Goal: Information Seeking & Learning: Learn about a topic

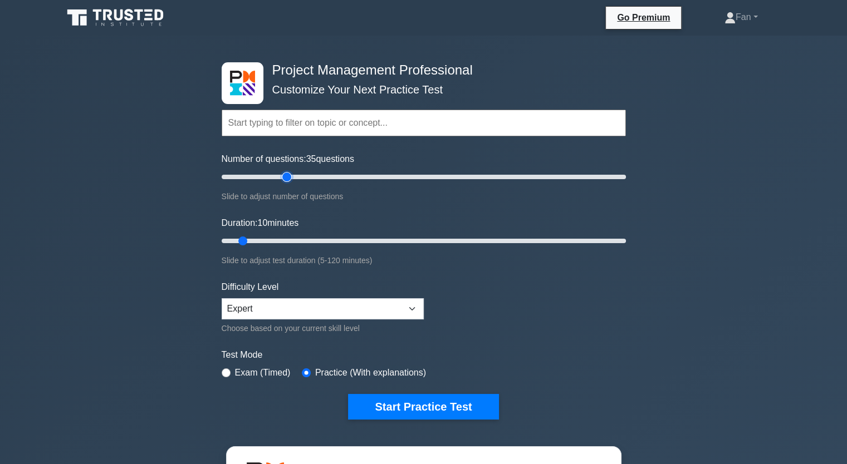
type input "35"
click at [285, 175] on input "Number of questions: 35 questions" at bounding box center [424, 176] width 404 height 13
click at [308, 239] on input "Duration: 10 minutes" at bounding box center [424, 240] width 404 height 13
type input "35"
click at [323, 237] on input "Duration: 30 minutes" at bounding box center [424, 240] width 404 height 13
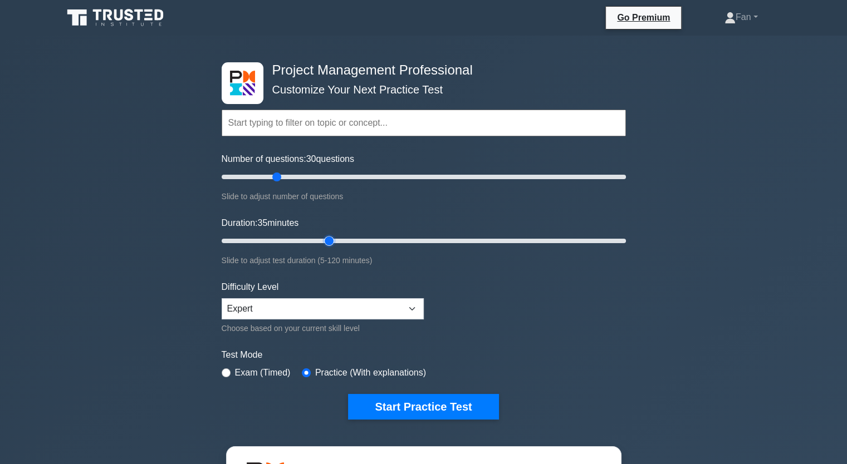
drag, startPoint x: 287, startPoint y: 177, endPoint x: 278, endPoint y: 176, distance: 9.0
type input "30"
click at [278, 176] on input "Number of questions: 30 questions" at bounding box center [424, 176] width 404 height 13
click at [232, 366] on div "Exam (Timed)" at bounding box center [256, 372] width 69 height 13
click at [222, 372] on input "radio" at bounding box center [226, 372] width 9 height 9
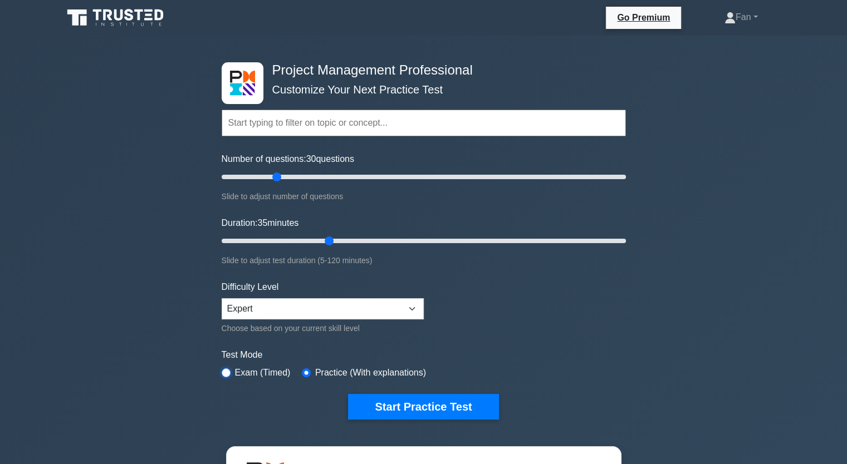
radio input "true"
click at [453, 398] on button "Start Practice Test" at bounding box center [423, 407] width 150 height 26
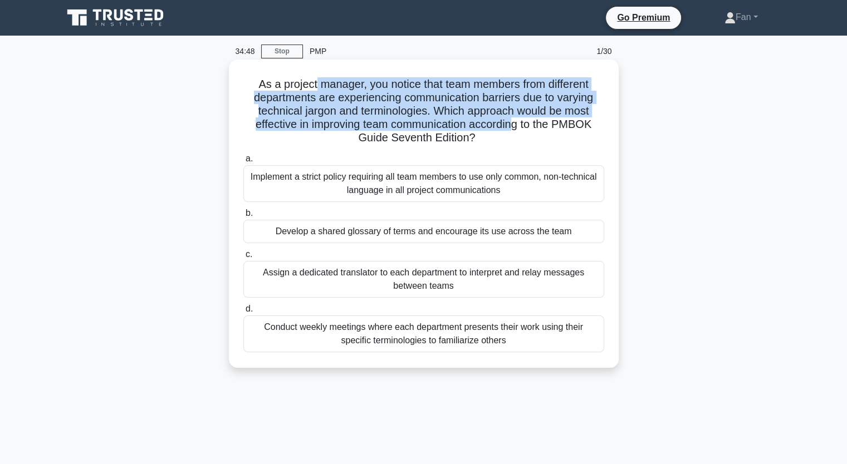
drag, startPoint x: 312, startPoint y: 77, endPoint x: 515, endPoint y: 124, distance: 209.1
click at [515, 124] on h5 "As a project manager, you notice that team members from different departments a…" at bounding box center [423, 111] width 363 height 68
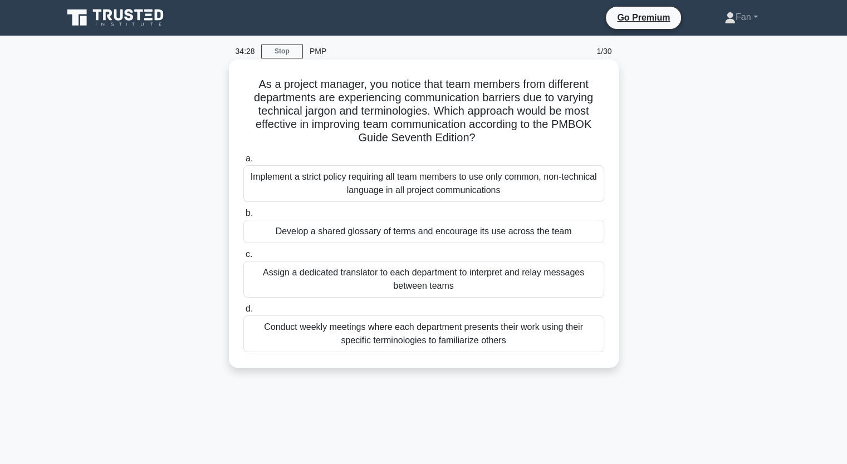
click at [481, 229] on div "Develop a shared glossary of terms and encourage its use across the team" at bounding box center [423, 231] width 361 height 23
click at [243, 217] on input "b. Develop a shared glossary of terms and encourage its use across the team" at bounding box center [243, 213] width 0 height 7
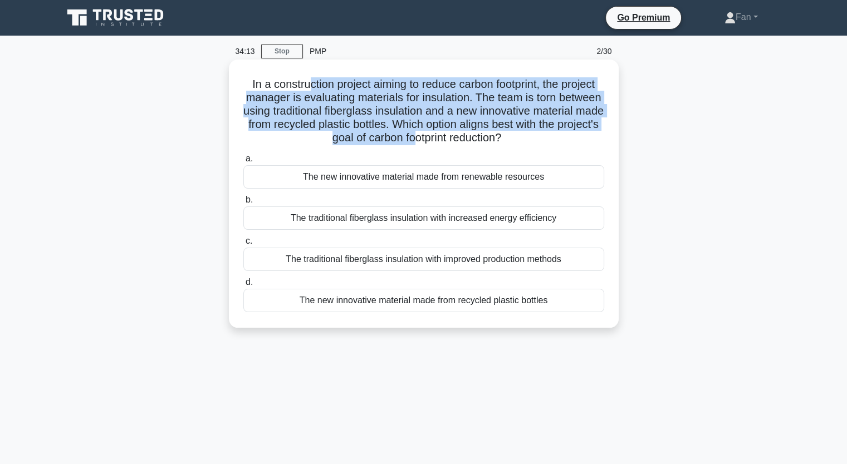
drag, startPoint x: 300, startPoint y: 91, endPoint x: 456, endPoint y: 138, distance: 163.2
click at [456, 138] on h5 "In a construction project aiming to reduce carbon footprint, the project manage…" at bounding box center [423, 111] width 363 height 68
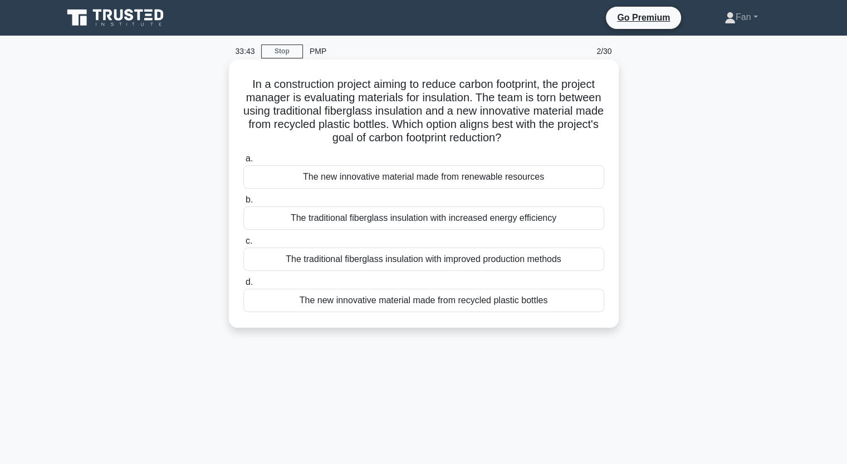
click at [568, 177] on div "The new innovative material made from renewable resources" at bounding box center [423, 176] width 361 height 23
click at [243, 163] on input "a. The new innovative material made from renewable resources" at bounding box center [243, 158] width 0 height 7
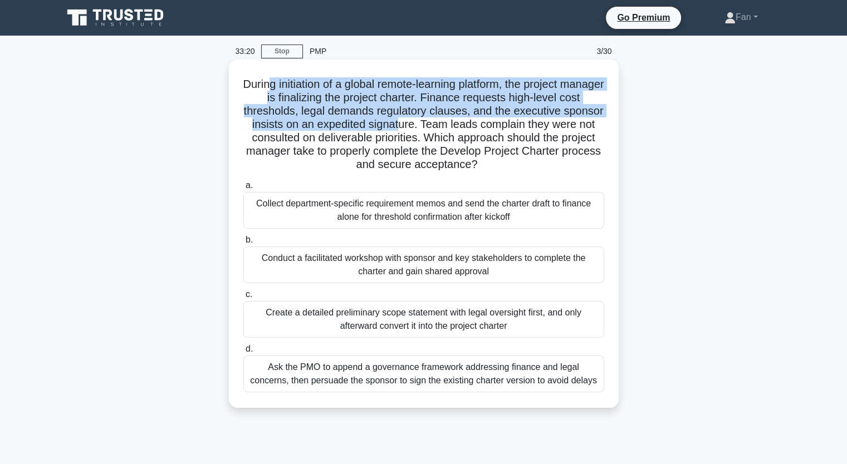
drag, startPoint x: 287, startPoint y: 76, endPoint x: 444, endPoint y: 126, distance: 164.6
click at [444, 126] on div "During initiation of a global remote-learning platform, the project manager is …" at bounding box center [423, 234] width 381 height 340
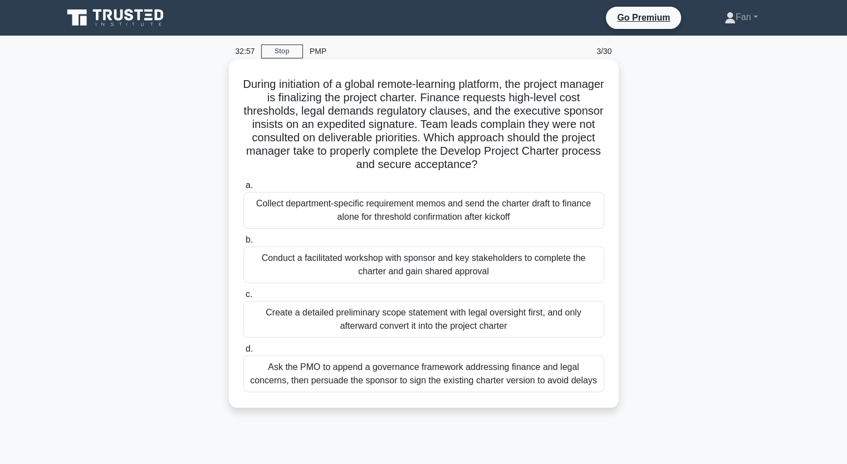
click at [361, 265] on div "Conduct a facilitated workshop with sponsor and key stakeholders to complete th…" at bounding box center [423, 265] width 361 height 37
click at [243, 244] on input "b. Conduct a facilitated workshop with sponsor and key stakeholders to complete…" at bounding box center [243, 240] width 0 height 7
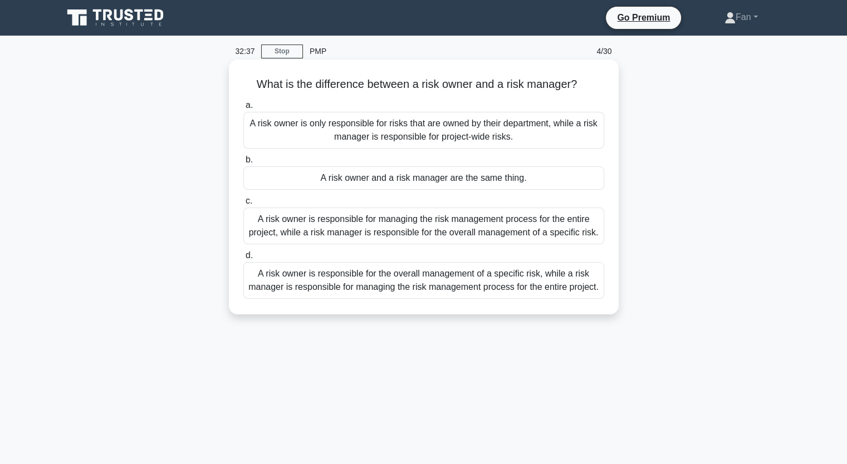
click at [381, 288] on div "A risk owner is responsible for the overall management of a specific risk, whil…" at bounding box center [423, 280] width 361 height 37
click at [243, 259] on input "d. A risk owner is responsible for the overall management of a specific risk, w…" at bounding box center [243, 255] width 0 height 7
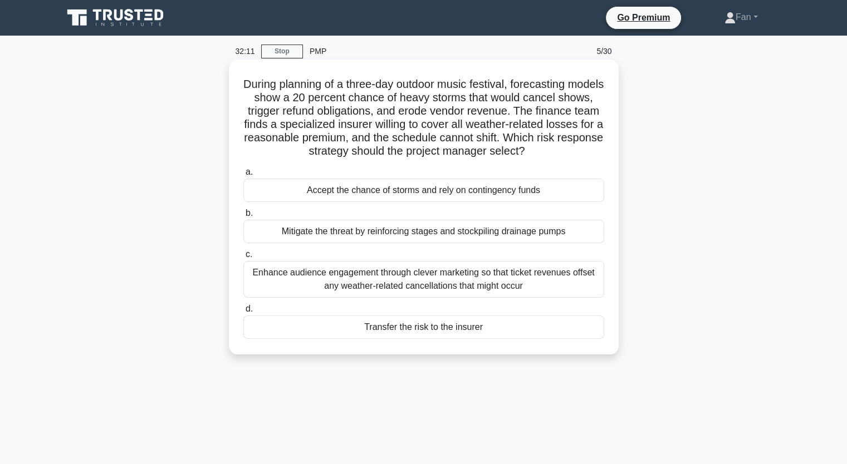
click at [414, 282] on div "Enhance audience engagement through clever marketing so that ticket revenues of…" at bounding box center [423, 279] width 361 height 37
click at [243, 258] on input "c. Enhance audience engagement through clever marketing so that ticket revenues…" at bounding box center [243, 254] width 0 height 7
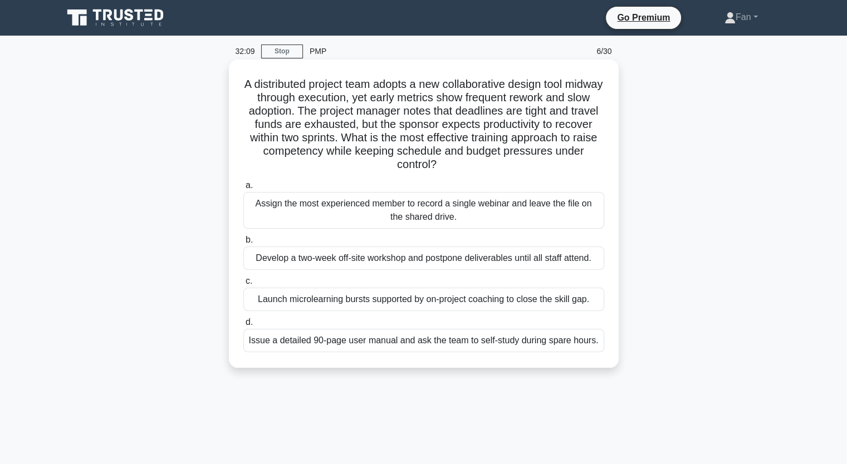
click at [279, 81] on h5 "A distributed project team adopts a new collaborative design tool midway throug…" at bounding box center [423, 124] width 363 height 95
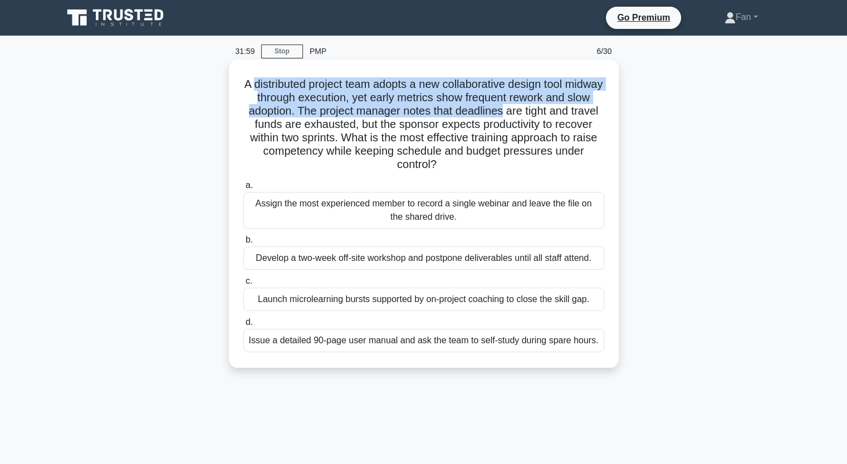
drag, startPoint x: 270, startPoint y: 81, endPoint x: 532, endPoint y: 116, distance: 263.9
click at [532, 116] on h5 "A distributed project team adopts a new collaborative design tool midway throug…" at bounding box center [423, 124] width 363 height 95
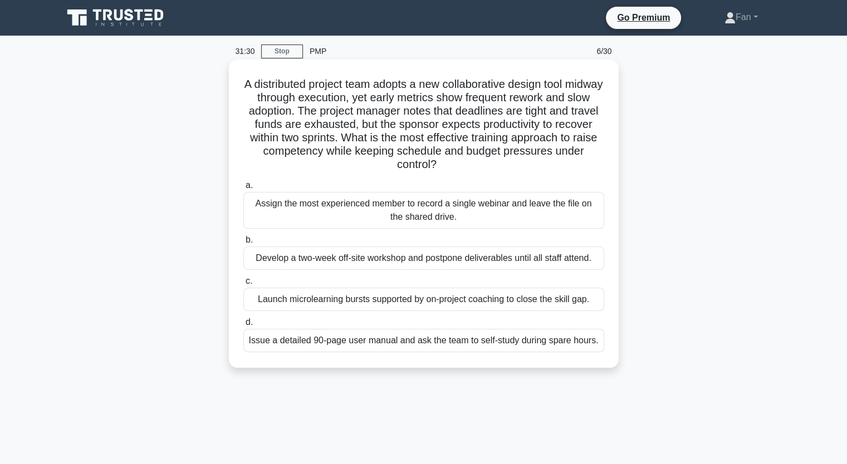
click at [566, 296] on div "Launch microlearning bursts supported by on-project coaching to close the skill…" at bounding box center [423, 299] width 361 height 23
click at [243, 285] on input "c. Launch microlearning bursts supported by on-project coaching to close the sk…" at bounding box center [243, 281] width 0 height 7
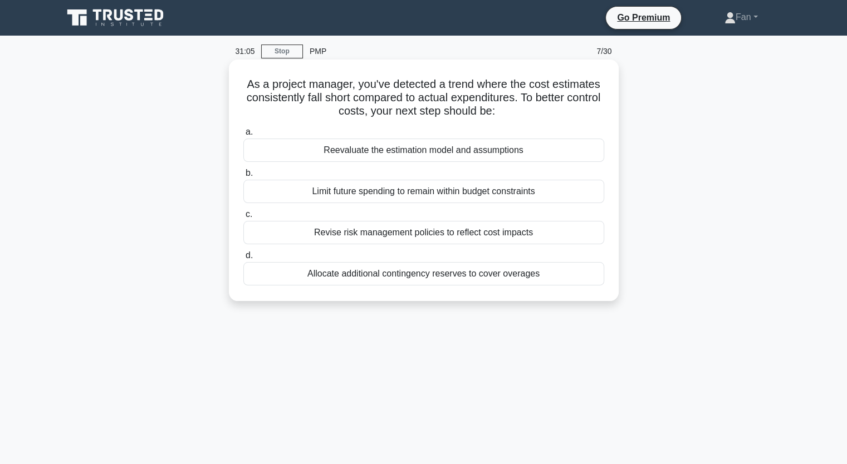
click at [518, 148] on div "Reevaluate the estimation model and assumptions" at bounding box center [423, 150] width 361 height 23
click at [243, 136] on input "a. Reevaluate the estimation model and assumptions" at bounding box center [243, 132] width 0 height 7
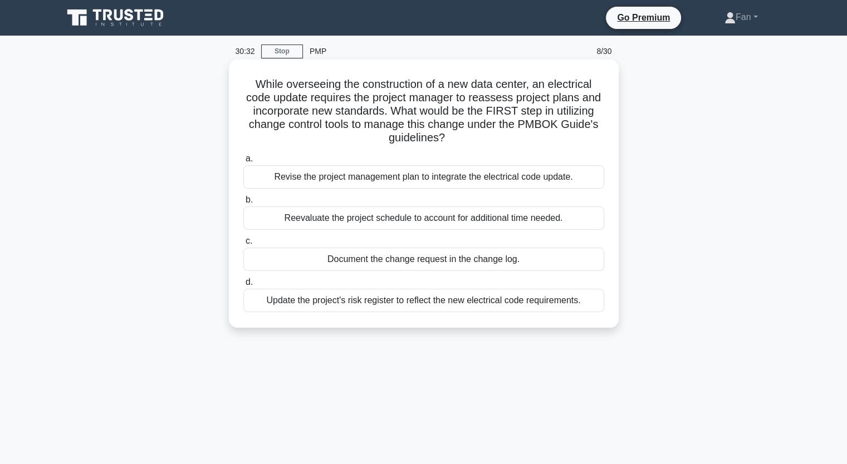
click at [514, 260] on div "Document the change request in the change log." at bounding box center [423, 259] width 361 height 23
click at [243, 245] on input "c. Document the change request in the change log." at bounding box center [243, 241] width 0 height 7
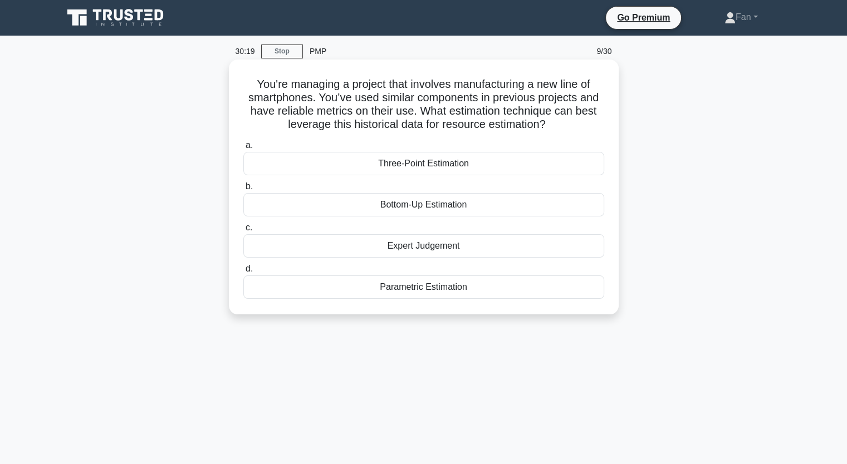
click at [463, 286] on div "Parametric Estimation" at bounding box center [423, 287] width 361 height 23
click at [243, 273] on input "d. Parametric Estimation" at bounding box center [243, 268] width 0 height 7
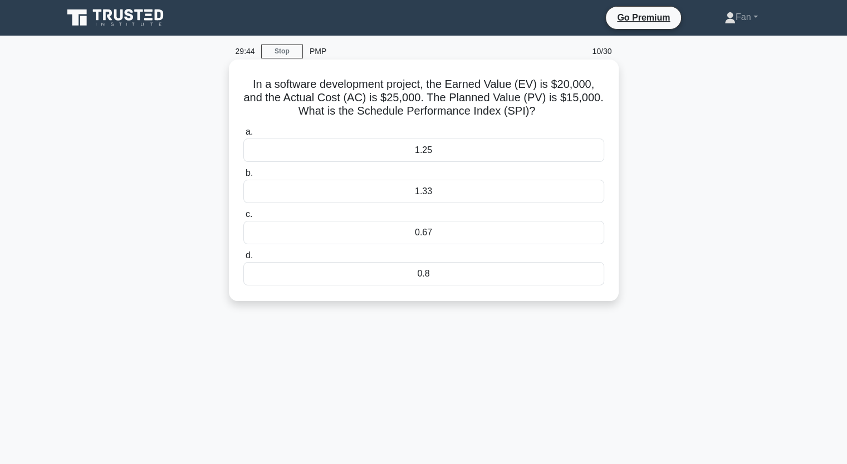
click at [407, 274] on div "0.8" at bounding box center [423, 273] width 361 height 23
click at [243, 259] on input "d. 0.8" at bounding box center [243, 255] width 0 height 7
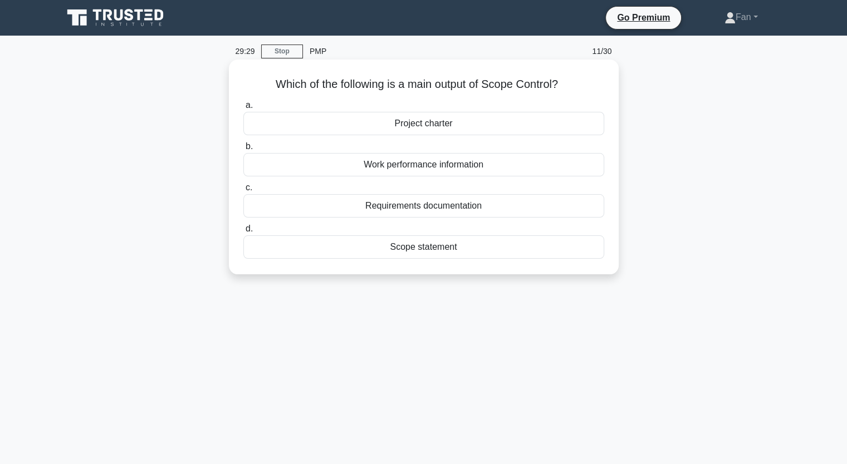
click at [446, 253] on div "Scope statement" at bounding box center [423, 246] width 361 height 23
click at [243, 233] on input "d. Scope statement" at bounding box center [243, 228] width 0 height 7
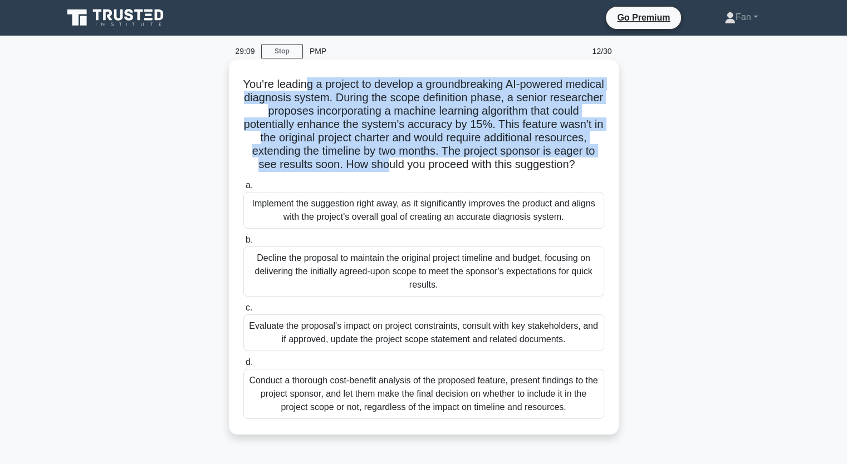
drag, startPoint x: 329, startPoint y: 82, endPoint x: 454, endPoint y: 168, distance: 150.8
click at [454, 168] on h5 "You're leading a project to develop a groundbreaking AI-powered medical diagnos…" at bounding box center [423, 124] width 363 height 95
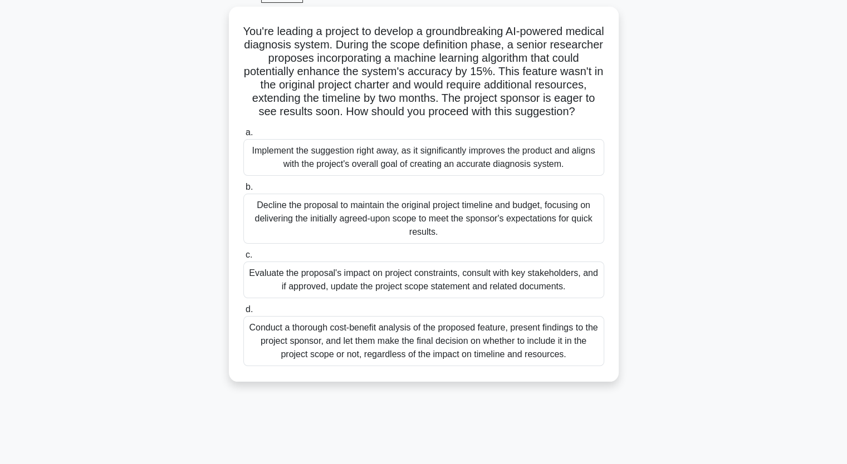
click at [685, 184] on div "You're leading a project to develop a groundbreaking AI-powered medical diagnos…" at bounding box center [423, 201] width 735 height 388
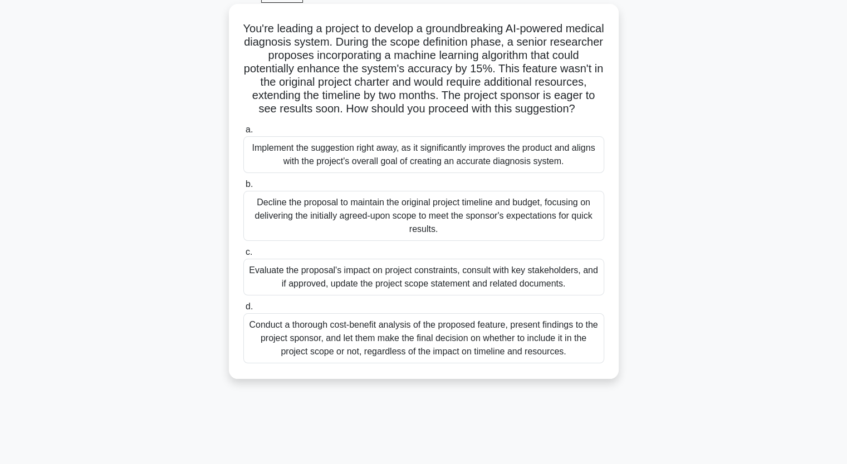
scroll to position [111, 0]
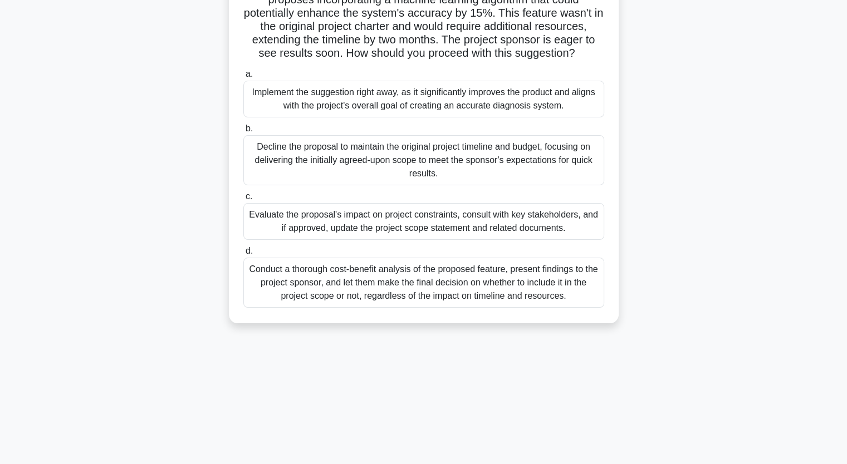
click at [541, 228] on div "Evaluate the proposal's impact on project constraints, consult with key stakeho…" at bounding box center [423, 221] width 361 height 37
click at [243, 200] on input "c. Evaluate the proposal's impact on project constraints, consult with key stak…" at bounding box center [243, 196] width 0 height 7
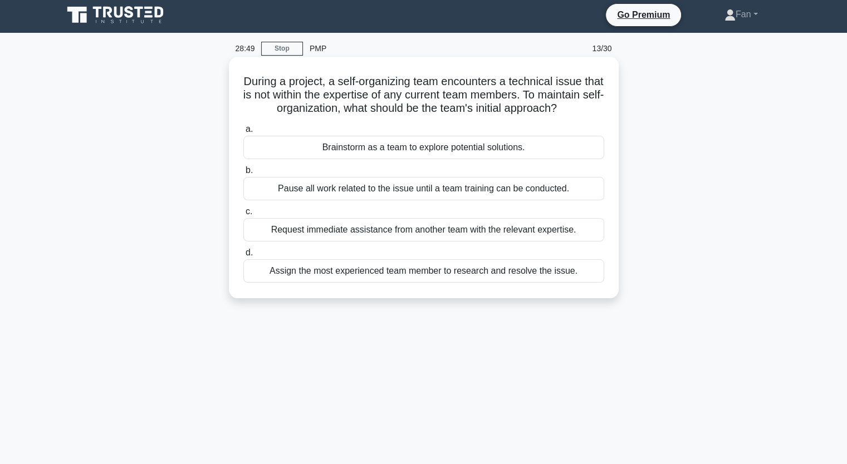
scroll to position [0, 0]
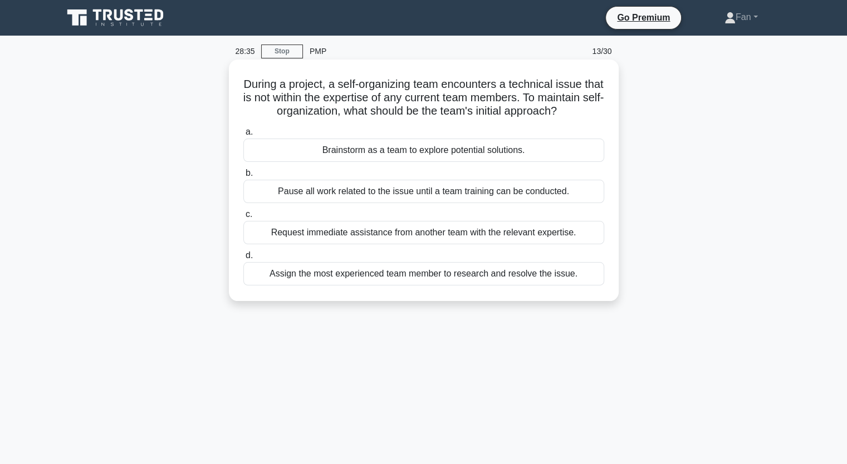
drag, startPoint x: 283, startPoint y: 101, endPoint x: 518, endPoint y: 119, distance: 236.1
click at [518, 119] on h5 "During a project, a self-organizing team encounters a technical issue that is n…" at bounding box center [423, 97] width 363 height 41
click at [495, 162] on div "Brainstorm as a team to explore potential solutions." at bounding box center [423, 150] width 361 height 23
click at [243, 136] on input "a. Brainstorm as a team to explore potential solutions." at bounding box center [243, 132] width 0 height 7
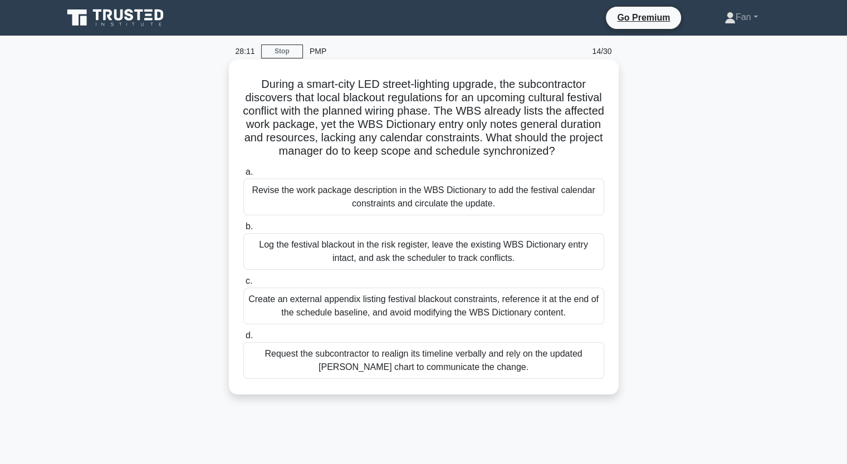
drag, startPoint x: 305, startPoint y: 85, endPoint x: 486, endPoint y: 165, distance: 198.4
click at [486, 159] on h5 "During a smart-city LED street-lighting upgrade, the subcontractor discovers th…" at bounding box center [423, 117] width 363 height 81
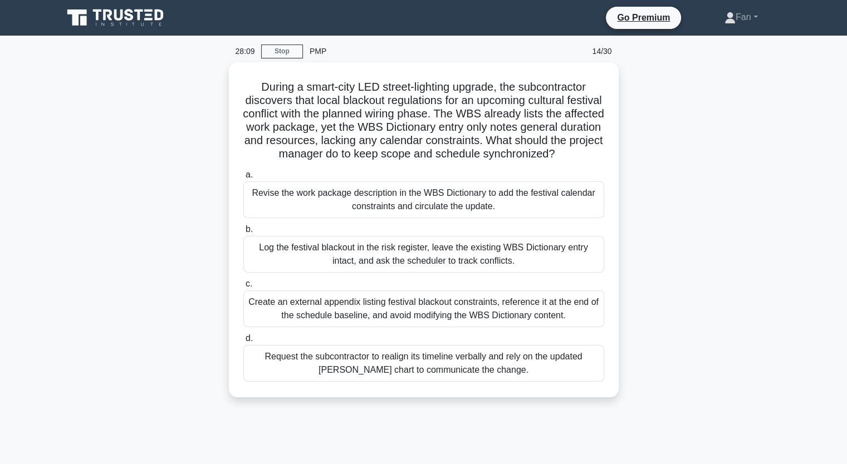
click at [684, 229] on div "During a smart-city LED street-lighting upgrade, the subcontractor discovers th…" at bounding box center [423, 236] width 735 height 348
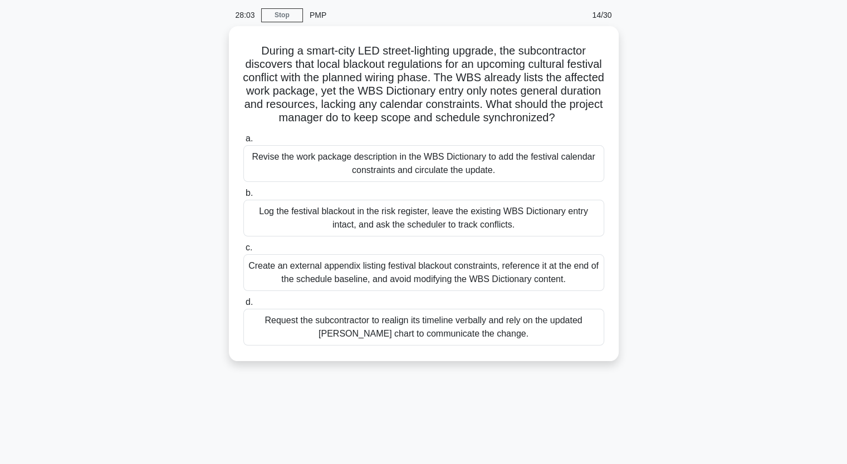
scroll to position [56, 0]
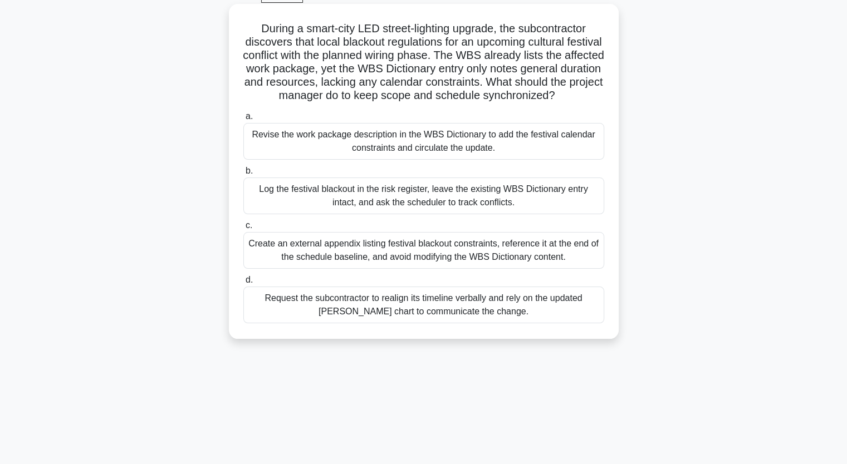
click at [521, 145] on div "Revise the work package description in the WBS Dictionary to add the festival c…" at bounding box center [423, 141] width 361 height 37
click at [243, 120] on input "a. Revise the work package description in the WBS Dictionary to add the festiva…" at bounding box center [243, 116] width 0 height 7
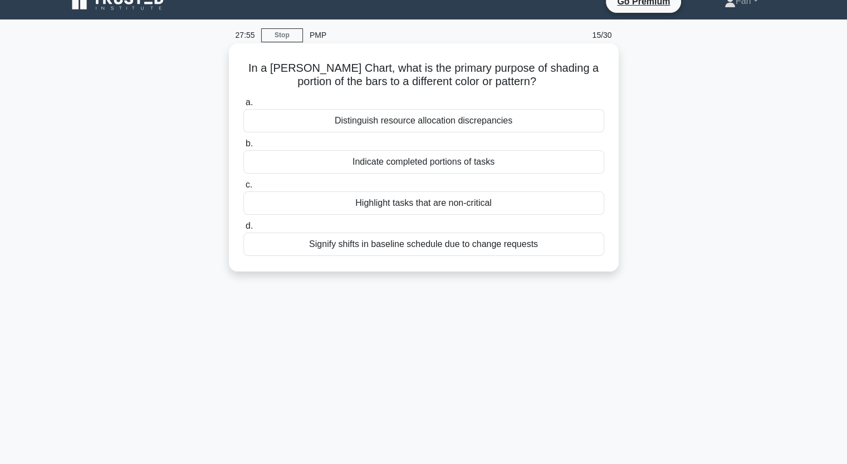
scroll to position [0, 0]
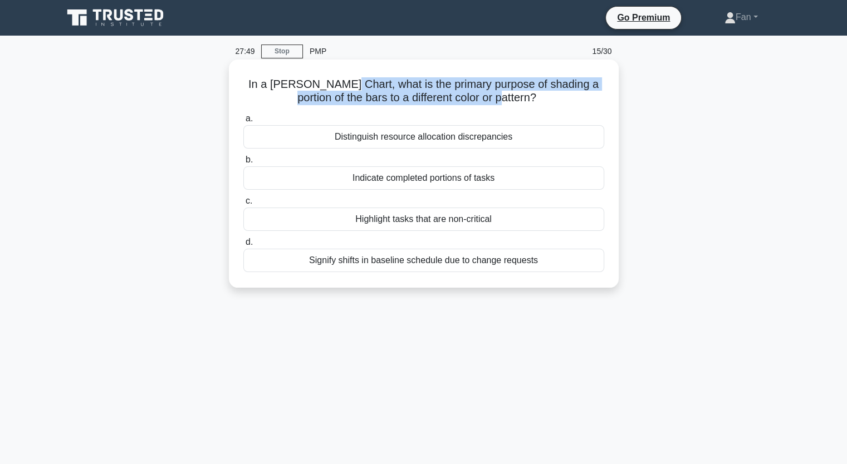
drag, startPoint x: 338, startPoint y: 85, endPoint x: 525, endPoint y: 99, distance: 187.0
click at [525, 99] on h5 "In a Gantt Chart, what is the primary purpose of shading a portion of the bars …" at bounding box center [423, 91] width 363 height 28
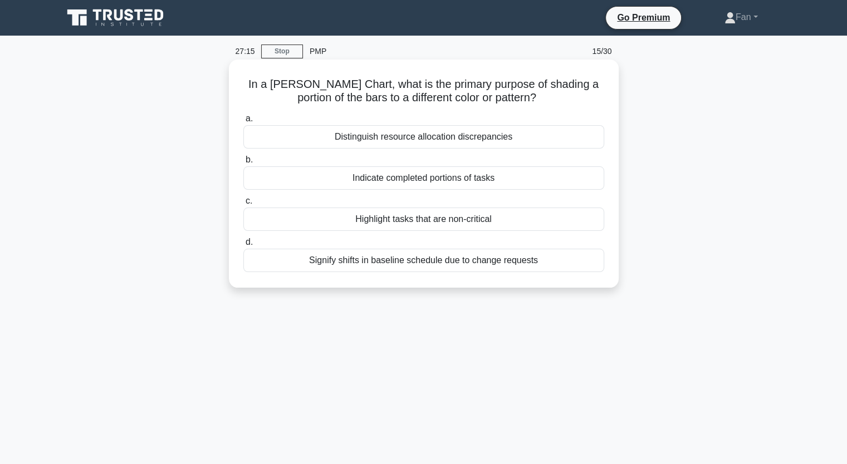
click at [572, 175] on div "Indicate completed portions of tasks" at bounding box center [423, 177] width 361 height 23
click at [243, 164] on input "b. Indicate completed portions of tasks" at bounding box center [243, 159] width 0 height 7
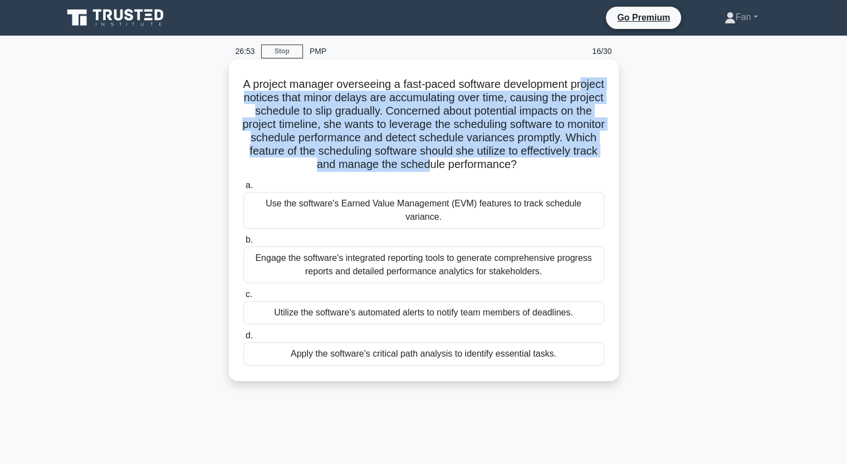
drag, startPoint x: 257, startPoint y: 97, endPoint x: 513, endPoint y: 170, distance: 266.1
click at [513, 170] on h5 "A project manager overseeing a fast-paced software development project notices …" at bounding box center [423, 124] width 363 height 95
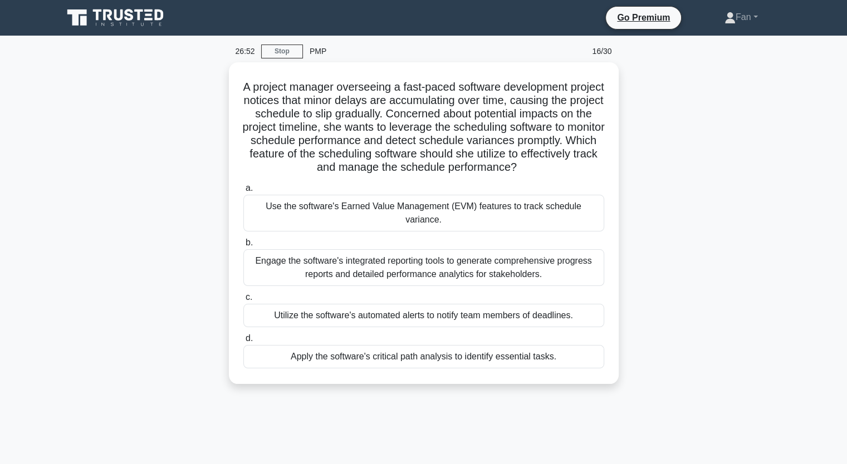
click at [732, 219] on div "A project manager overseeing a fast-paced software development project notices …" at bounding box center [423, 229] width 735 height 335
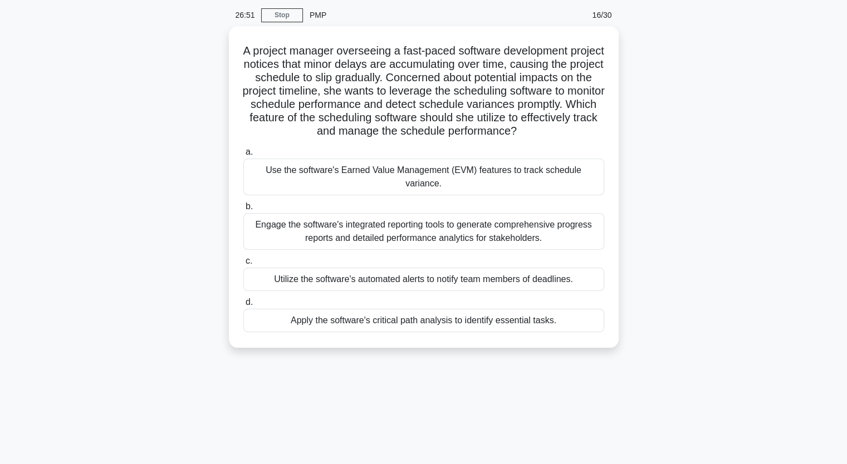
scroll to position [56, 0]
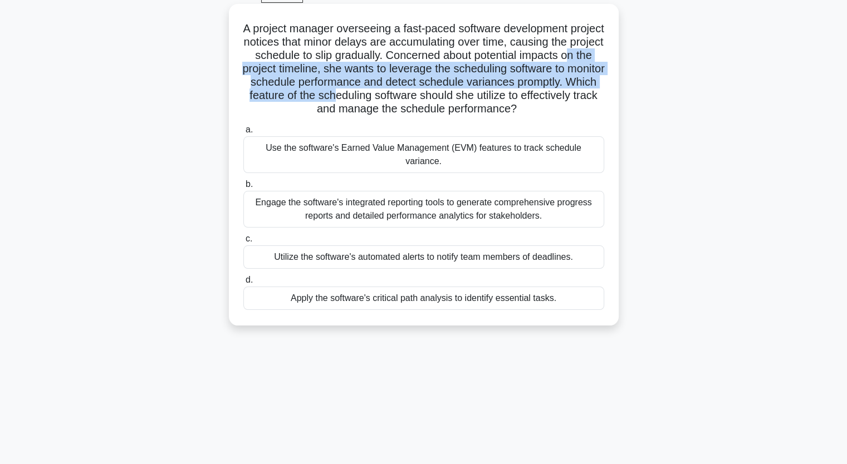
drag, startPoint x: 297, startPoint y: 67, endPoint x: 474, endPoint y: 92, distance: 178.7
click at [474, 92] on h5 "A project manager overseeing a fast-paced software development project notices …" at bounding box center [423, 69] width 363 height 95
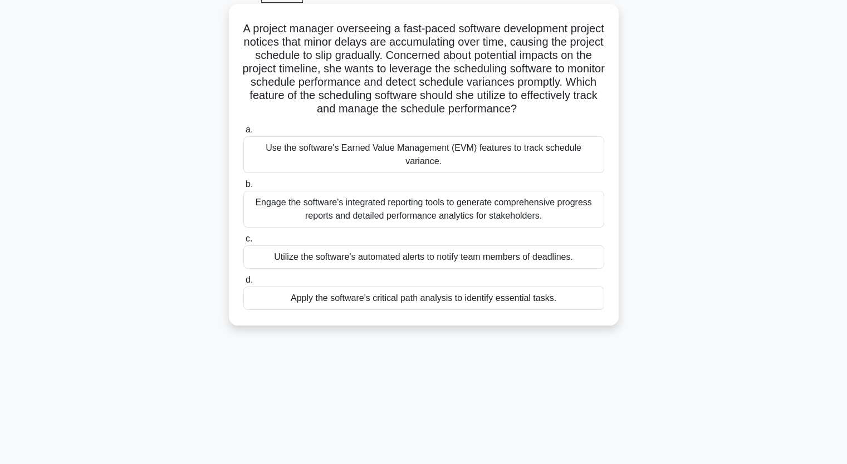
click at [503, 164] on div "Use the software's Earned Value Management (EVM) features to track schedule var…" at bounding box center [423, 154] width 361 height 37
click at [243, 134] on input "a. Use the software's Earned Value Management (EVM) features to track schedule …" at bounding box center [243, 129] width 0 height 7
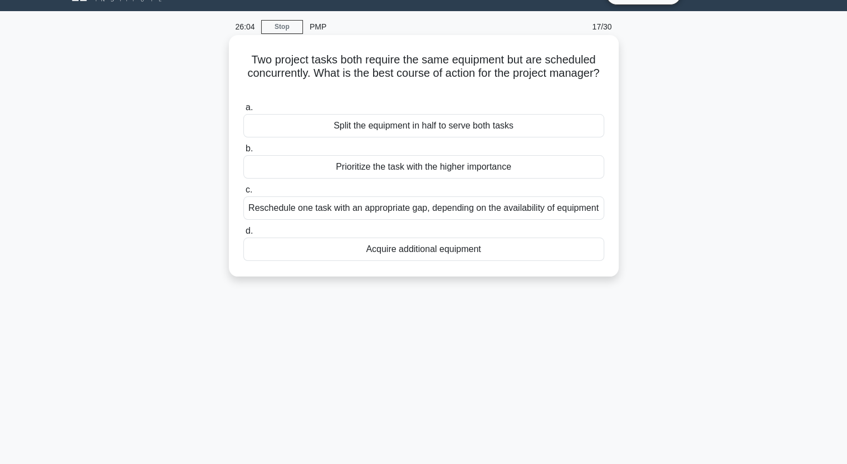
scroll to position [0, 0]
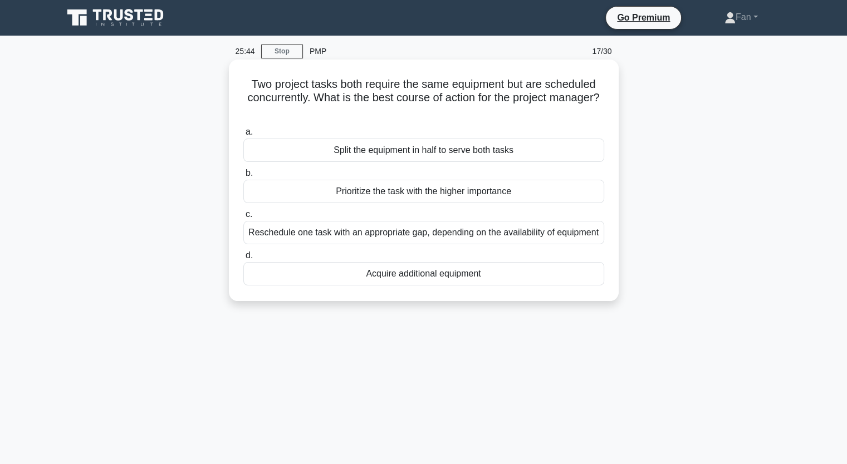
click at [497, 195] on div "Prioritize the task with the higher importance" at bounding box center [423, 191] width 361 height 23
click at [243, 177] on input "b. Prioritize the task with the higher importance" at bounding box center [243, 173] width 0 height 7
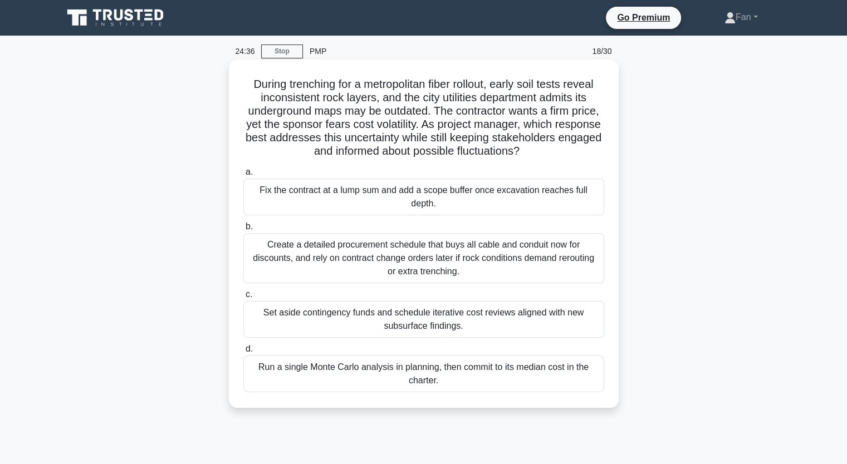
click at [537, 315] on div "Set aside contingency funds and schedule iterative cost reviews aligned with ne…" at bounding box center [423, 319] width 361 height 37
click at [243, 298] on input "c. Set aside contingency funds and schedule iterative cost reviews aligned with…" at bounding box center [243, 294] width 0 height 7
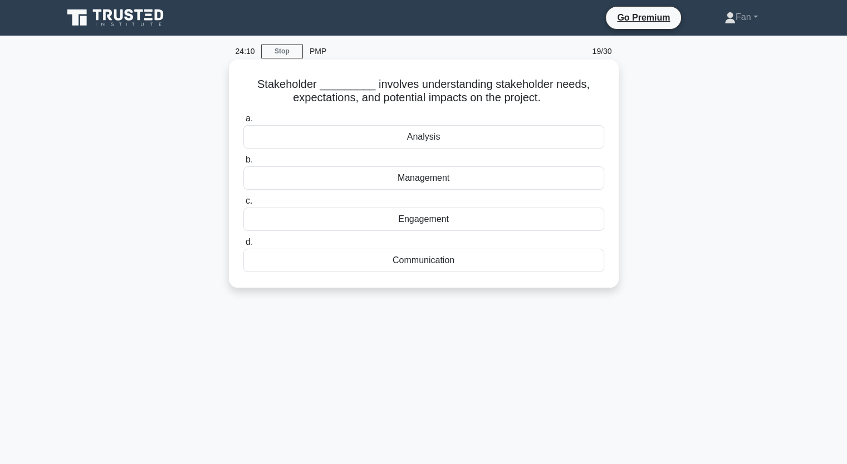
click at [433, 219] on div "Engagement" at bounding box center [423, 219] width 361 height 23
click at [243, 205] on input "c. Engagement" at bounding box center [243, 201] width 0 height 7
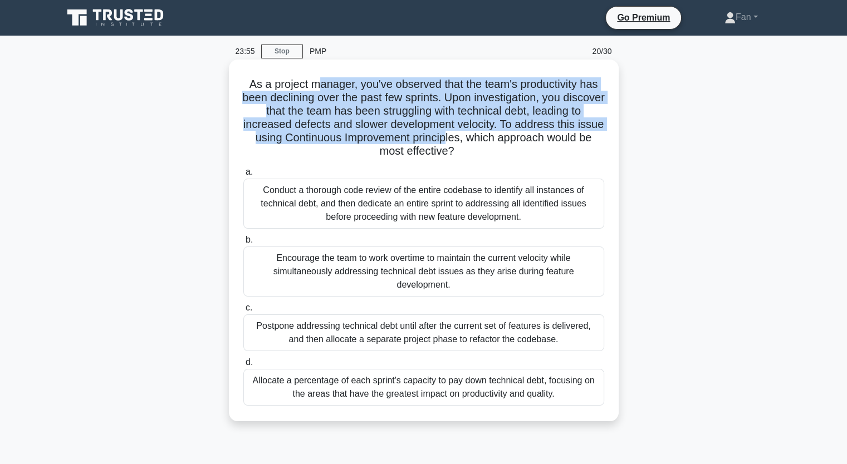
drag, startPoint x: 335, startPoint y: 82, endPoint x: 469, endPoint y: 137, distance: 145.2
click at [469, 137] on h5 "As a project manager, you've observed that the team's productivity has been dec…" at bounding box center [423, 117] width 363 height 81
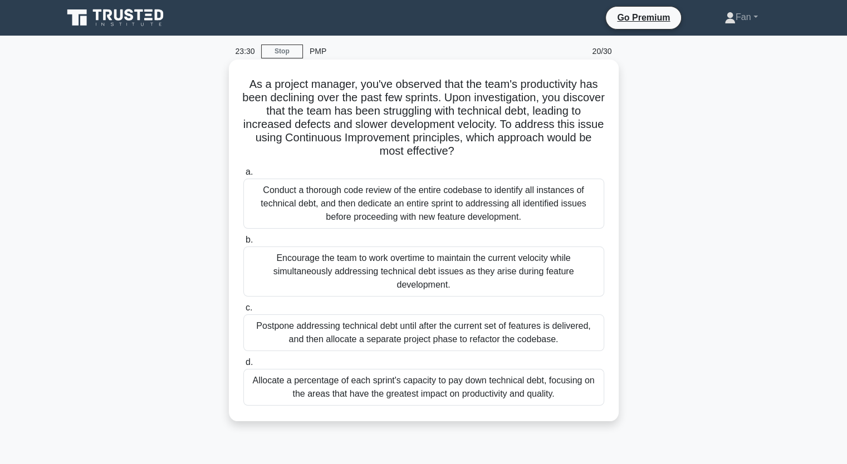
click at [546, 386] on div "Allocate a percentage of each sprint's capacity to pay down technical debt, foc…" at bounding box center [423, 387] width 361 height 37
click at [243, 366] on input "d. Allocate a percentage of each sprint's capacity to pay down technical debt, …" at bounding box center [243, 362] width 0 height 7
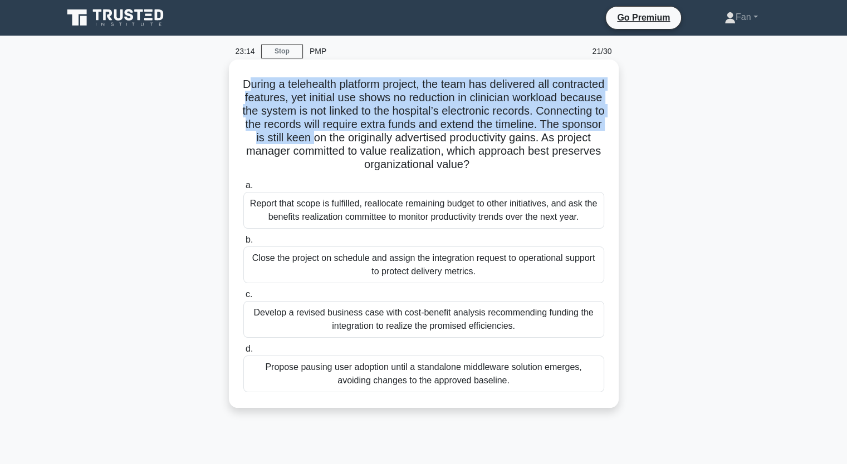
drag, startPoint x: 274, startPoint y: 82, endPoint x: 451, endPoint y: 137, distance: 185.5
click at [451, 137] on h5 "During a telehealth platform project, the team has delivered all contracted fea…" at bounding box center [423, 124] width 363 height 95
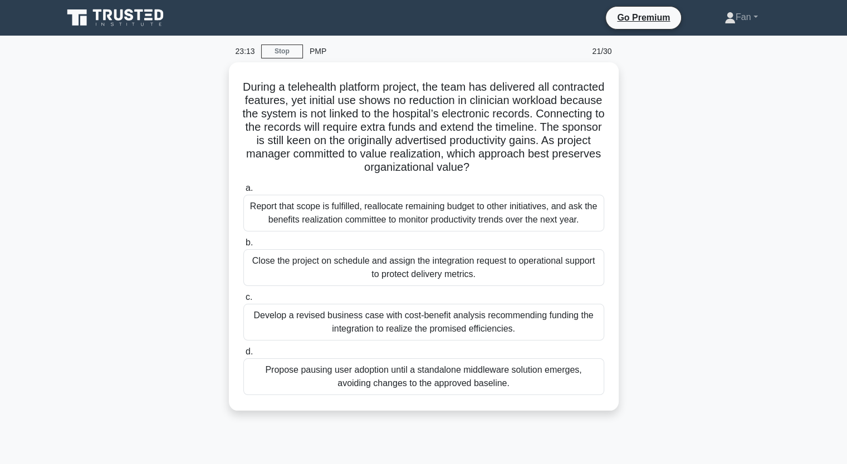
click at [690, 183] on div "During a telehealth platform project, the team has delivered all contracted fea…" at bounding box center [423, 243] width 735 height 362
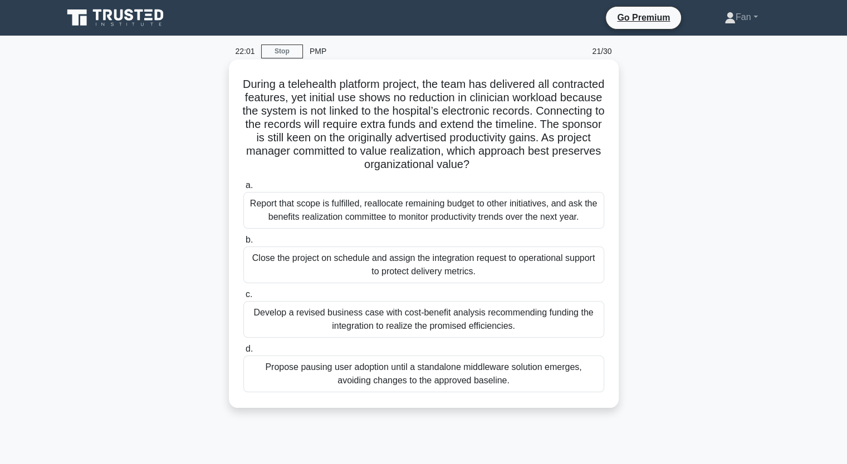
click at [567, 277] on div "Close the project on schedule and assign the integration request to operational…" at bounding box center [423, 265] width 361 height 37
click at [243, 244] on input "b. Close the project on schedule and assign the integration request to operatio…" at bounding box center [243, 240] width 0 height 7
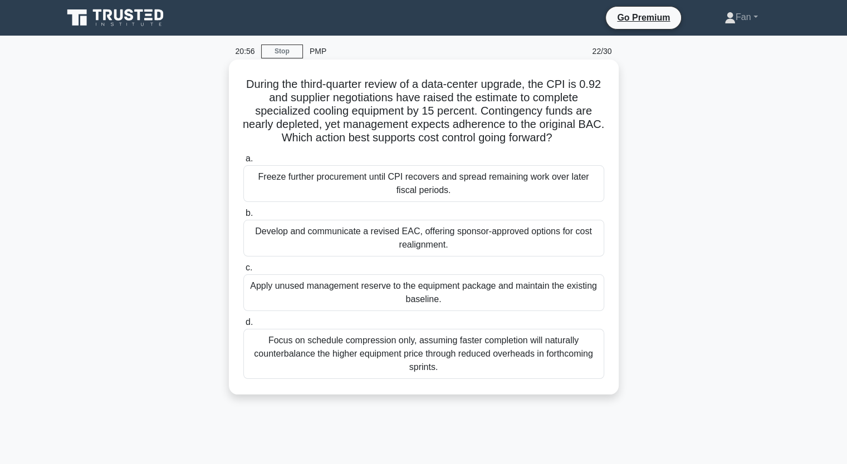
click at [436, 243] on div "Develop and communicate a revised EAC, offering sponsor-approved options for co…" at bounding box center [423, 238] width 361 height 37
click at [243, 217] on input "b. Develop and communicate a revised EAC, offering sponsor-approved options for…" at bounding box center [243, 213] width 0 height 7
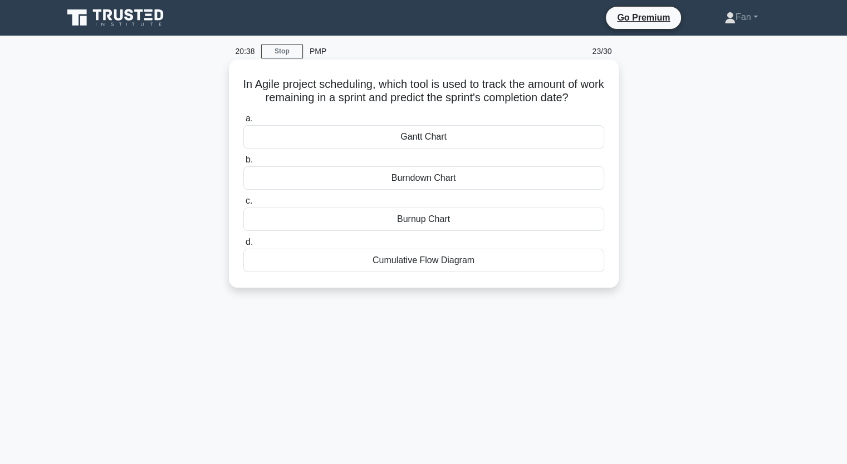
click at [414, 179] on div "Burndown Chart" at bounding box center [423, 177] width 361 height 23
click at [243, 164] on input "b. Burndown Chart" at bounding box center [243, 159] width 0 height 7
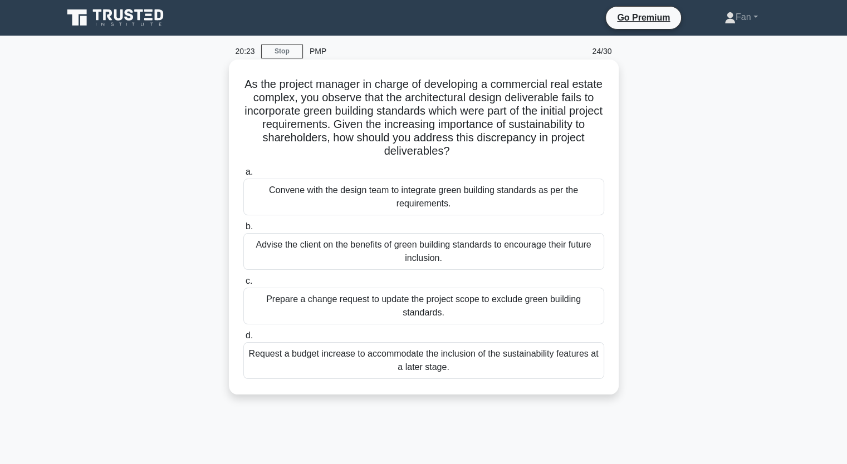
drag, startPoint x: 339, startPoint y: 84, endPoint x: 491, endPoint y: 153, distance: 166.9
click at [491, 153] on h5 "As the project manager in charge of developing a commercial real estate complex…" at bounding box center [423, 117] width 363 height 81
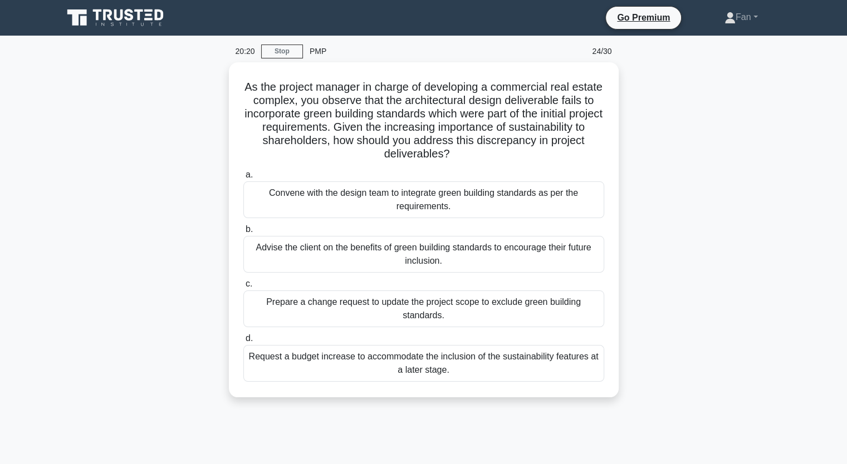
click at [768, 214] on div "As the project manager in charge of developing a commercial real estate complex…" at bounding box center [423, 236] width 735 height 348
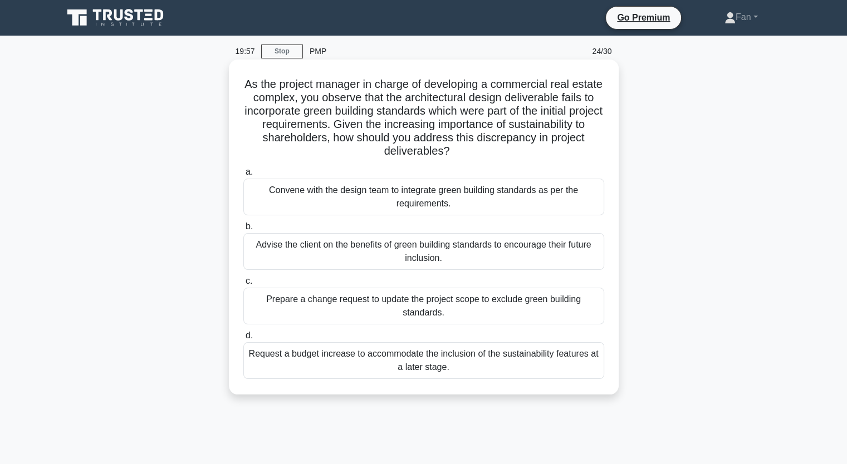
click at [495, 196] on div "Convene with the design team to integrate green building standards as per the r…" at bounding box center [423, 197] width 361 height 37
click at [243, 176] on input "a. Convene with the design team to integrate green building standards as per th…" at bounding box center [243, 172] width 0 height 7
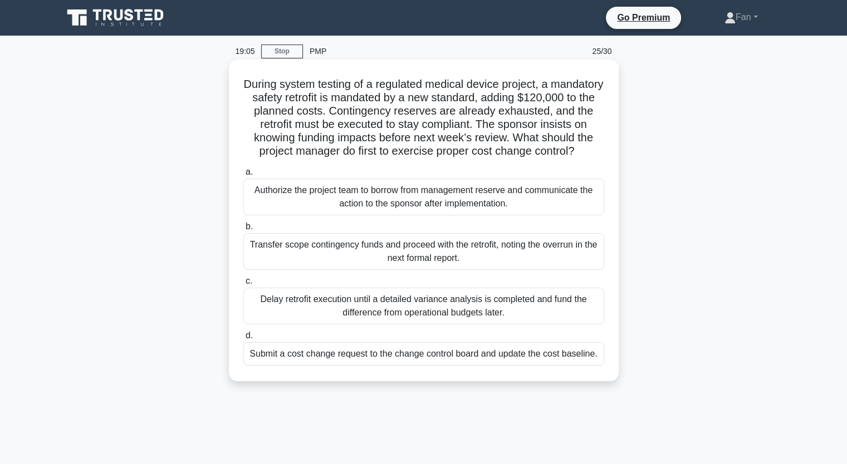
click at [539, 364] on div "Submit a cost change request to the change control board and update the cost ba…" at bounding box center [423, 353] width 361 height 23
click at [243, 340] on input "d. Submit a cost change request to the change control board and update the cost…" at bounding box center [243, 335] width 0 height 7
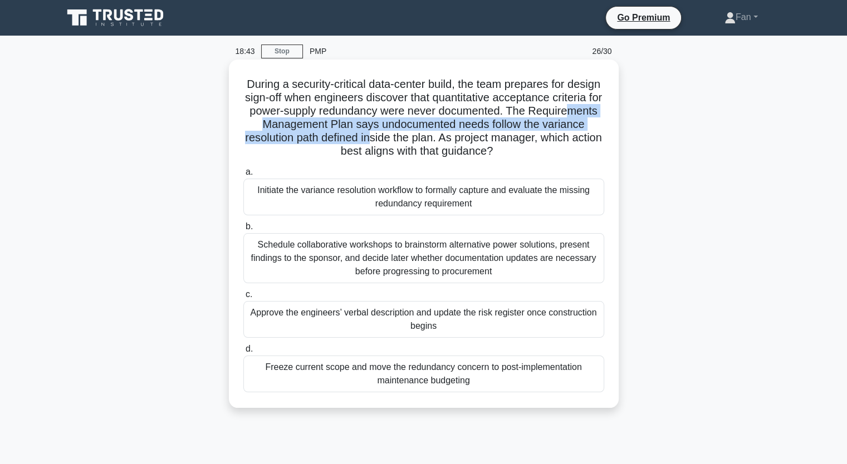
drag, startPoint x: 293, startPoint y: 132, endPoint x: 427, endPoint y: 134, distance: 134.2
click at [427, 134] on h5 "During a security-critical data-center build, the team prepares for design sign…" at bounding box center [423, 117] width 363 height 81
click at [481, 125] on h5 "During a security-critical data-center build, the team prepares for design sign…" at bounding box center [423, 117] width 363 height 81
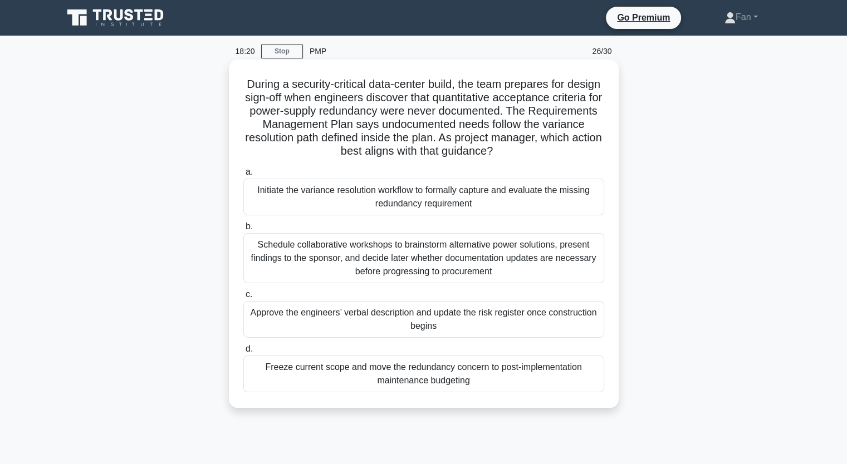
click at [454, 201] on div "Initiate the variance resolution workflow to formally capture and evaluate the …" at bounding box center [423, 197] width 361 height 37
click at [243, 176] on input "a. Initiate the variance resolution workflow to formally capture and evaluate t…" at bounding box center [243, 172] width 0 height 7
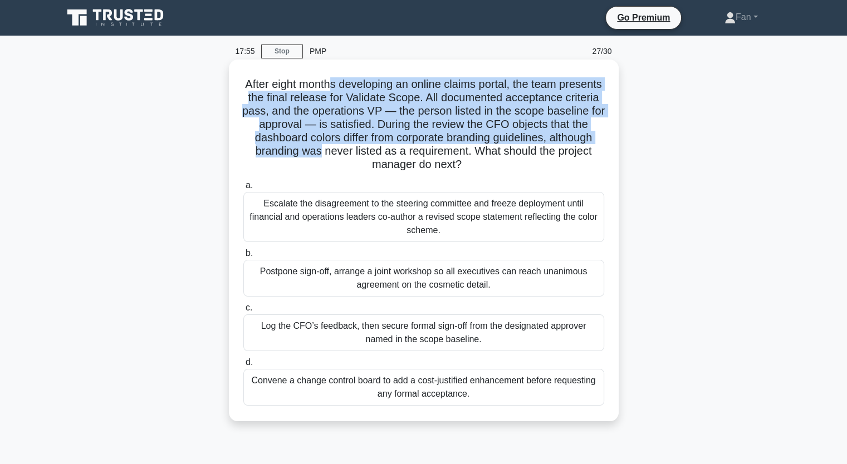
drag, startPoint x: 353, startPoint y: 80, endPoint x: 419, endPoint y: 149, distance: 94.9
click at [419, 149] on h5 "After eight months developing an online claims portal, the team presents the fi…" at bounding box center [423, 124] width 363 height 95
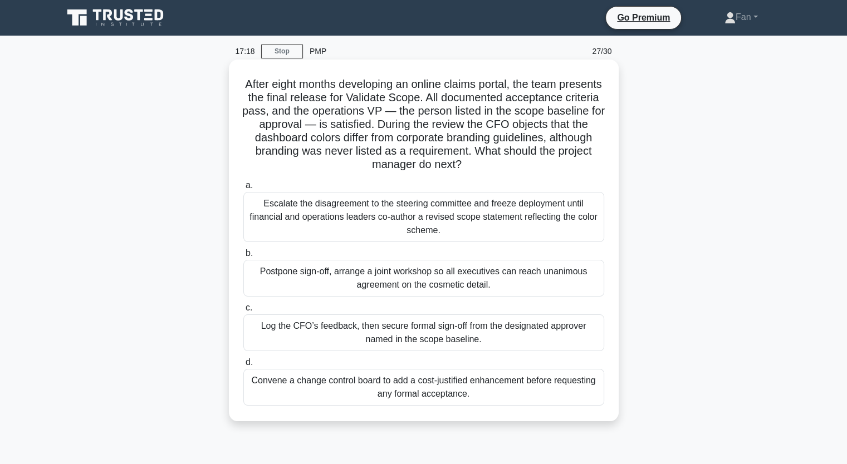
click at [473, 282] on div "Postpone sign-off, arrange a joint workshop so all executives can reach unanimo…" at bounding box center [423, 278] width 361 height 37
click at [243, 257] on input "b. Postpone sign-off, arrange a joint workshop so all executives can reach unan…" at bounding box center [243, 253] width 0 height 7
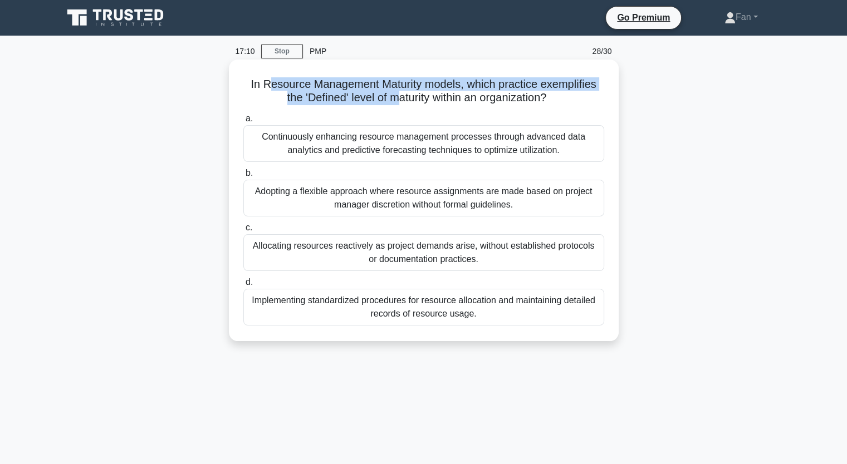
drag, startPoint x: 267, startPoint y: 80, endPoint x: 394, endPoint y: 105, distance: 128.9
click at [394, 105] on h5 "In Resource Management Maturity models, which practice exemplifies the 'Defined…" at bounding box center [423, 91] width 363 height 28
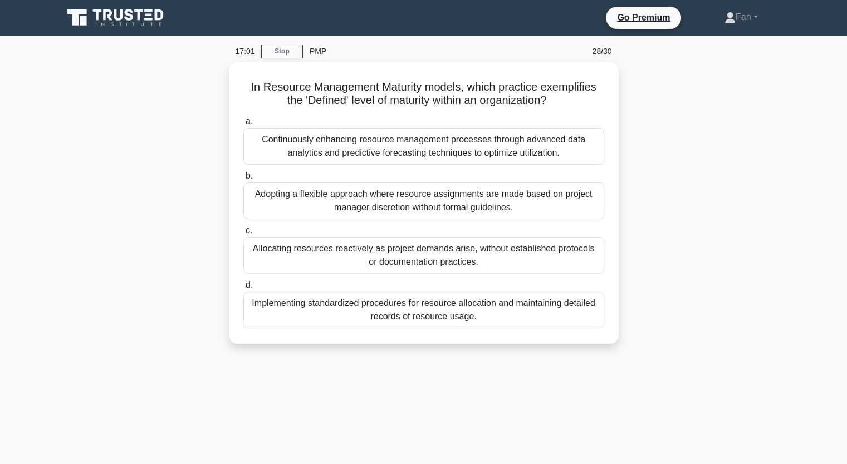
click at [700, 144] on div "In Resource Management Maturity models, which practice exemplifies the 'Defined…" at bounding box center [423, 209] width 735 height 295
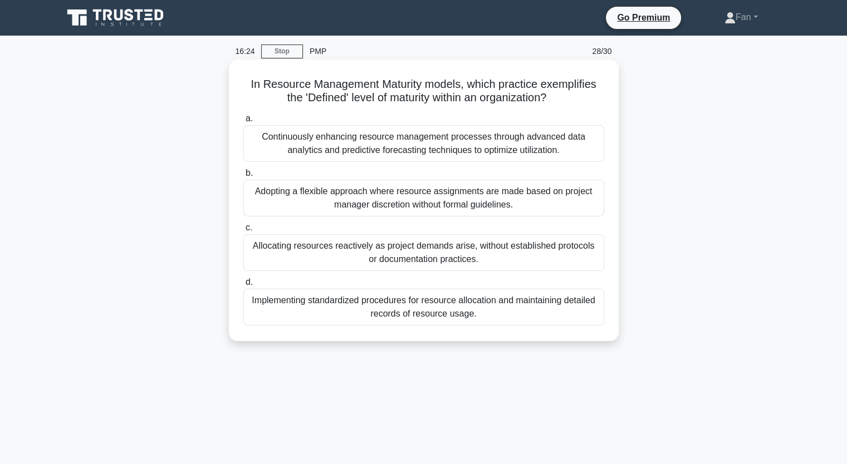
click at [496, 153] on div "Continuously enhancing resource management processes through advanced data anal…" at bounding box center [423, 143] width 361 height 37
click at [243, 122] on input "a. Continuously enhancing resource management processes through advanced data a…" at bounding box center [243, 118] width 0 height 7
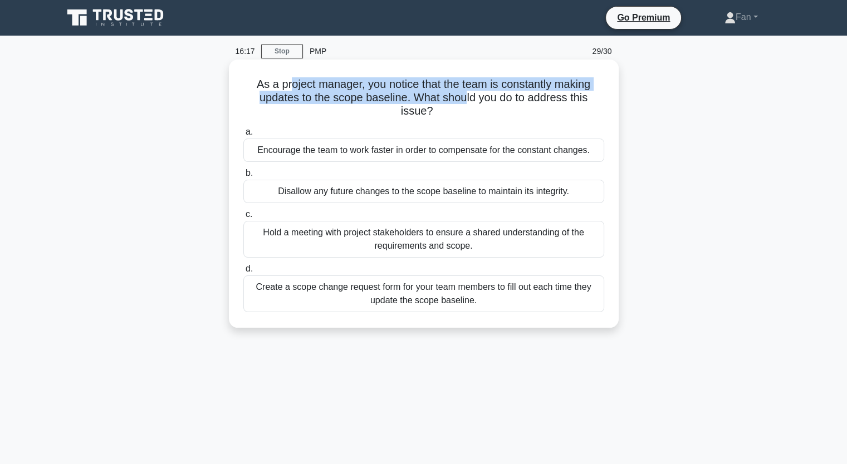
drag, startPoint x: 287, startPoint y: 81, endPoint x: 466, endPoint y: 100, distance: 180.2
click at [466, 100] on h5 "As a project manager, you notice that the team is constantly making updates to …" at bounding box center [423, 97] width 363 height 41
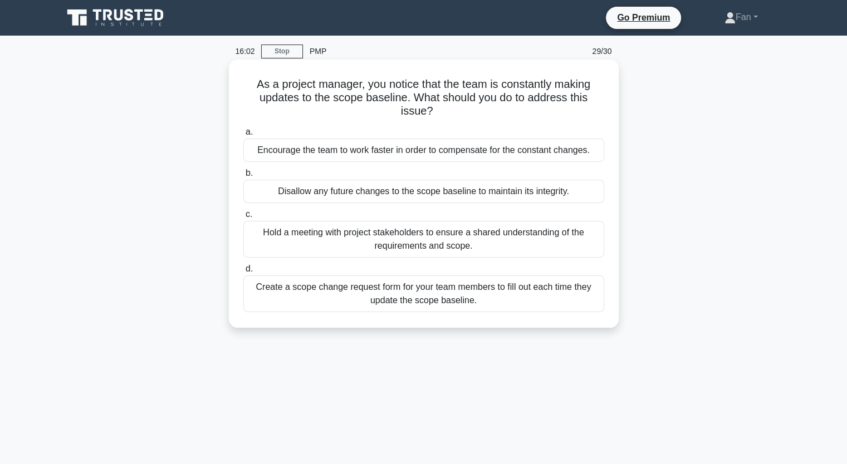
click at [531, 243] on div "Hold a meeting with project stakeholders to ensure a shared understanding of th…" at bounding box center [423, 239] width 361 height 37
click at [243, 218] on input "c. Hold a meeting with project stakeholders to ensure a shared understanding of…" at bounding box center [243, 214] width 0 height 7
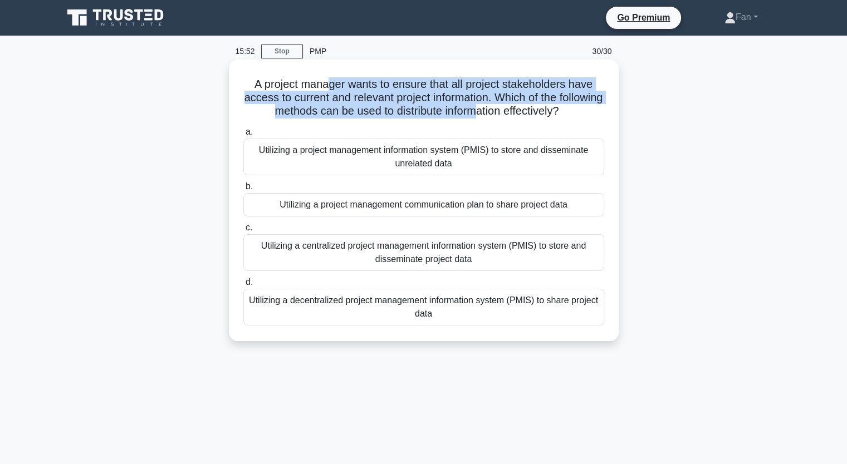
drag, startPoint x: 326, startPoint y: 81, endPoint x: 505, endPoint y: 115, distance: 183.0
click at [505, 115] on h5 "A project manager wants to ensure that all project stakeholders have access to …" at bounding box center [423, 97] width 363 height 41
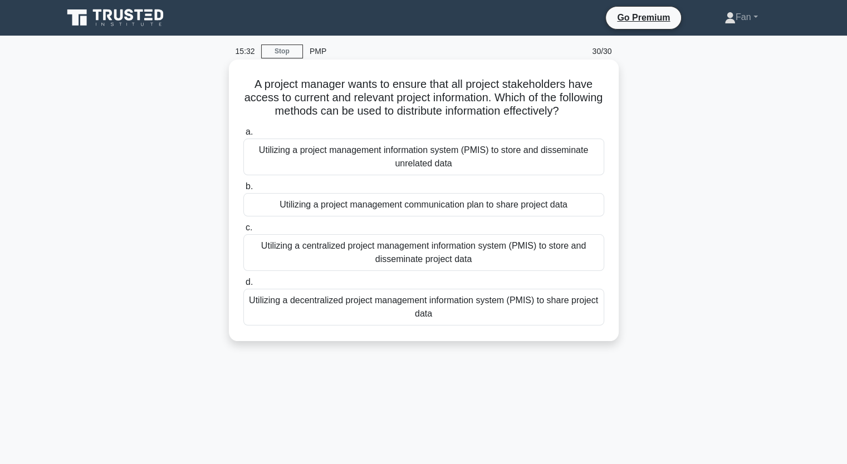
click at [398, 261] on div "Utilizing a centralized project management information system (PMIS) to store a…" at bounding box center [423, 252] width 361 height 37
click at [243, 232] on input "c. Utilizing a centralized project management information system (PMIS) to stor…" at bounding box center [243, 227] width 0 height 7
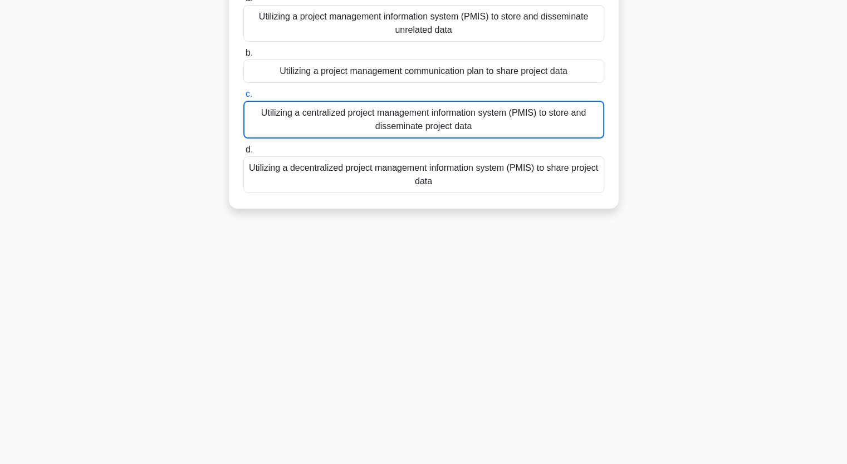
scroll to position [137, 0]
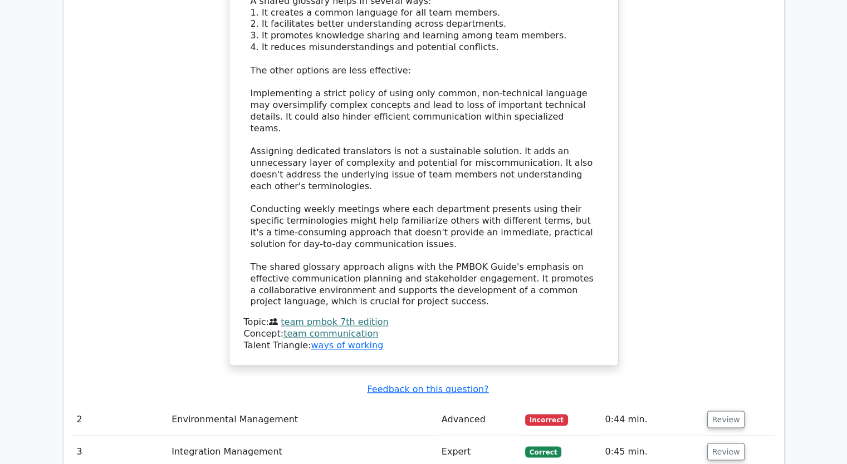
scroll to position [1781, 0]
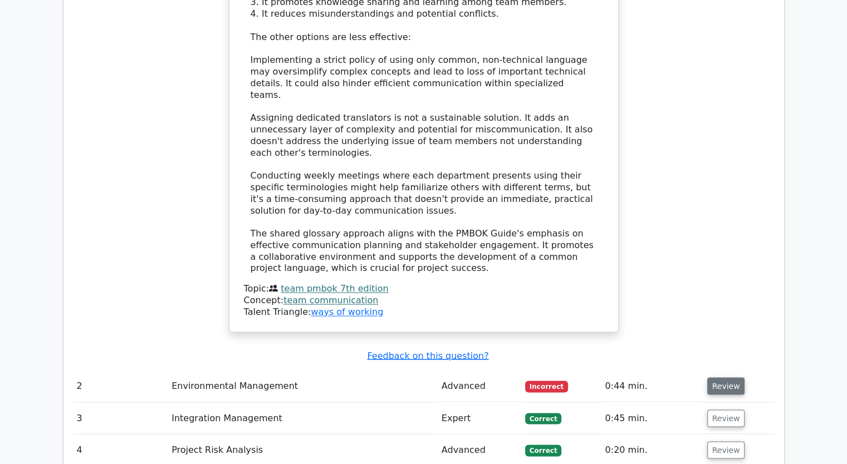
click at [724, 377] on button "Review" at bounding box center [726, 385] width 38 height 17
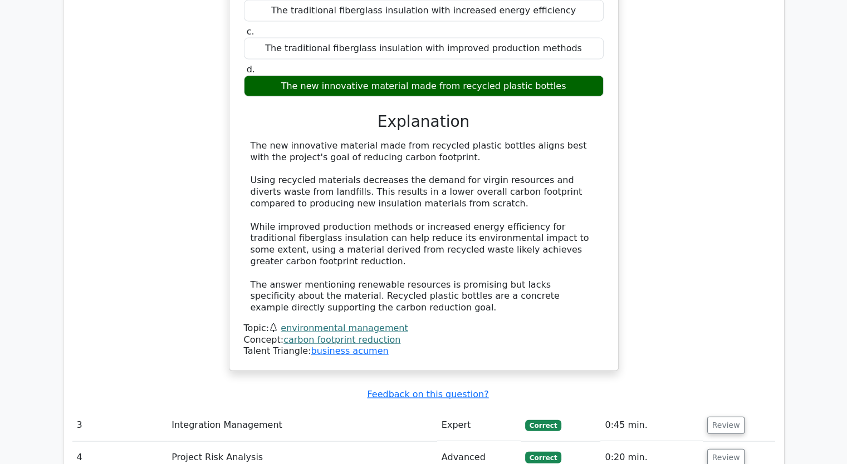
scroll to position [2449, 0]
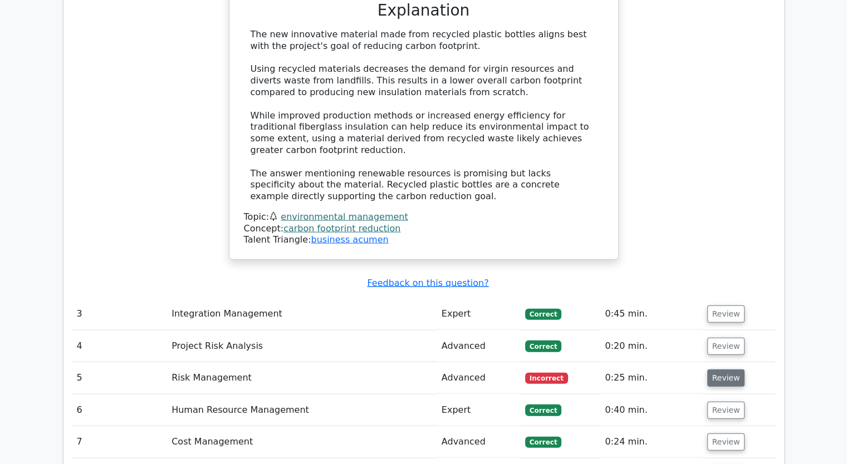
click at [724, 370] on button "Review" at bounding box center [726, 378] width 38 height 17
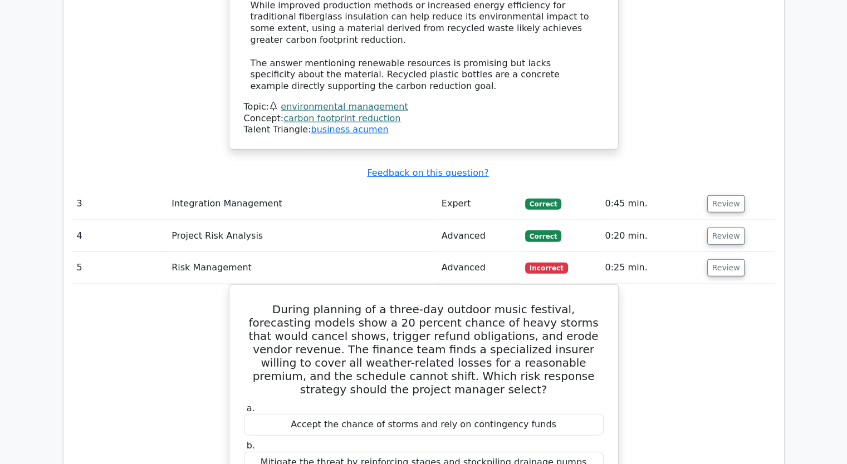
scroll to position [2560, 0]
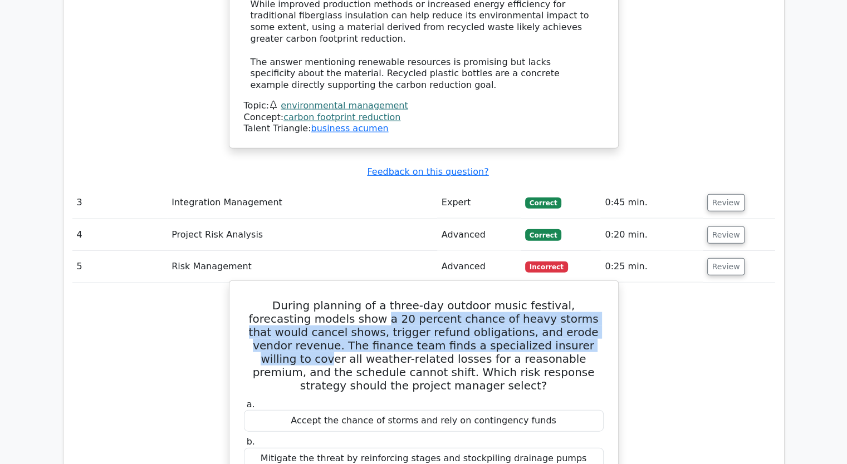
drag, startPoint x: 319, startPoint y: 199, endPoint x: 520, endPoint y: 225, distance: 202.7
click at [520, 299] on h5 "During planning of a three-day outdoor music festival, forecasting models show …" at bounding box center [424, 346] width 362 height 94
click at [463, 299] on h5 "During planning of a three-day outdoor music festival, forecasting models show …" at bounding box center [424, 346] width 362 height 94
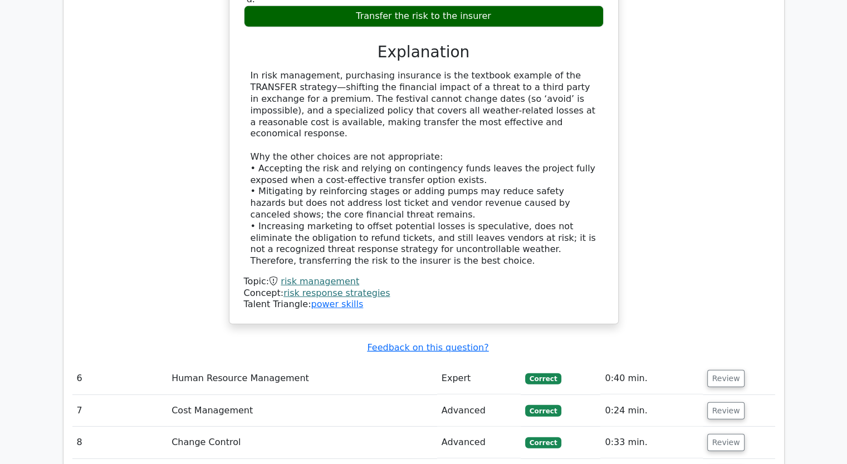
scroll to position [3117, 0]
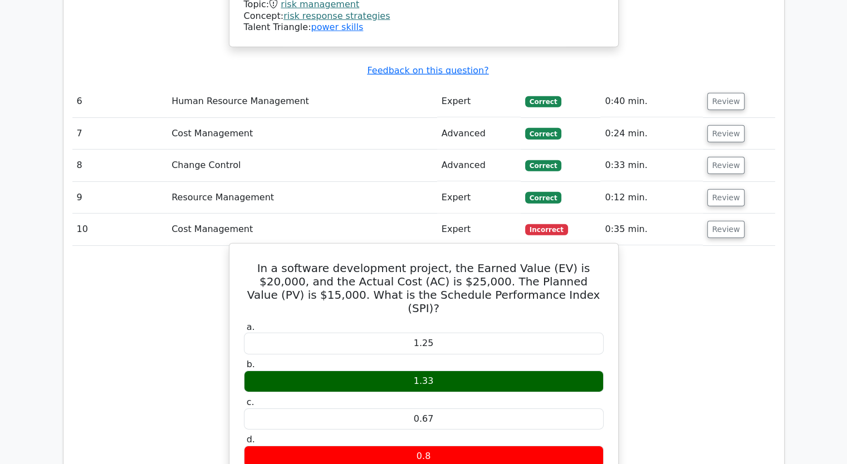
scroll to position [3729, 0]
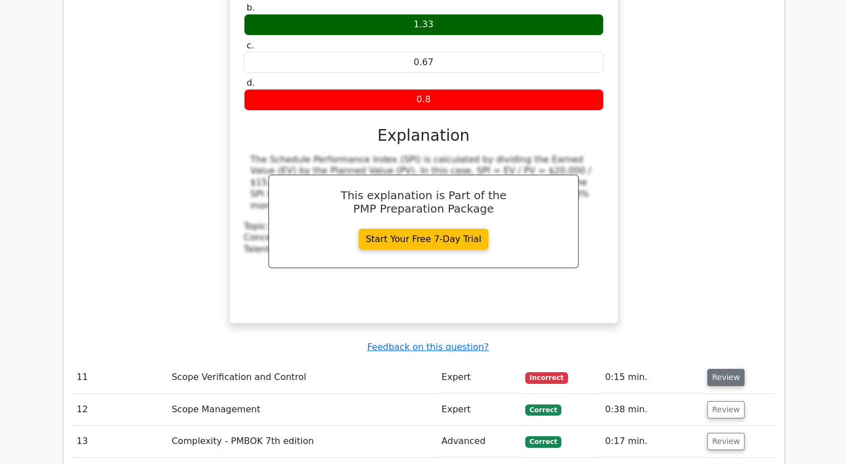
click at [716, 369] on button "Review" at bounding box center [726, 377] width 38 height 17
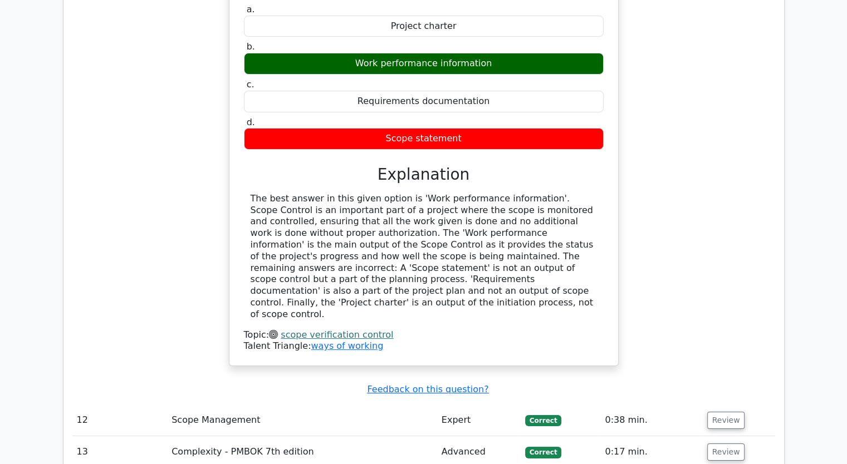
scroll to position [4174, 0]
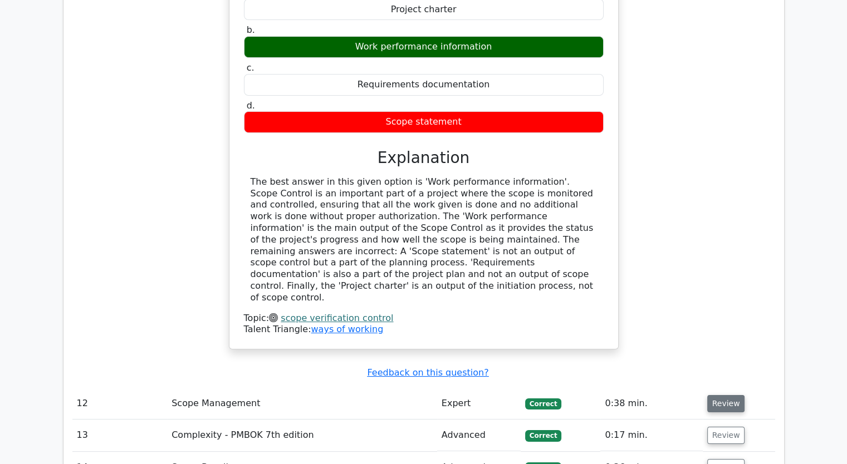
click at [716, 395] on button "Review" at bounding box center [726, 403] width 38 height 17
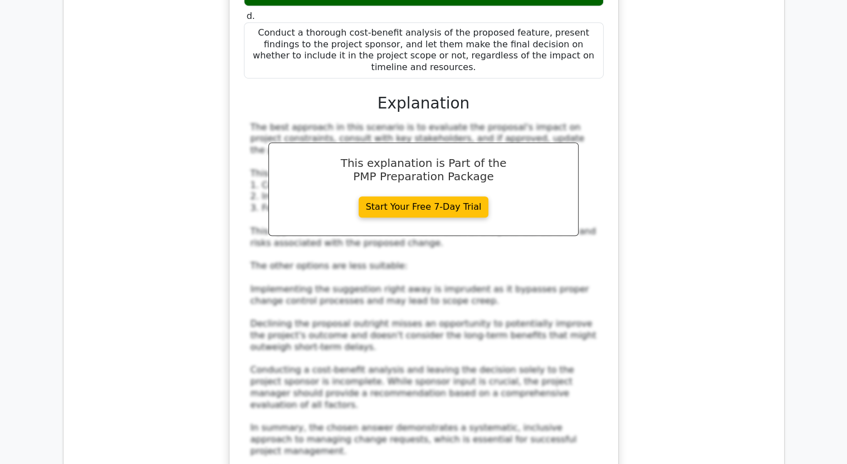
scroll to position [5009, 0]
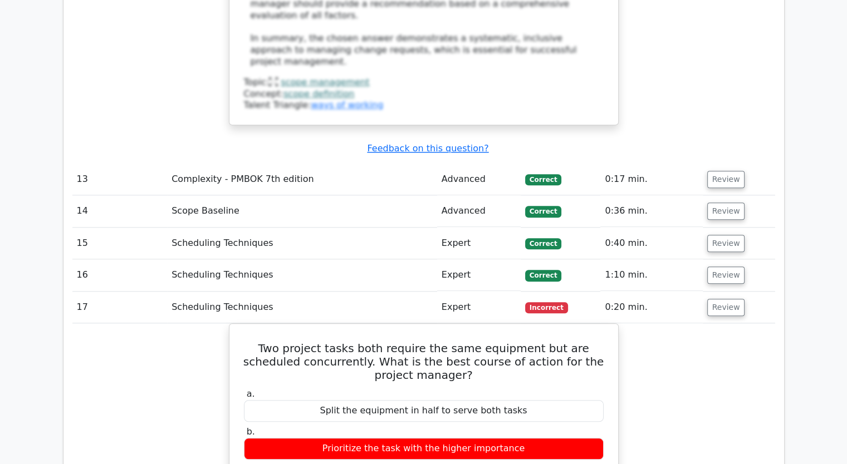
scroll to position [5343, 0]
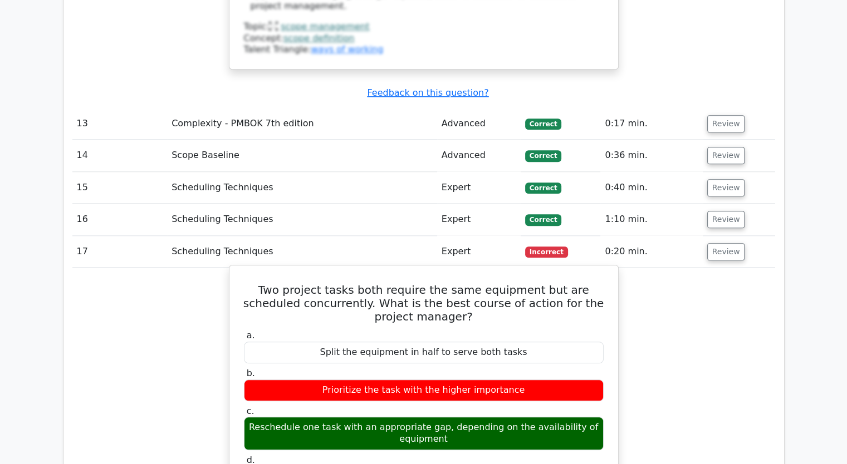
drag, startPoint x: 306, startPoint y: 308, endPoint x: 476, endPoint y: 396, distance: 191.7
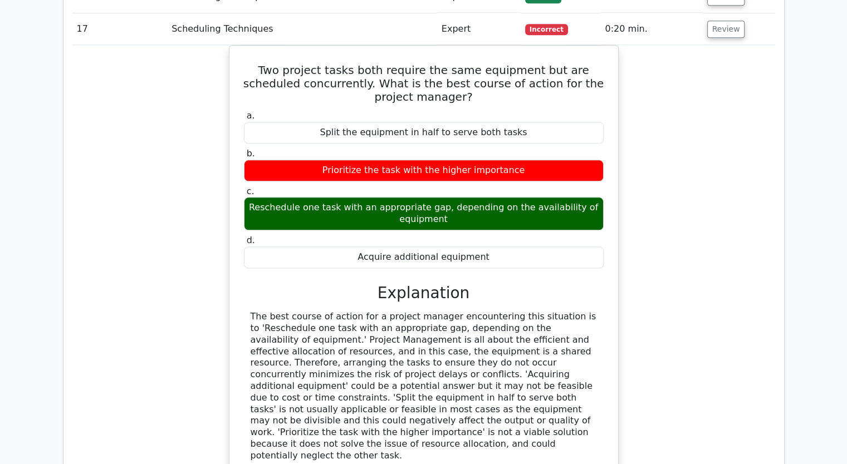
scroll to position [5621, 0]
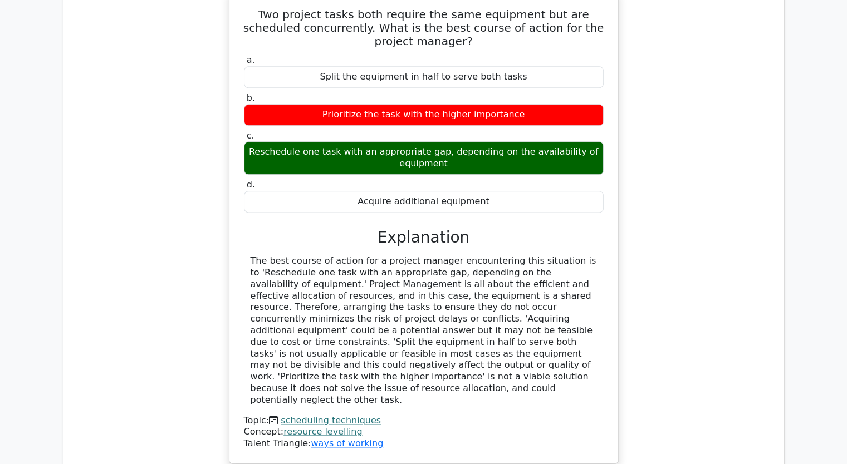
drag, startPoint x: 722, startPoint y: 284, endPoint x: 667, endPoint y: 273, distance: 56.2
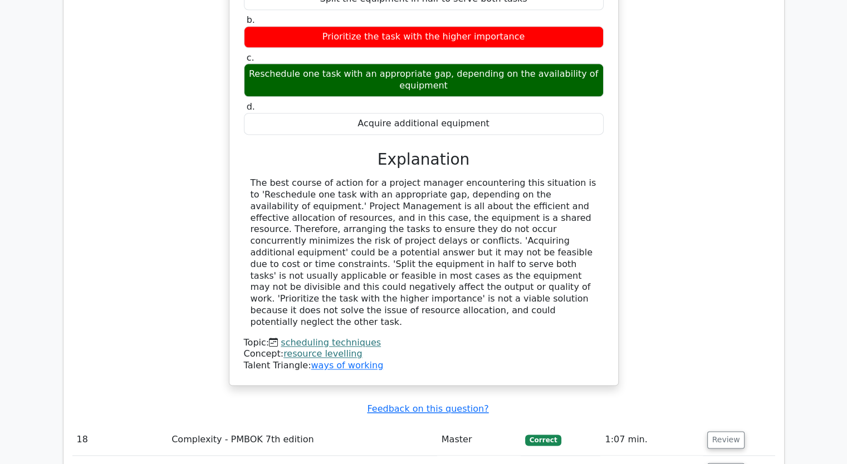
scroll to position [5788, 0]
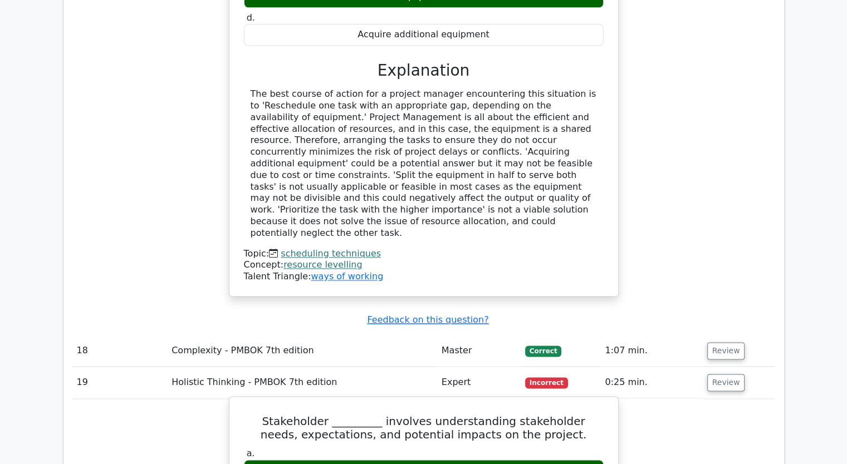
drag, startPoint x: 485, startPoint y: 317, endPoint x: 257, endPoint y: 158, distance: 278.7
copy div "Stakeholder _________ involves understanding stakeholder needs, expectations, a…"
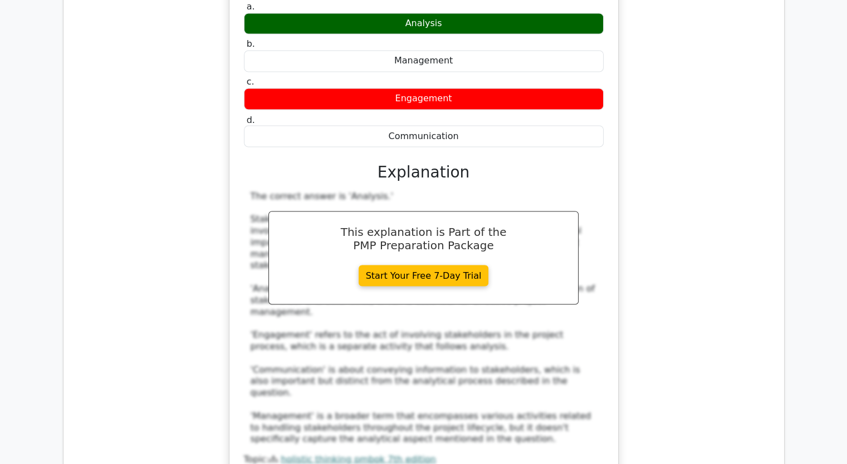
scroll to position [6345, 0]
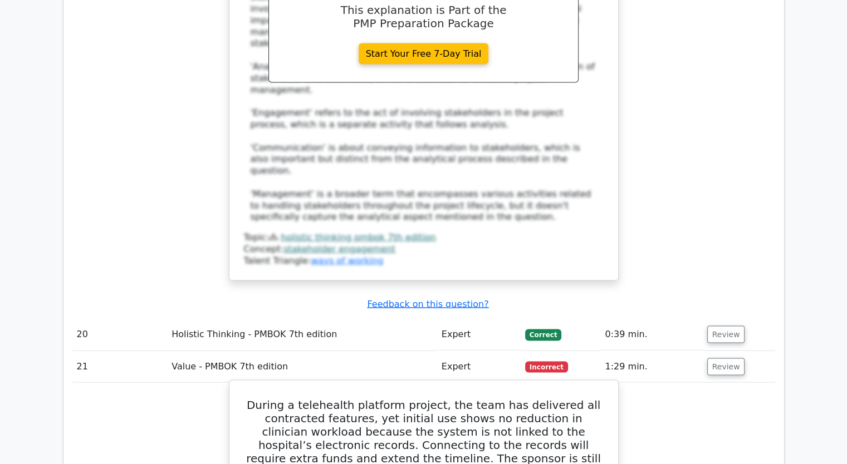
scroll to position [6456, 0]
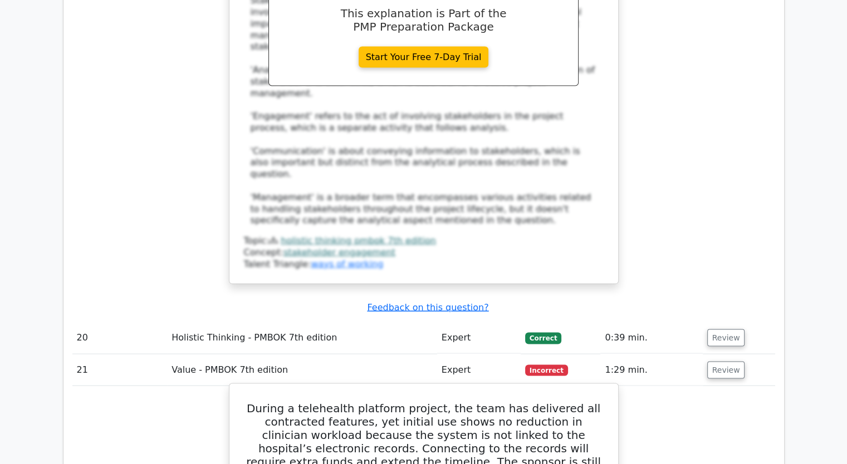
drag, startPoint x: 522, startPoint y: 391, endPoint x: 240, endPoint y: 112, distance: 396.7
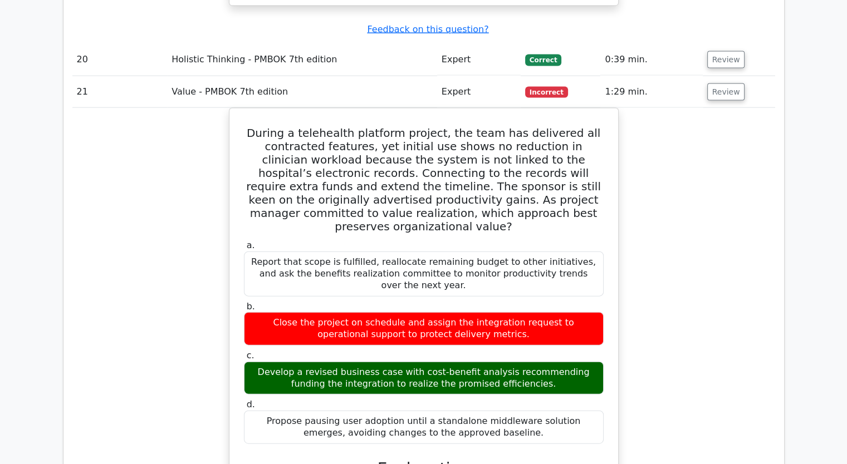
scroll to position [7013, 0]
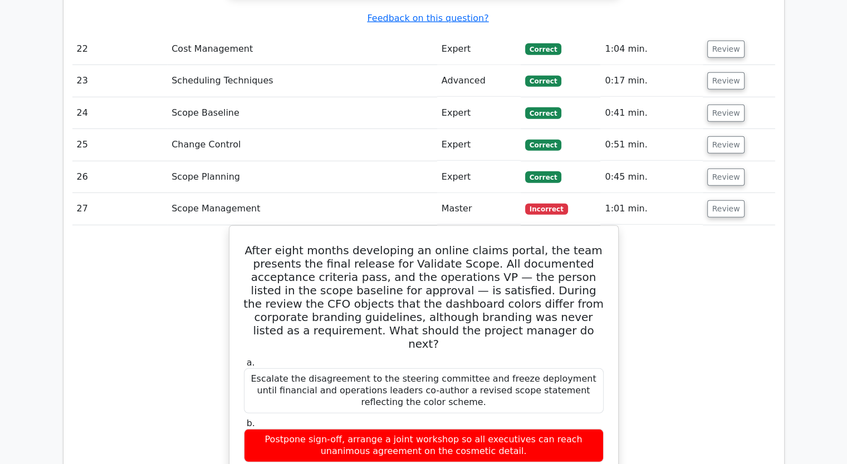
scroll to position [7291, 0]
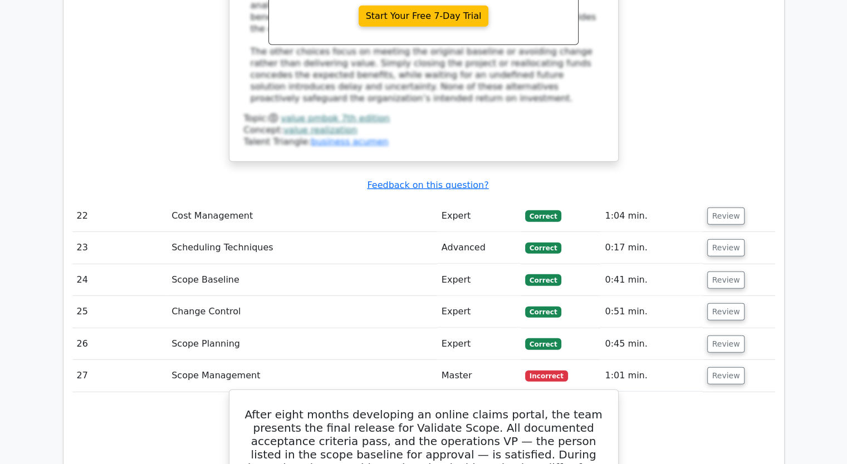
drag, startPoint x: 481, startPoint y: 366, endPoint x: 264, endPoint y: 82, distance: 357.0
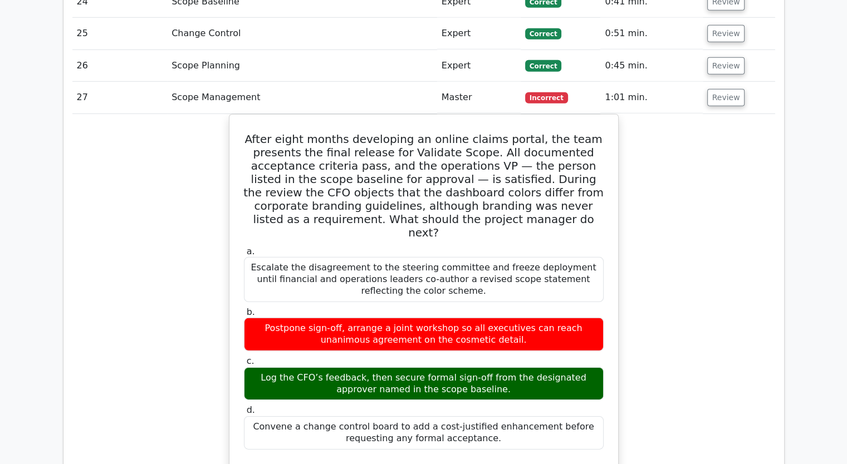
click at [655, 292] on div "After eight months developing an online claims portal, the team presents the fi…" at bounding box center [423, 460] width 702 height 693
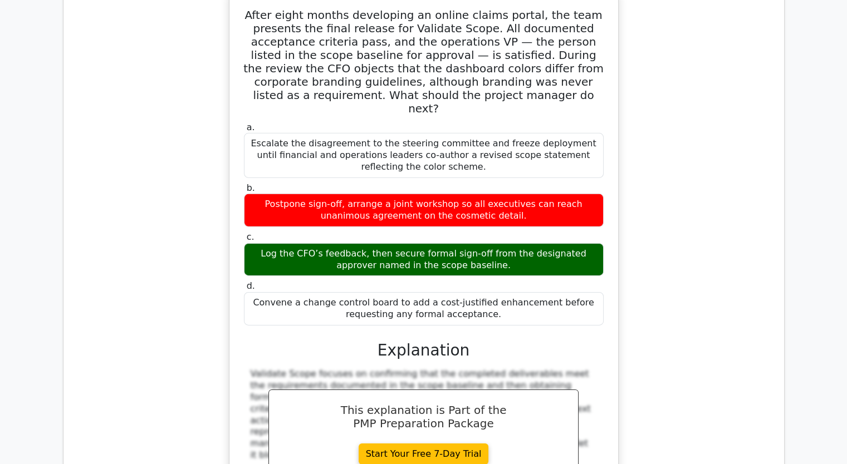
scroll to position [7848, 0]
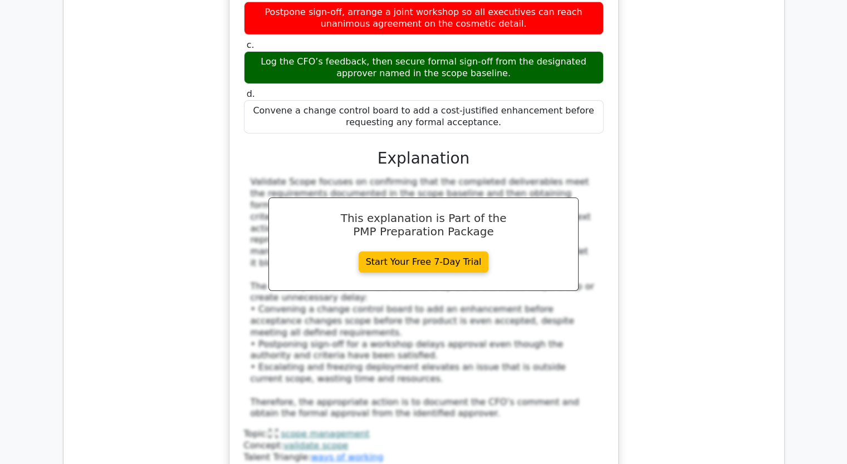
scroll to position [7959, 0]
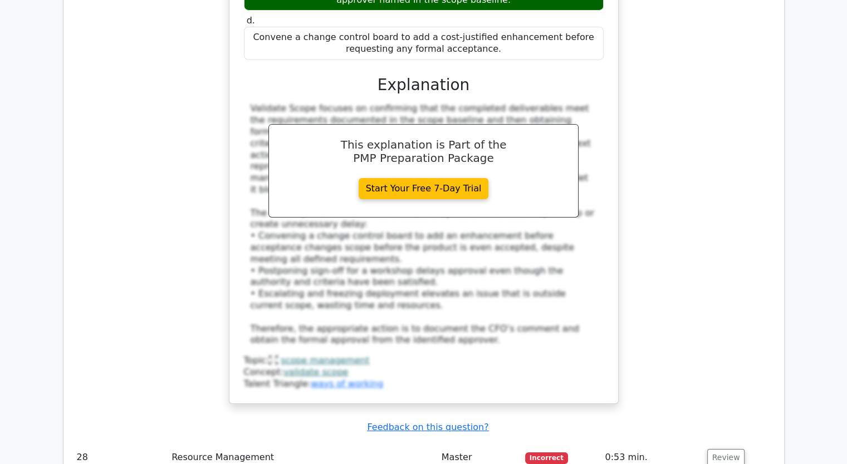
drag, startPoint x: 514, startPoint y: 347, endPoint x: 252, endPoint y: 144, distance: 331.7
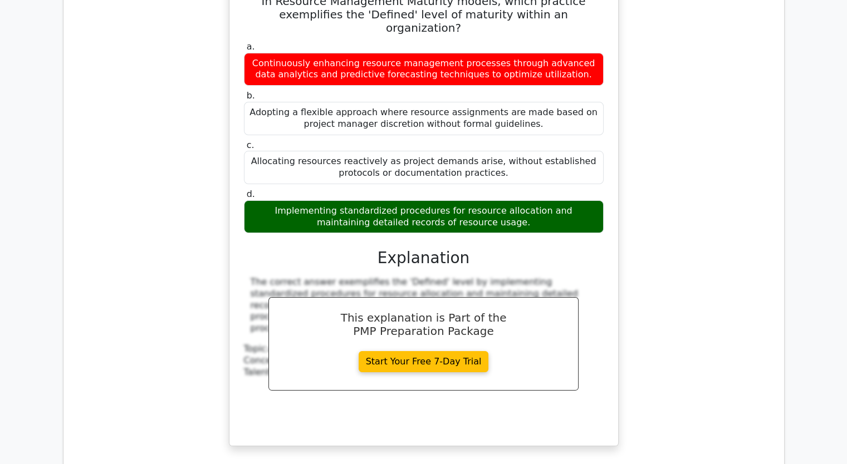
scroll to position [8733, 0]
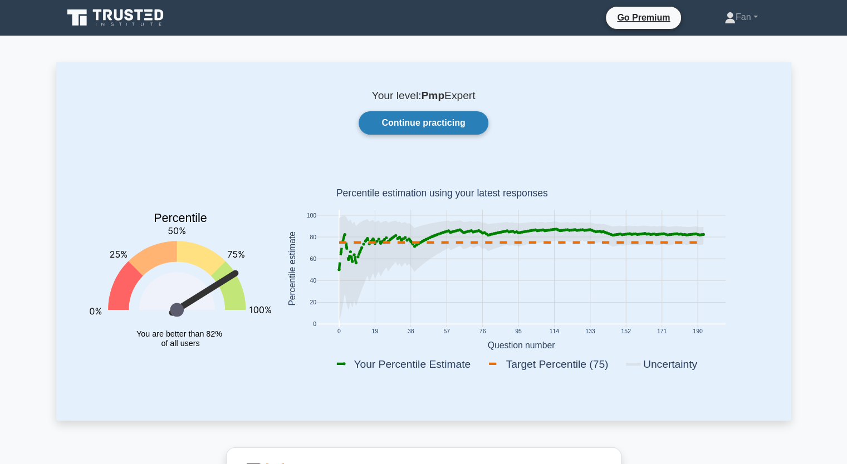
click at [456, 125] on link "Continue practicing" at bounding box center [422, 122] width 129 height 23
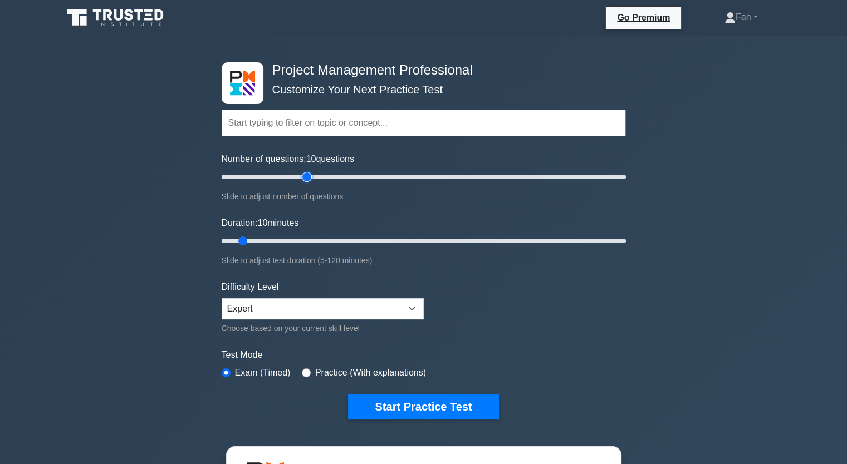
click at [309, 179] on input "Number of questions: 10 questions" at bounding box center [424, 176] width 404 height 13
click at [295, 176] on input "Number of questions: 45 questions" at bounding box center [424, 176] width 404 height 13
type input "35"
click at [284, 181] on input "Number of questions: 40 questions" at bounding box center [424, 176] width 404 height 13
click at [308, 238] on input "Duration: 10 minutes" at bounding box center [424, 240] width 404 height 13
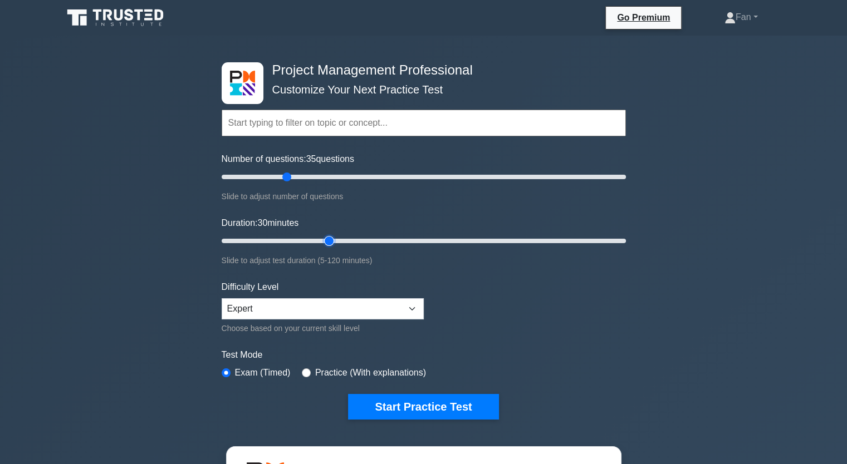
type input "35"
click at [322, 240] on input "Duration: 30 minutes" at bounding box center [424, 240] width 404 height 13
click at [395, 406] on button "Start Practice Test" at bounding box center [423, 407] width 150 height 26
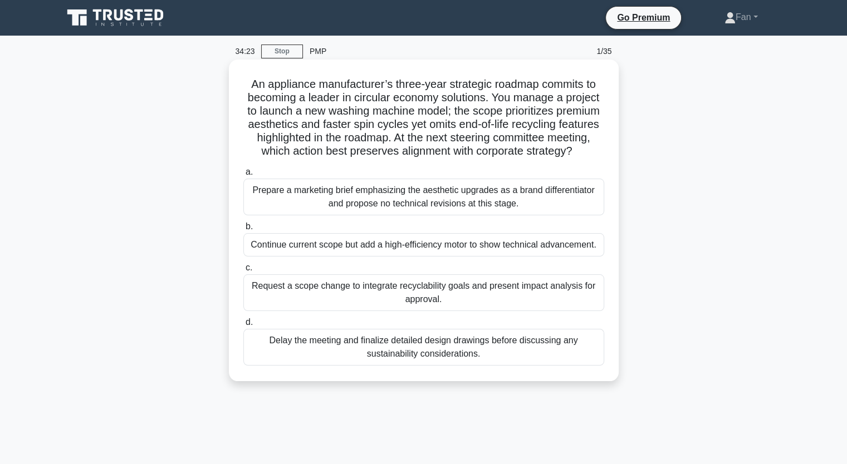
click at [525, 295] on div "Request a scope change to integrate recyclability goals and present impact anal…" at bounding box center [423, 292] width 361 height 37
click at [243, 272] on input "c. Request a scope change to integrate recyclability goals and present impact a…" at bounding box center [243, 267] width 0 height 7
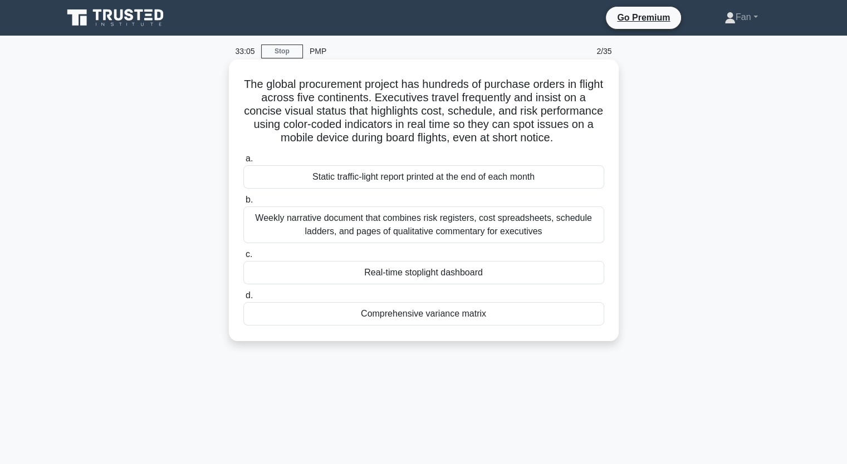
click at [508, 268] on div "Real-time stoplight dashboard" at bounding box center [423, 272] width 361 height 23
click at [243, 258] on input "c. Real-time stoplight dashboard" at bounding box center [243, 254] width 0 height 7
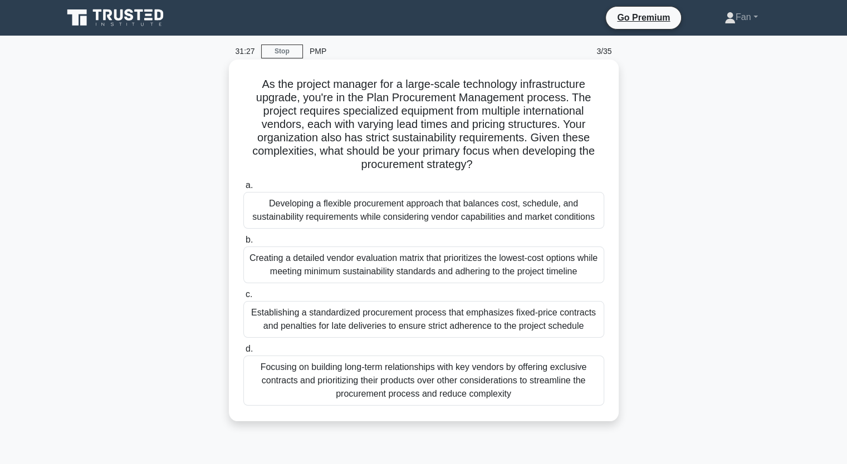
click at [485, 212] on div "Developing a flexible procurement approach that balances cost, schedule, and su…" at bounding box center [423, 210] width 361 height 37
click at [243, 189] on input "a. Developing a flexible procurement approach that balances cost, schedule, and…" at bounding box center [243, 185] width 0 height 7
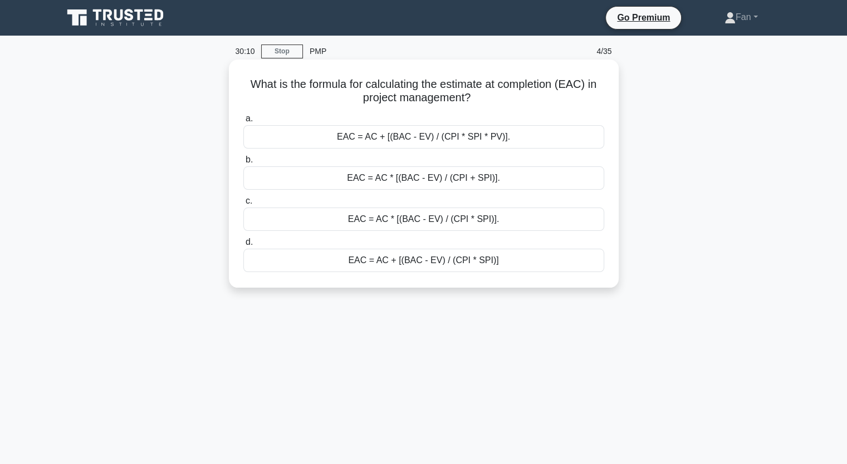
click at [463, 175] on div "EAC = AC * [(BAC - EV) / (CPI + SPI)]." at bounding box center [423, 177] width 361 height 23
click at [243, 164] on input "b. EAC = AC * [(BAC - EV) / (CPI + SPI)]." at bounding box center [243, 159] width 0 height 7
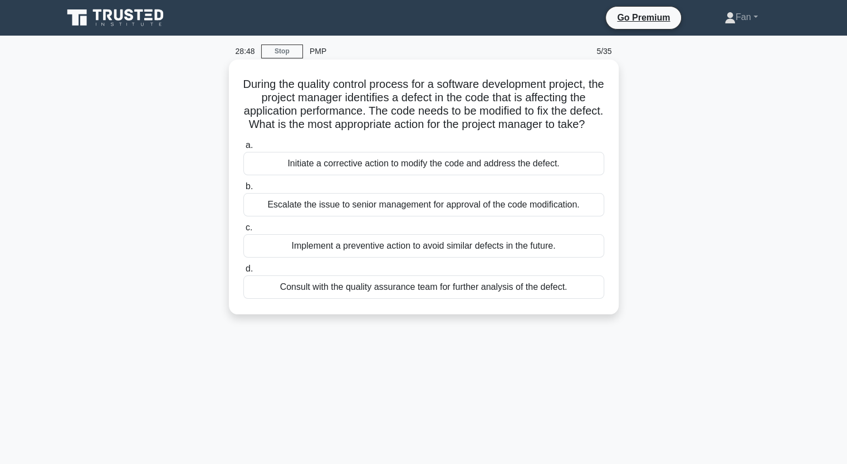
click at [452, 299] on div "Consult with the quality assurance team for further analysis of the defect." at bounding box center [423, 287] width 361 height 23
click at [243, 273] on input "d. Consult with the quality assurance team for further analysis of the defect." at bounding box center [243, 268] width 0 height 7
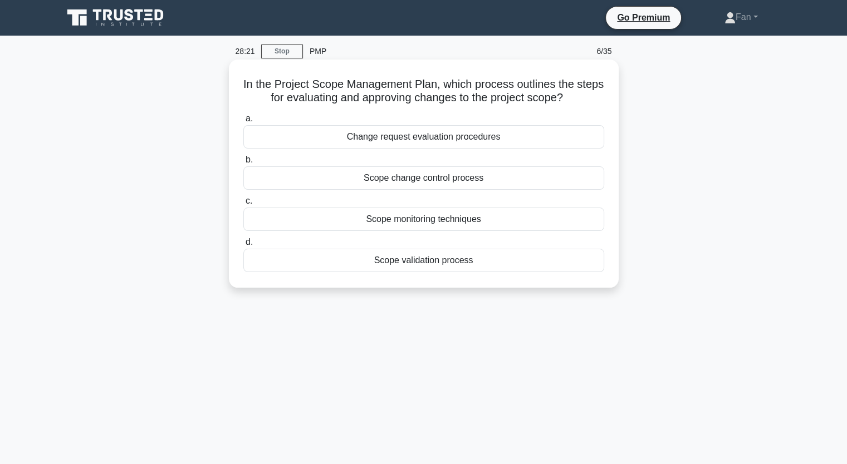
click at [475, 183] on div "Scope change control process" at bounding box center [423, 177] width 361 height 23
click at [243, 164] on input "b. Scope change control process" at bounding box center [243, 159] width 0 height 7
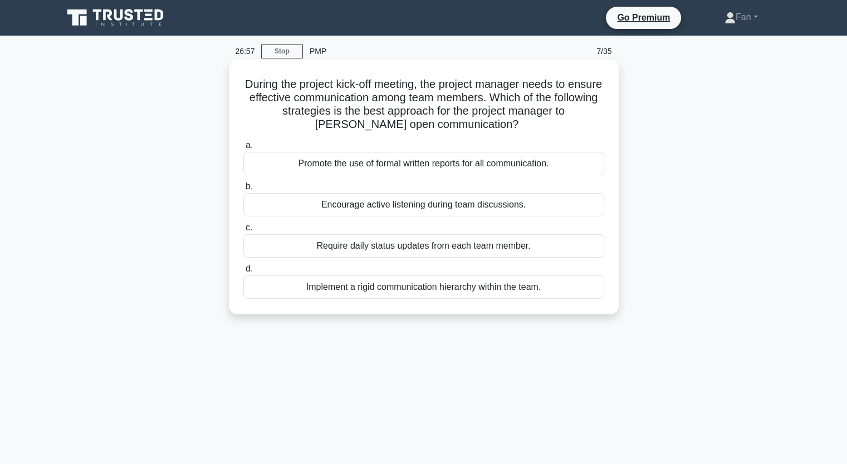
click at [570, 254] on div "Require daily status updates from each team member." at bounding box center [423, 245] width 361 height 23
click at [243, 232] on input "c. Require daily status updates from each team member." at bounding box center [243, 227] width 0 height 7
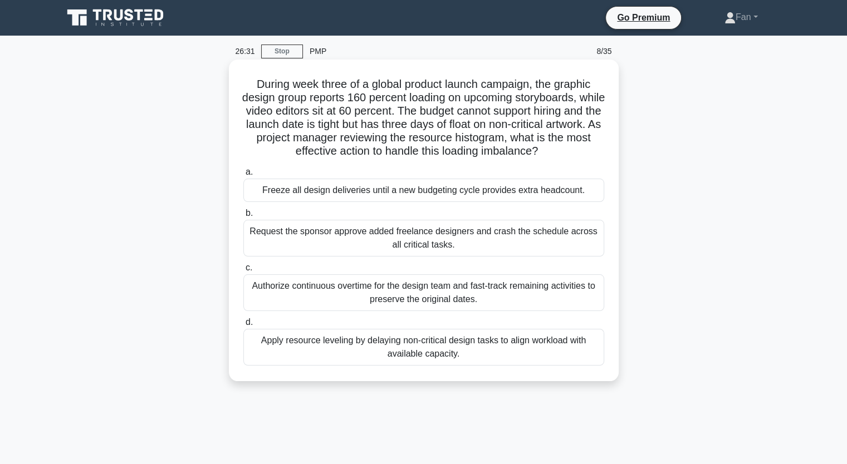
click at [547, 352] on div "Apply resource leveling by delaying non-critical design tasks to align workload…" at bounding box center [423, 347] width 361 height 37
click at [243, 326] on input "d. Apply resource leveling by delaying non-critical design tasks to align workl…" at bounding box center [243, 322] width 0 height 7
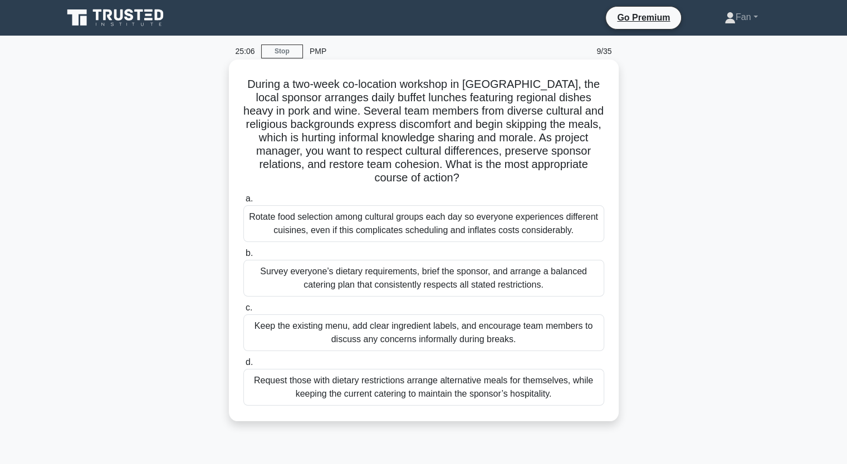
click at [413, 285] on div "Survey everyone’s dietary requirements, brief the sponsor, and arrange a balanc…" at bounding box center [423, 278] width 361 height 37
click at [243, 257] on input "b. Survey everyone’s dietary requirements, brief the sponsor, and arrange a bal…" at bounding box center [243, 253] width 0 height 7
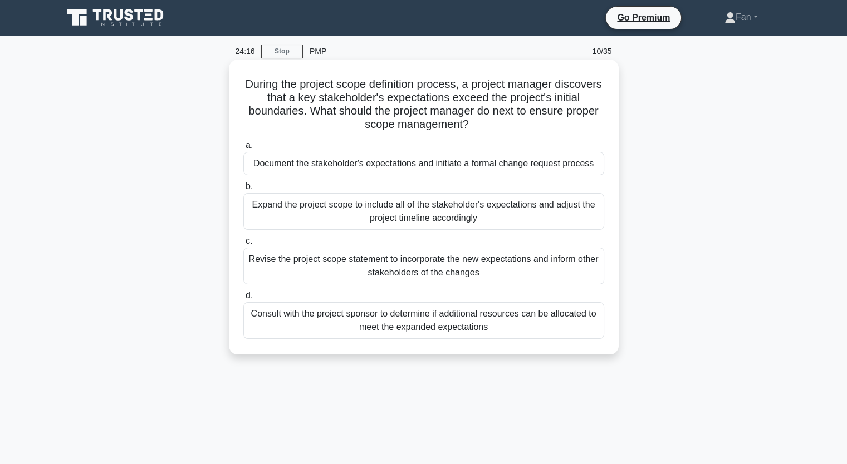
click at [480, 161] on div "Document the stakeholder's expectations and initiate a formal change request pr…" at bounding box center [423, 163] width 361 height 23
click at [243, 149] on input "a. Document the stakeholder's expectations and initiate a formal change request…" at bounding box center [243, 145] width 0 height 7
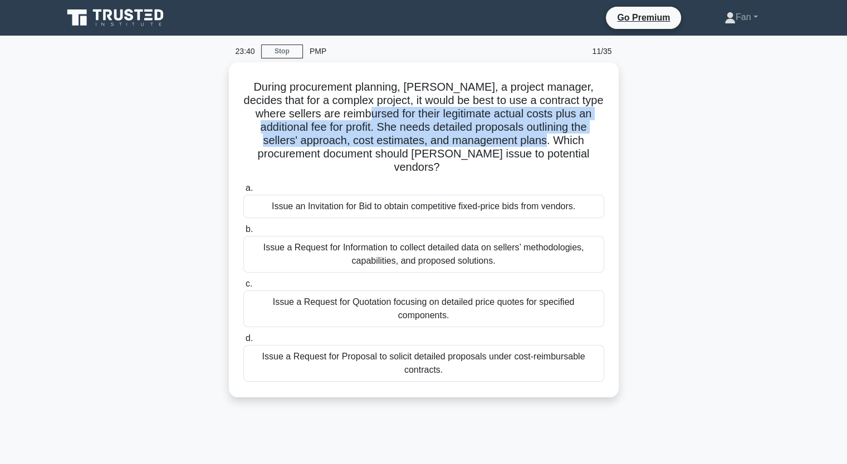
drag, startPoint x: 384, startPoint y: 117, endPoint x: 635, endPoint y: 137, distance: 251.3
click at [631, 137] on div "During procurement planning, [PERSON_NAME], a project manager, decides that for…" at bounding box center [423, 236] width 735 height 348
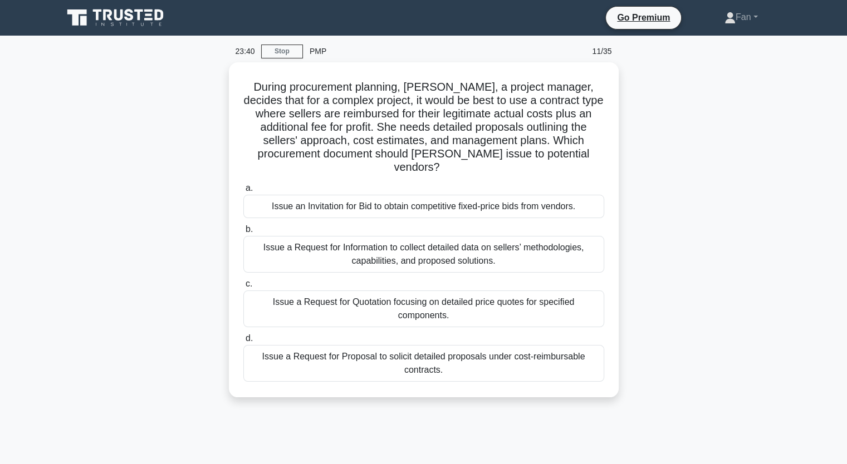
click at [708, 250] on div "During procurement planning, [PERSON_NAME], a project manager, decides that for…" at bounding box center [423, 236] width 735 height 348
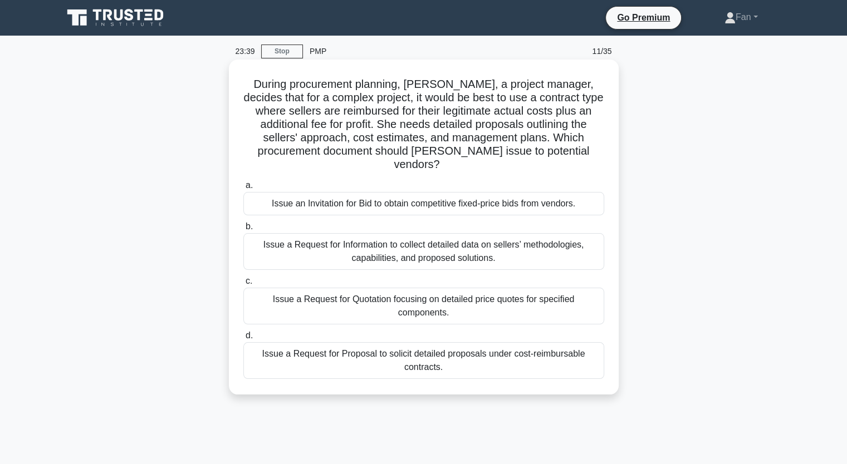
click at [506, 239] on div "Issue a Request for Information to collect detailed data on sellers’ methodolog…" at bounding box center [423, 251] width 361 height 37
click at [243, 230] on input "b. Issue a Request for Information to collect detailed data on sellers’ methodo…" at bounding box center [243, 226] width 0 height 7
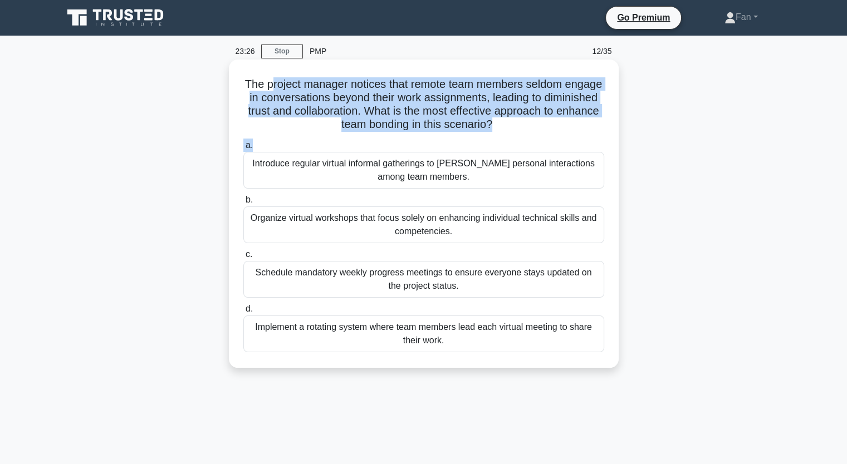
drag, startPoint x: 293, startPoint y: 86, endPoint x: 564, endPoint y: 134, distance: 275.8
click at [548, 135] on div "The project manager notices that remote team members seldom engage in conversat…" at bounding box center [423, 213] width 381 height 299
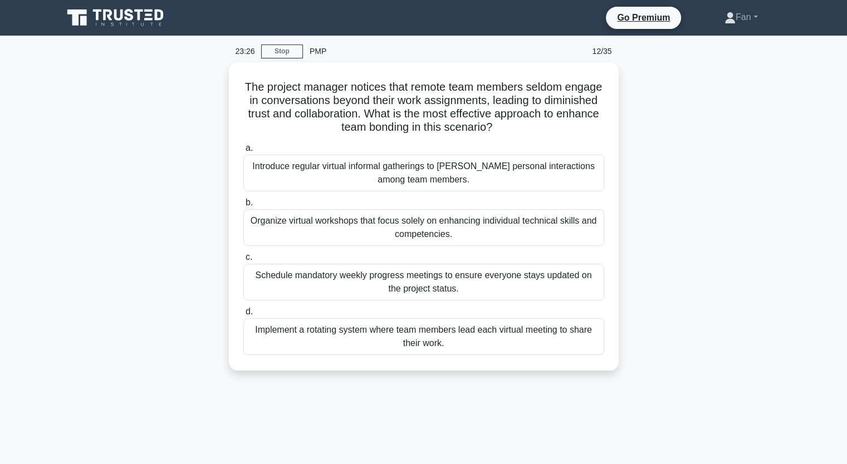
click at [695, 213] on div "The project manager notices that remote team members seldom engage in conversat…" at bounding box center [423, 223] width 735 height 322
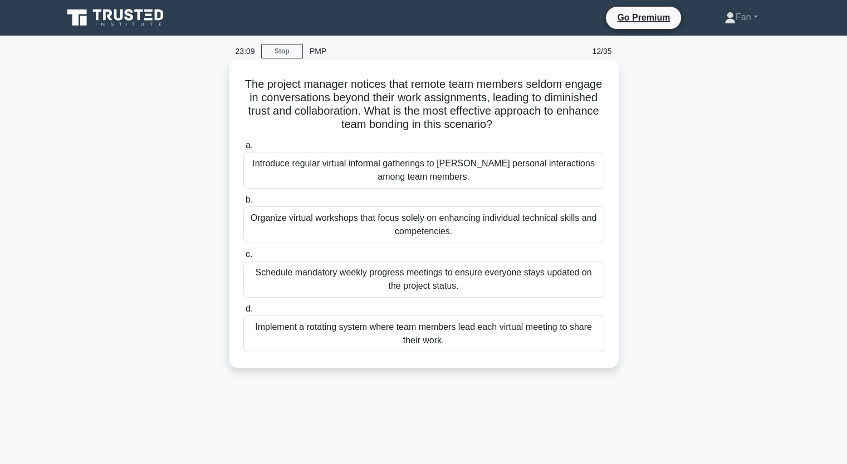
click at [528, 171] on div "Introduce regular virtual informal gatherings to [PERSON_NAME] personal interac…" at bounding box center [423, 170] width 361 height 37
click at [243, 149] on input "a. Introduce regular virtual informal gatherings to [PERSON_NAME] personal inte…" at bounding box center [243, 145] width 0 height 7
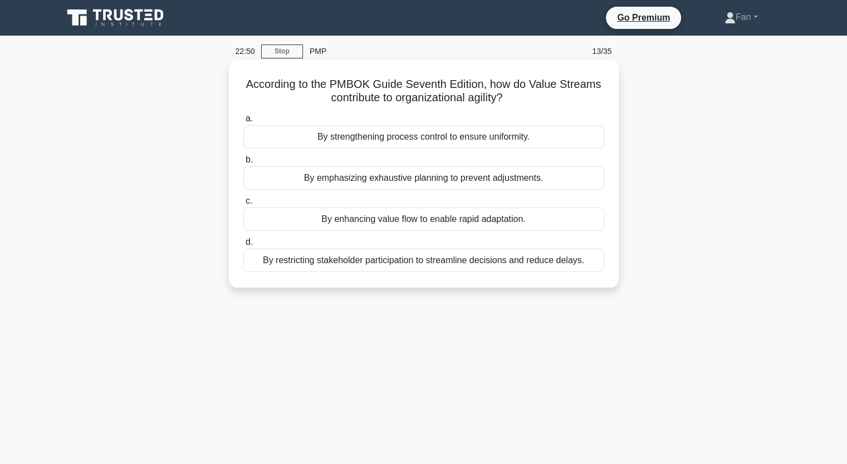
click at [512, 222] on div "By enhancing value flow to enable rapid adaptation." at bounding box center [423, 219] width 361 height 23
click at [243, 205] on input "c. By enhancing value flow to enable rapid adaptation." at bounding box center [243, 201] width 0 height 7
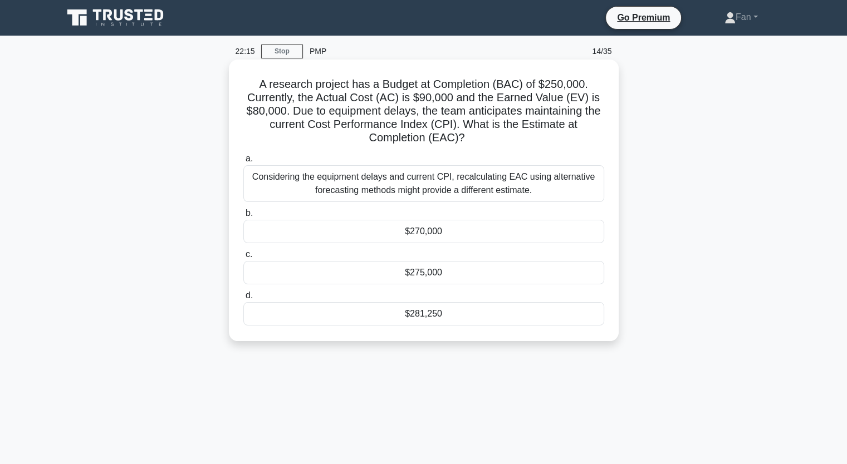
click at [499, 326] on div "a. Considering the equipment delays and current CPI, recalculating EAC using al…" at bounding box center [424, 239] width 374 height 178
click at [501, 319] on div "$281,250" at bounding box center [423, 313] width 361 height 23
click at [243, 299] on input "d. $281,250" at bounding box center [243, 295] width 0 height 7
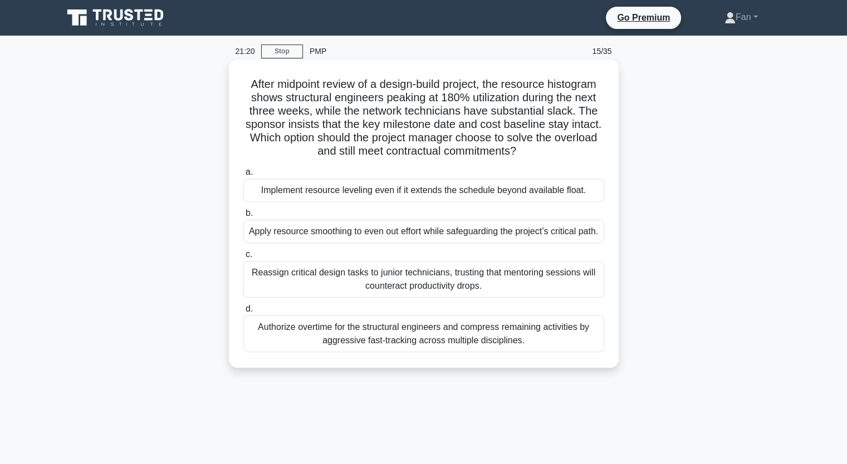
click at [517, 243] on div "Apply resource smoothing to even out effort while safeguarding the project’s cr…" at bounding box center [423, 231] width 361 height 23
click at [243, 217] on input "b. Apply resource smoothing to even out effort while safeguarding the project’s…" at bounding box center [243, 213] width 0 height 7
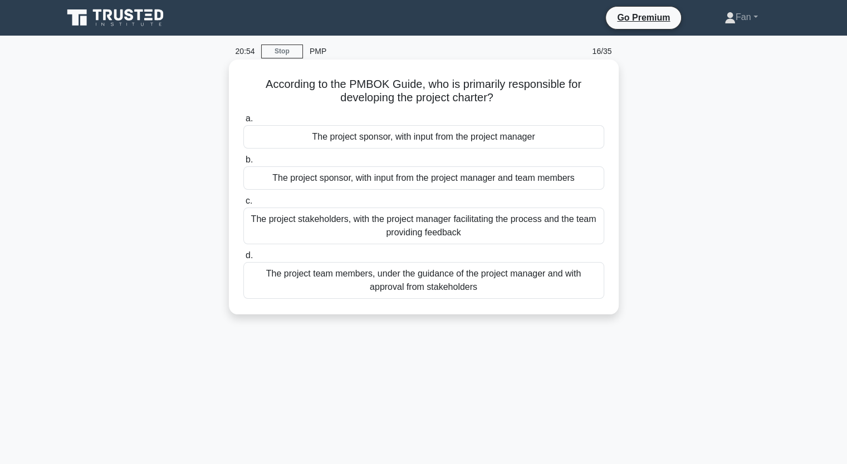
click at [509, 144] on div "The project sponsor, with input from the project manager" at bounding box center [423, 136] width 361 height 23
click at [243, 122] on input "a. The project sponsor, with input from the project manager" at bounding box center [243, 118] width 0 height 7
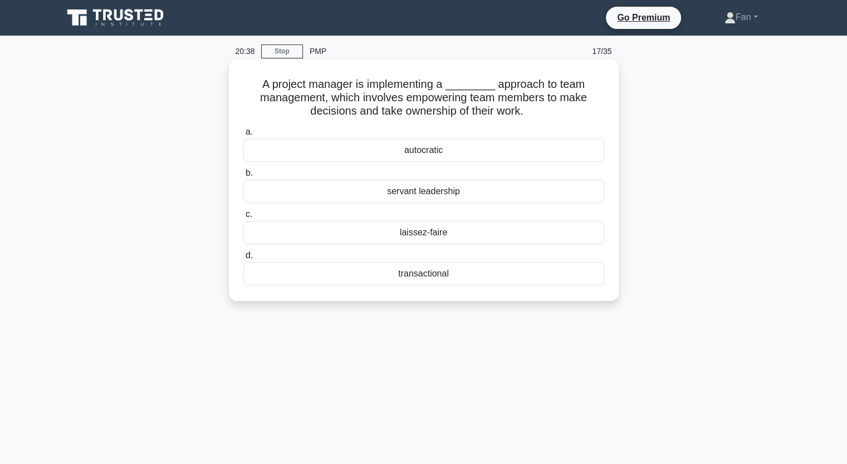
click at [496, 194] on div "servant leadership" at bounding box center [423, 191] width 361 height 23
click at [243, 177] on input "b. servant leadership" at bounding box center [243, 173] width 0 height 7
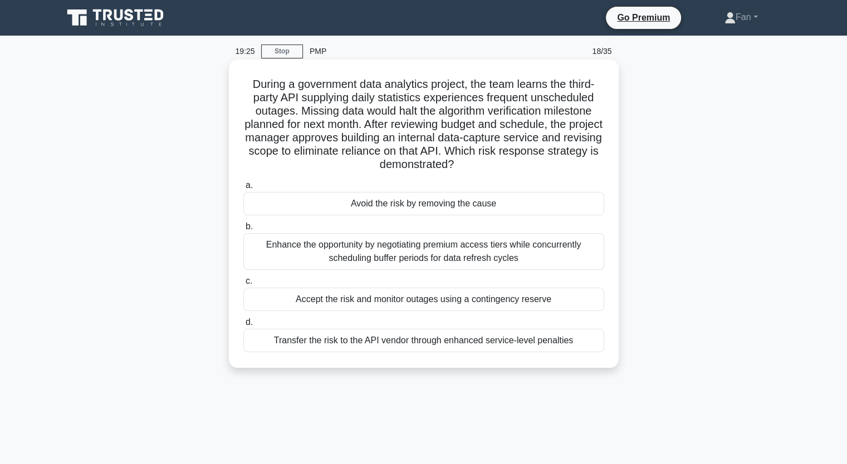
click at [510, 341] on div "Transfer the risk to the API vendor through enhanced service-level penalties" at bounding box center [423, 340] width 361 height 23
click at [243, 326] on input "d. Transfer the risk to the API vendor through enhanced service-level penalties" at bounding box center [243, 322] width 0 height 7
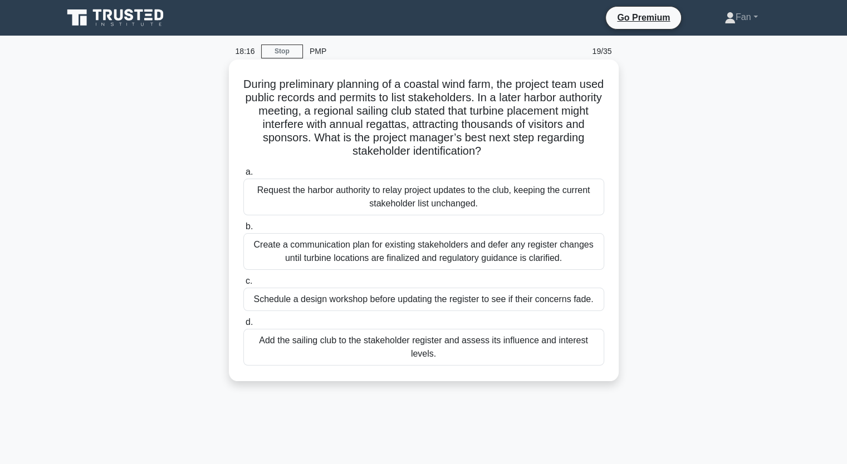
click at [557, 348] on div "Add the sailing club to the stakeholder register and assess its influence and i…" at bounding box center [423, 347] width 361 height 37
click at [243, 326] on input "d. Add the sailing club to the stakeholder register and assess its influence an…" at bounding box center [243, 322] width 0 height 7
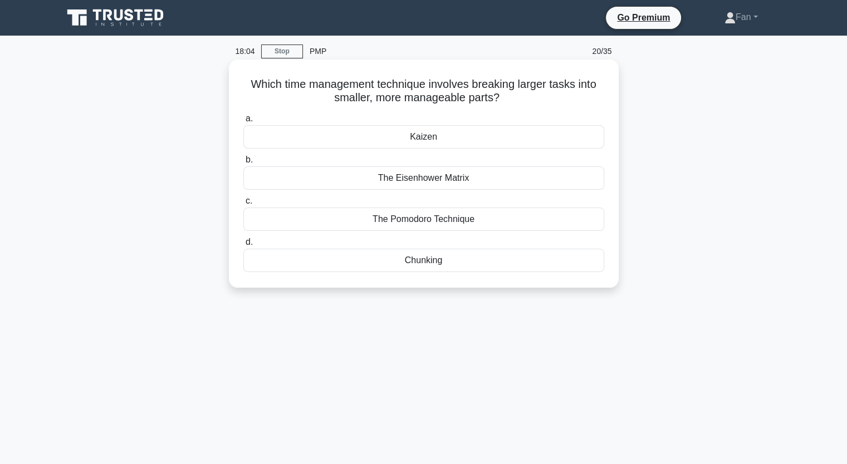
click at [463, 259] on div "Chunking" at bounding box center [423, 260] width 361 height 23
click at [243, 246] on input "d. Chunking" at bounding box center [243, 242] width 0 height 7
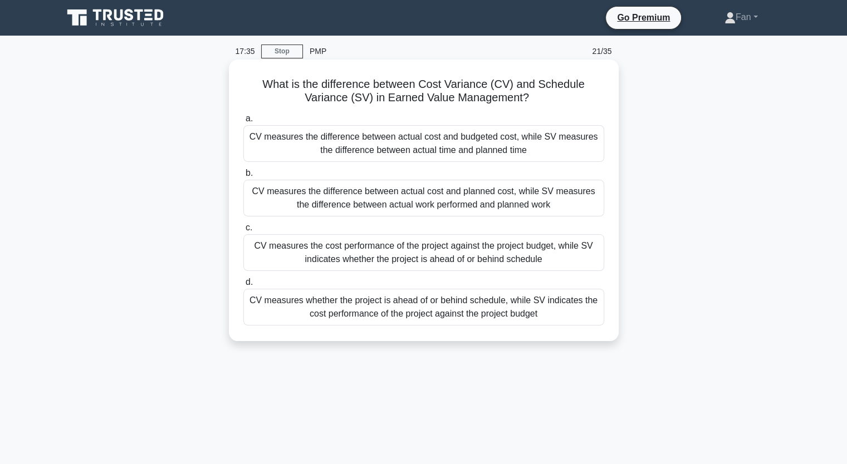
click at [490, 254] on div "CV measures the cost performance of the project against the project budget, whi…" at bounding box center [423, 252] width 361 height 37
click at [243, 232] on input "c. CV measures the cost performance of the project against the project budget, …" at bounding box center [243, 227] width 0 height 7
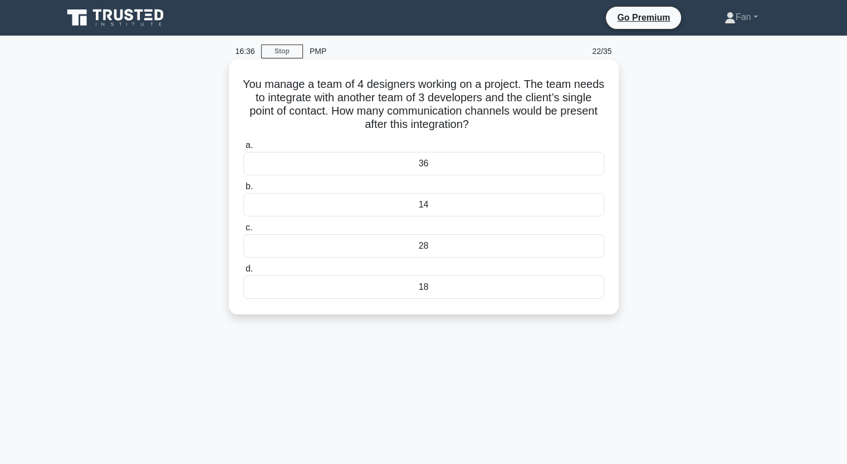
click at [468, 248] on div "28" at bounding box center [423, 245] width 361 height 23
click at [243, 232] on input "c. 28" at bounding box center [243, 227] width 0 height 7
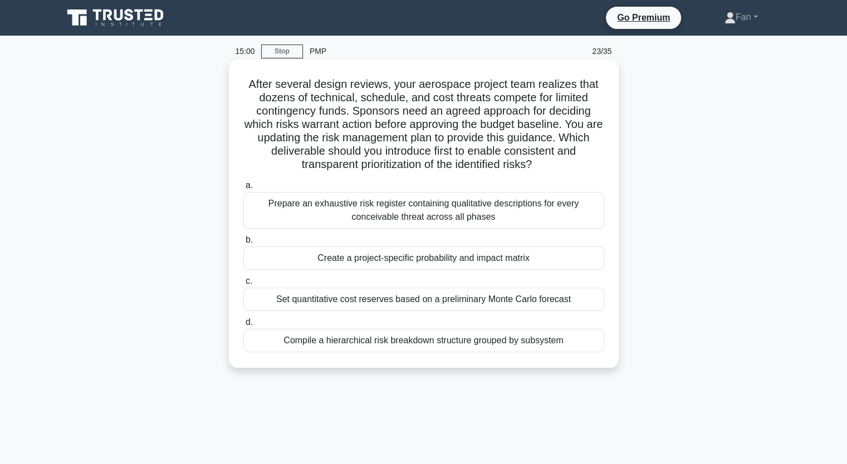
click at [506, 258] on div "Create a project-specific probability and impact matrix" at bounding box center [423, 258] width 361 height 23
click at [243, 244] on input "b. Create a project-specific probability and impact matrix" at bounding box center [243, 240] width 0 height 7
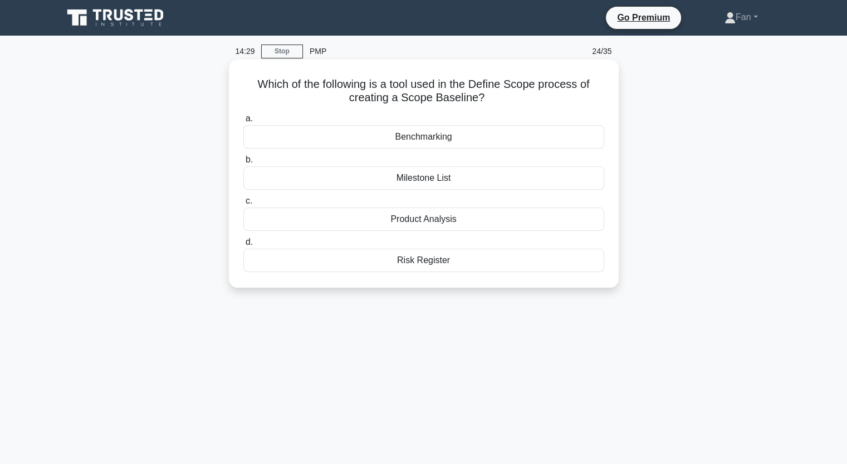
click at [492, 137] on div "Benchmarking" at bounding box center [423, 136] width 361 height 23
click at [243, 122] on input "a. Benchmarking" at bounding box center [243, 118] width 0 height 7
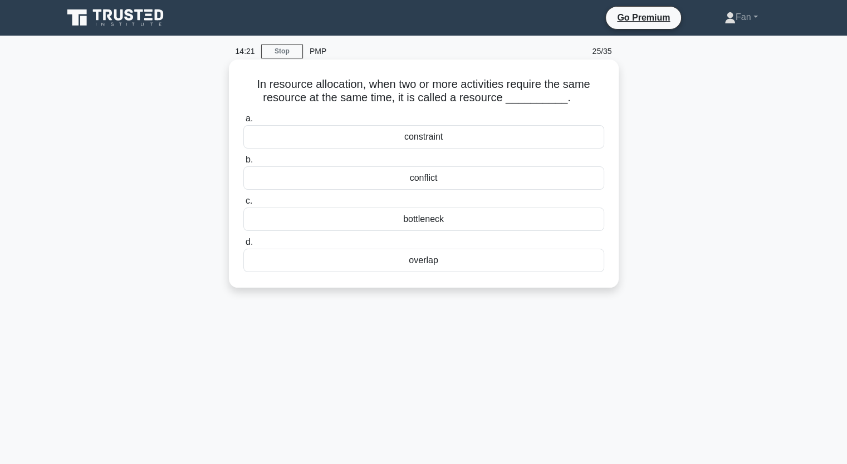
click at [501, 180] on div "conflict" at bounding box center [423, 177] width 361 height 23
click at [243, 164] on input "b. conflict" at bounding box center [243, 159] width 0 height 7
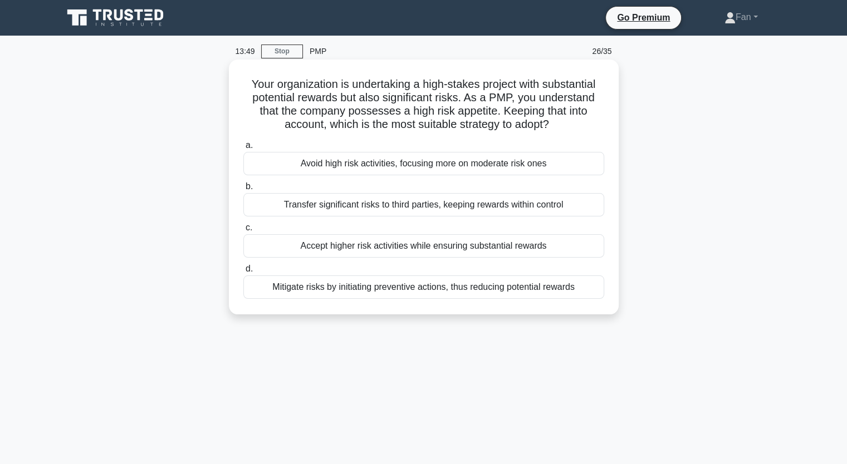
click at [470, 244] on div "Accept higher risk activities while ensuring substantial rewards" at bounding box center [423, 245] width 361 height 23
click at [243, 232] on input "c. Accept higher risk activities while ensuring substantial rewards" at bounding box center [243, 227] width 0 height 7
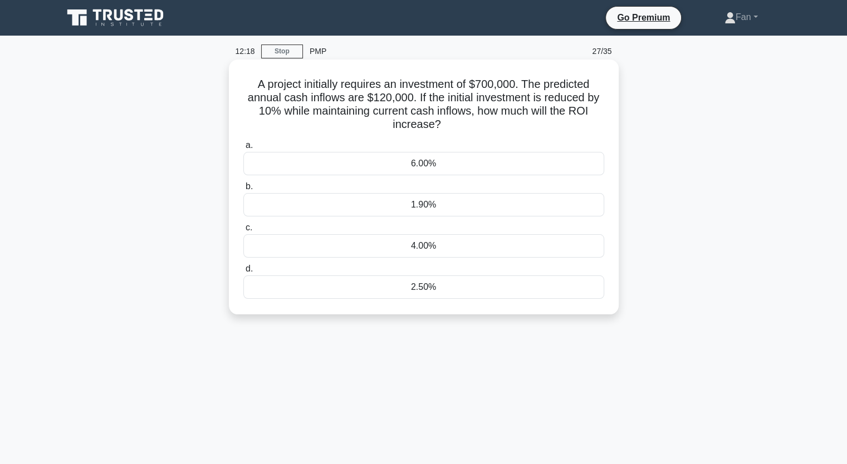
click at [457, 285] on div "2.50%" at bounding box center [423, 287] width 361 height 23
click at [243, 273] on input "d. 2.50%" at bounding box center [243, 268] width 0 height 7
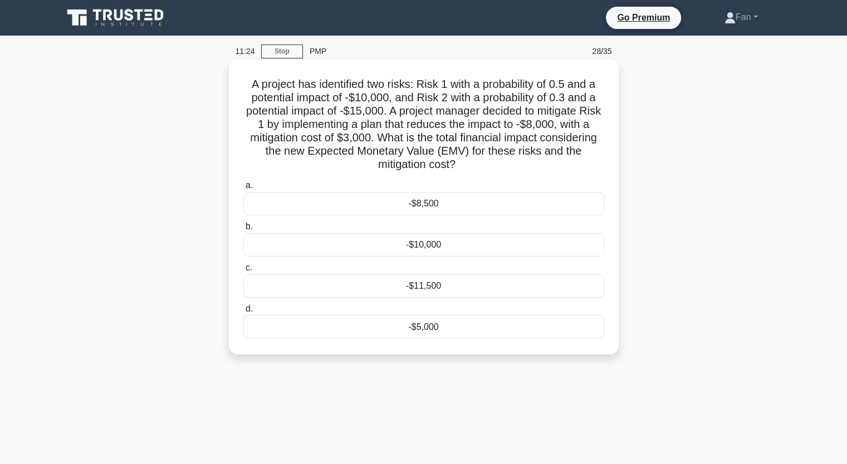
click at [471, 287] on div "-$11,500" at bounding box center [423, 285] width 361 height 23
click at [243, 272] on input "c. -$11,500" at bounding box center [243, 267] width 0 height 7
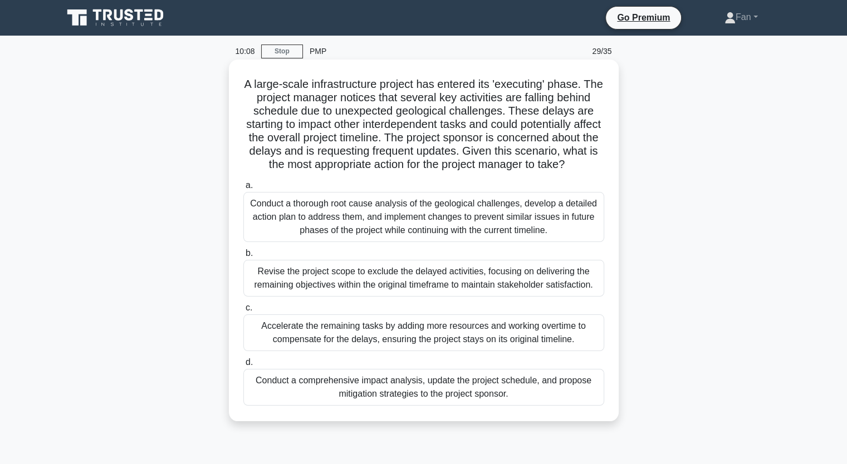
click at [436, 400] on div "Conduct a comprehensive impact analysis, update the project schedule, and propo…" at bounding box center [423, 387] width 361 height 37
click at [243, 366] on input "d. Conduct a comprehensive impact analysis, update the project schedule, and pr…" at bounding box center [243, 362] width 0 height 7
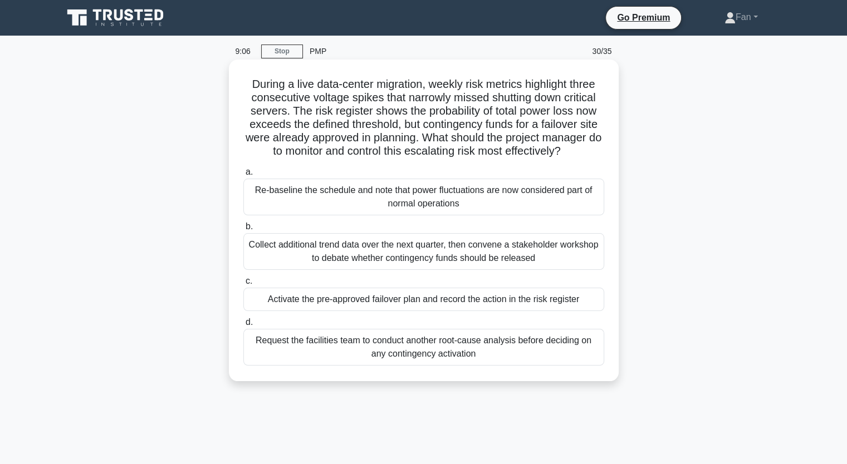
click at [399, 304] on div "Activate the pre-approved failover plan and record the action in the risk regis…" at bounding box center [423, 299] width 361 height 23
click at [243, 285] on input "c. Activate the pre-approved failover plan and record the action in the risk re…" at bounding box center [243, 281] width 0 height 7
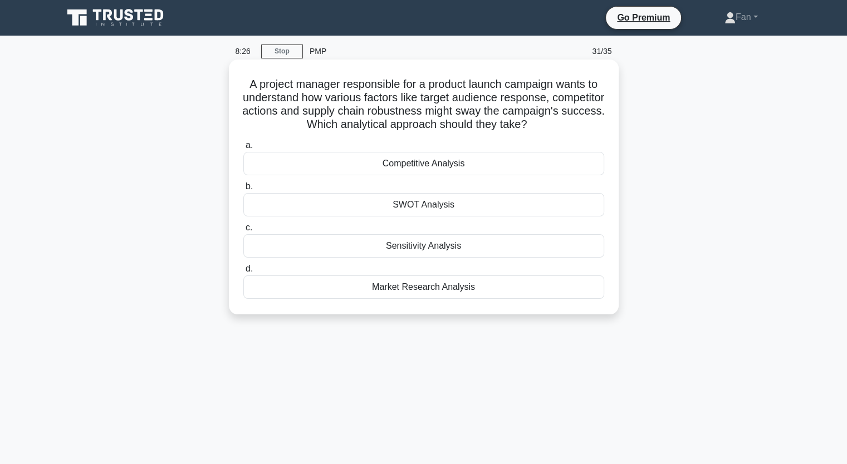
click at [480, 246] on div "Sensitivity Analysis" at bounding box center [423, 245] width 361 height 23
click at [243, 232] on input "c. Sensitivity Analysis" at bounding box center [243, 227] width 0 height 7
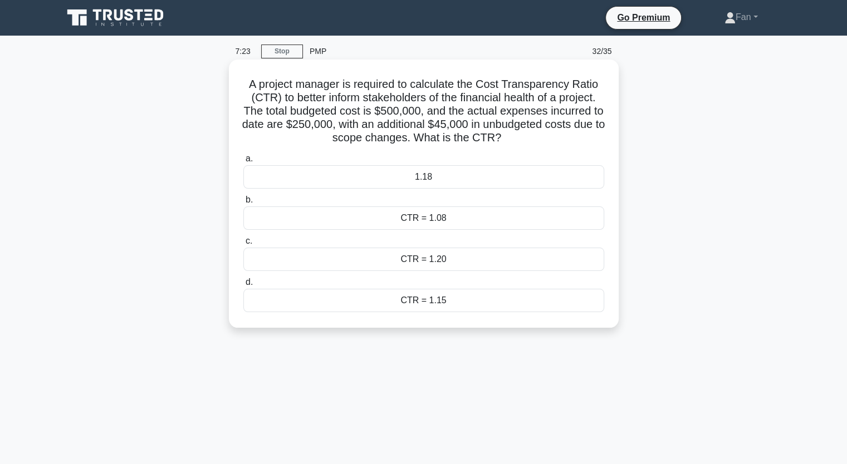
click at [441, 176] on div "1.18" at bounding box center [423, 176] width 361 height 23
click at [243, 163] on input "a. 1.18" at bounding box center [243, 158] width 0 height 7
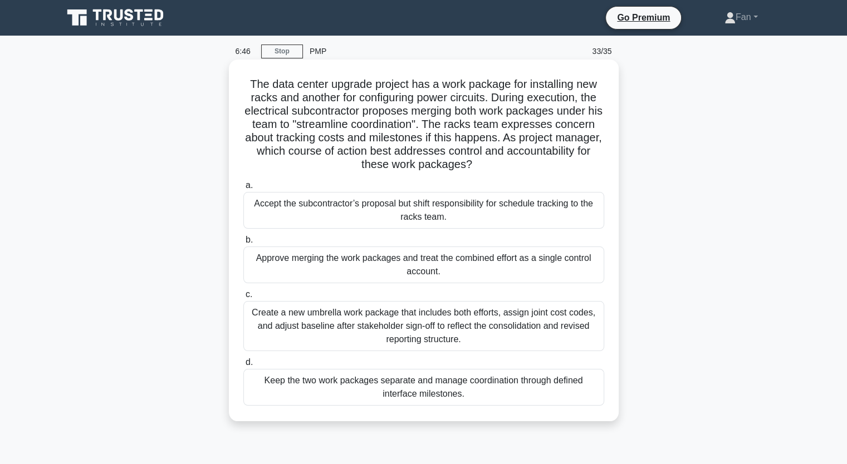
click at [483, 326] on div "Create a new umbrella work package that includes both efforts, assign joint cos…" at bounding box center [423, 326] width 361 height 50
click at [243, 298] on input "c. Create a new umbrella work package that includes both efforts, assign joint …" at bounding box center [243, 294] width 0 height 7
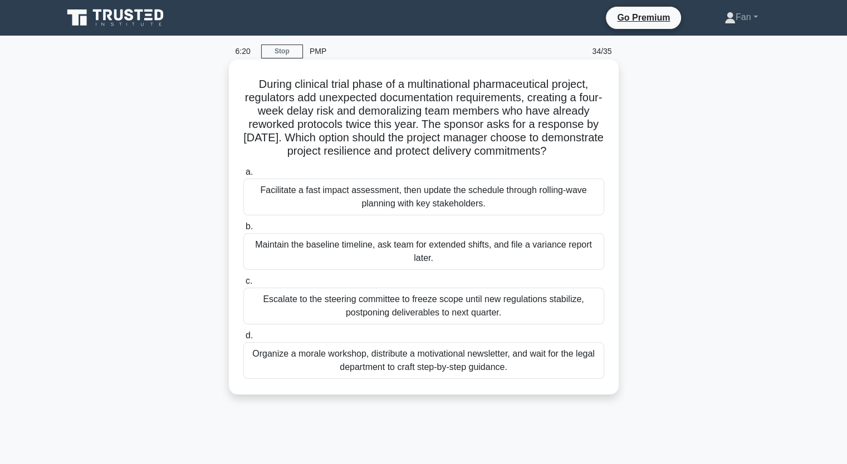
drag, startPoint x: 281, startPoint y: 99, endPoint x: 443, endPoint y: 163, distance: 174.5
click at [443, 159] on h5 "During clinical trial phase of a multinational pharmaceutical project, regulato…" at bounding box center [423, 117] width 363 height 81
click at [525, 215] on div "Facilitate a fast impact assessment, then update the schedule through rolling-w…" at bounding box center [423, 197] width 361 height 37
click at [243, 176] on input "a. Facilitate a fast impact assessment, then update the schedule through rollin…" at bounding box center [243, 172] width 0 height 7
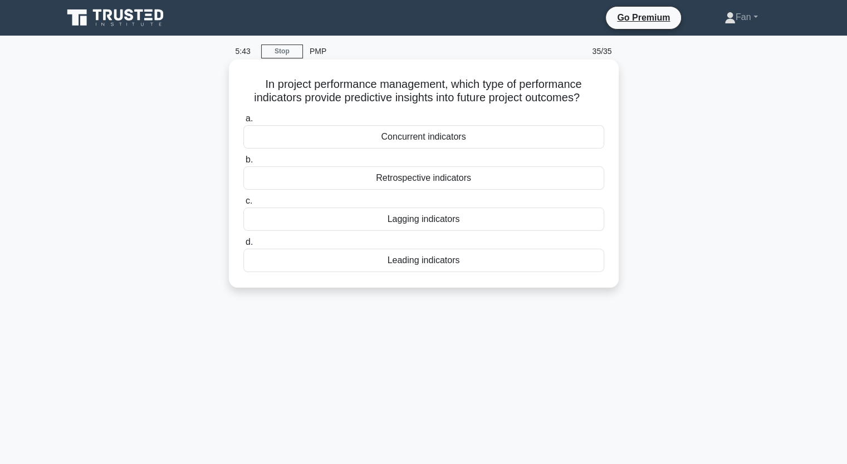
click at [510, 261] on div "Leading indicators" at bounding box center [423, 260] width 361 height 23
click at [243, 246] on input "d. Leading indicators" at bounding box center [243, 242] width 0 height 7
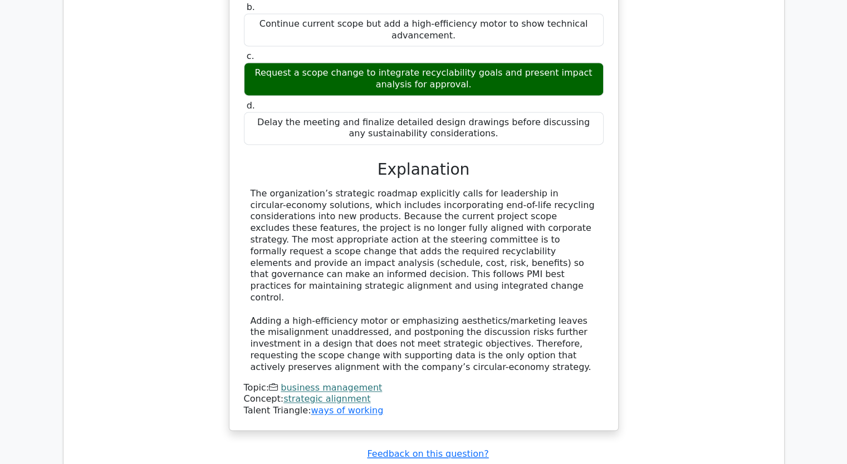
scroll to position [1892, 0]
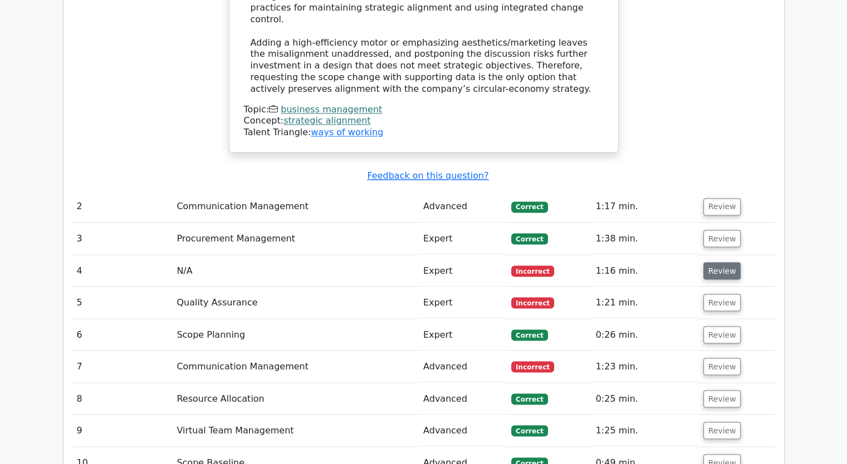
click at [711, 262] on button "Review" at bounding box center [722, 270] width 38 height 17
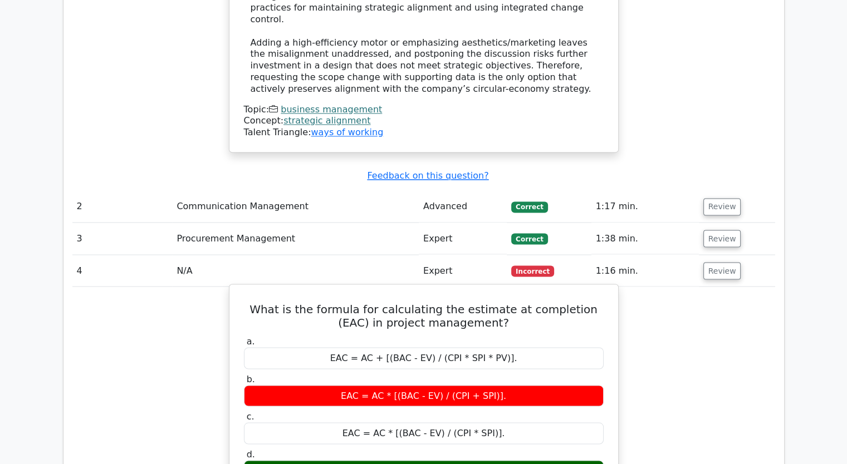
drag, startPoint x: 511, startPoint y: 381, endPoint x: 248, endPoint y: 220, distance: 308.3
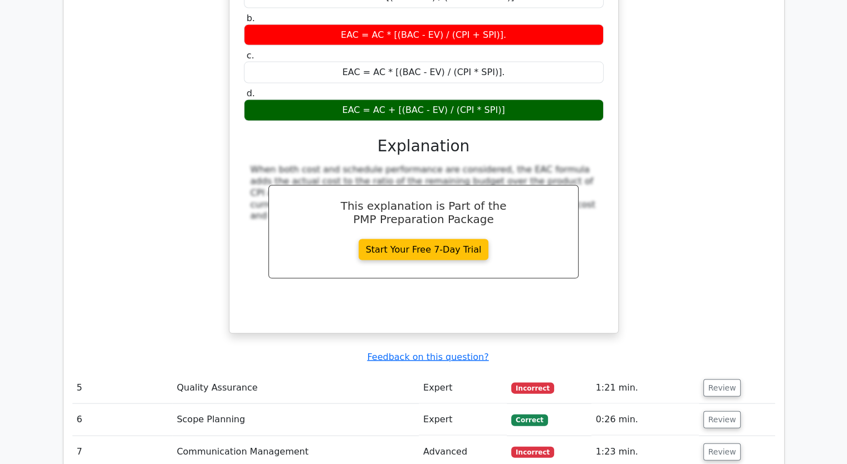
scroll to position [2449, 0]
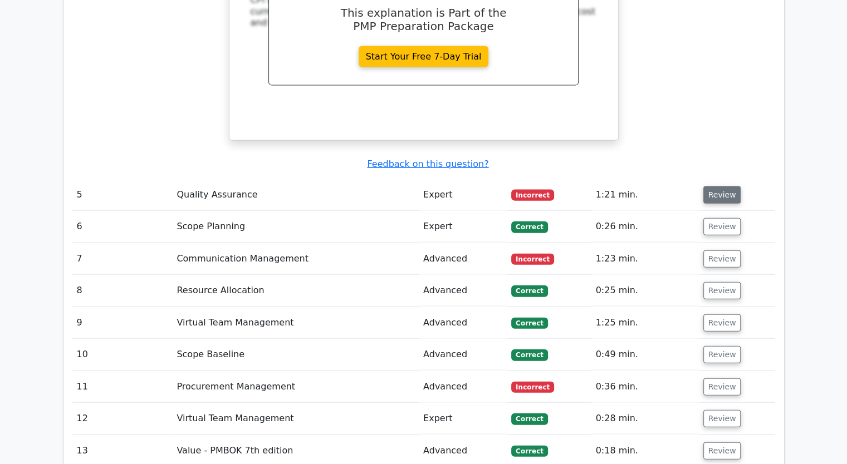
click at [732, 186] on button "Review" at bounding box center [722, 194] width 38 height 17
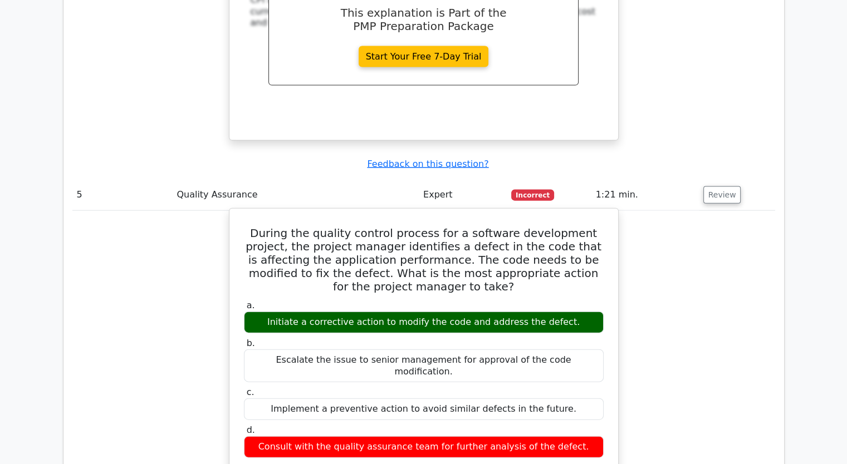
drag, startPoint x: 581, startPoint y: 342, endPoint x: 248, endPoint y: 142, distance: 388.4
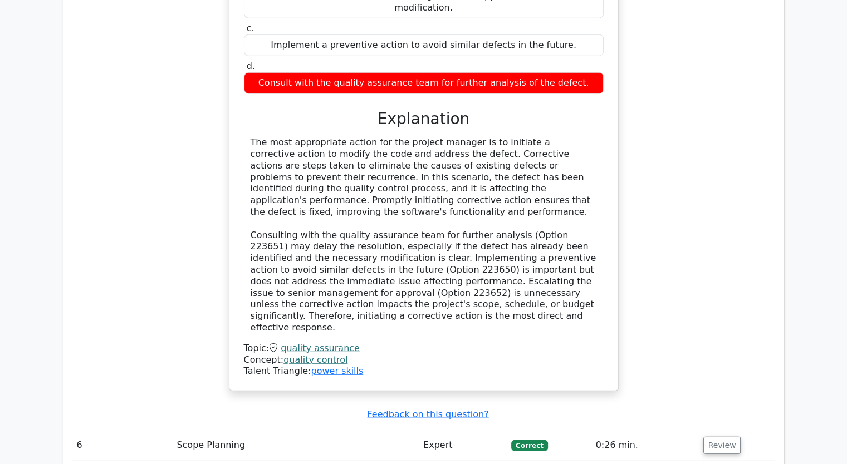
scroll to position [2894, 0]
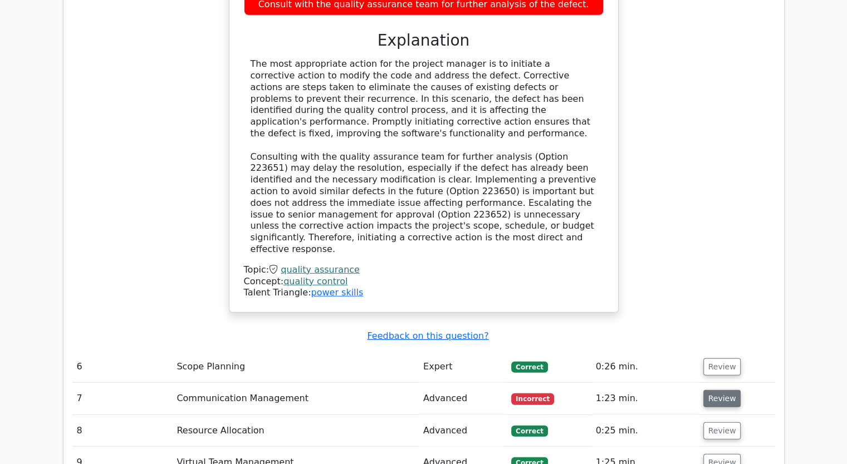
click at [730, 390] on button "Review" at bounding box center [722, 398] width 38 height 17
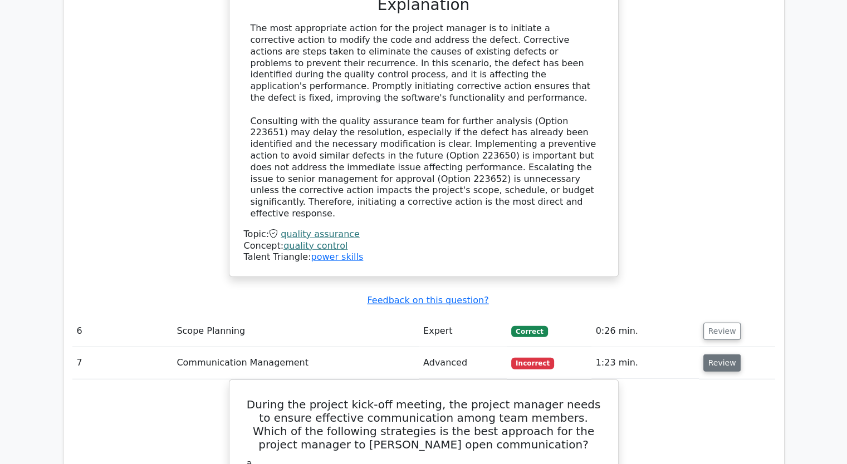
scroll to position [3006, 0]
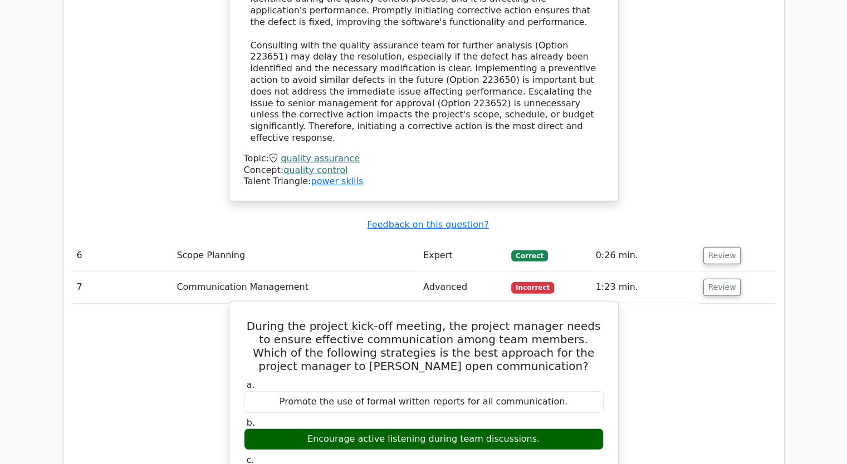
drag, startPoint x: 560, startPoint y: 386, endPoint x: 258, endPoint y: 199, distance: 355.4
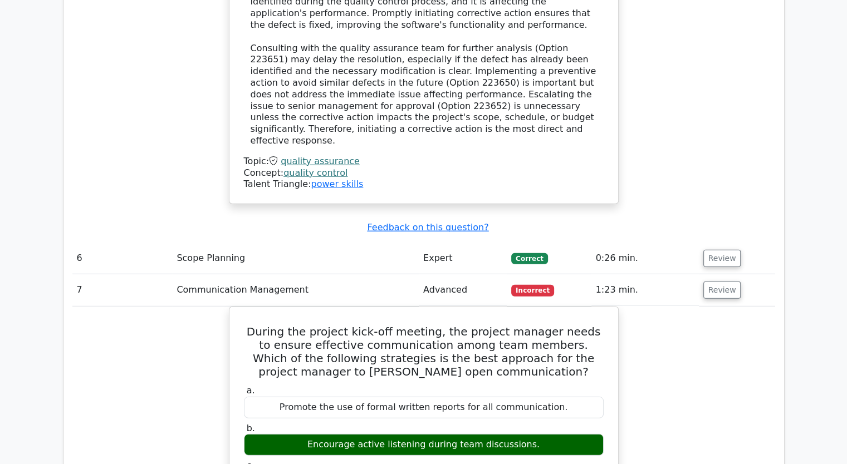
copy div "During the project kick-off meeting, the project manager needs to ensure effect…"
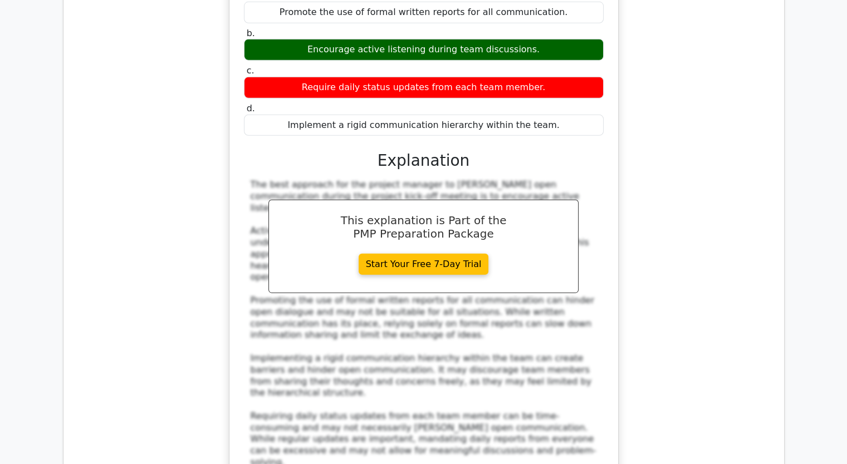
scroll to position [3673, 0]
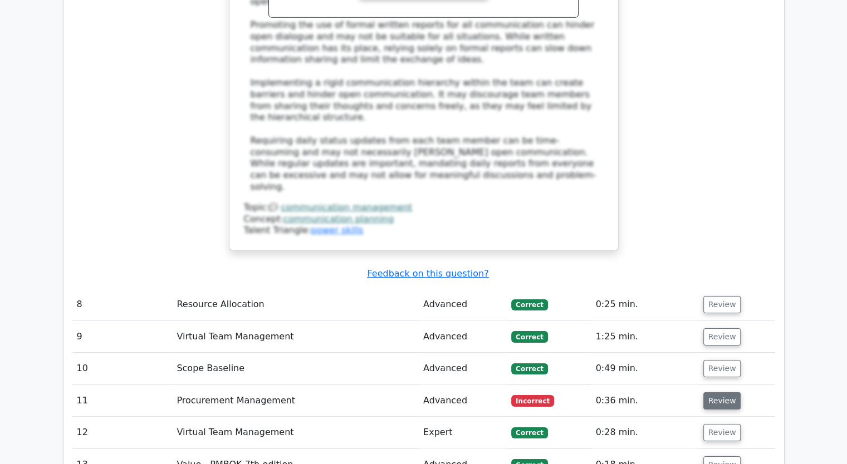
click at [715, 392] on button "Review" at bounding box center [722, 400] width 38 height 17
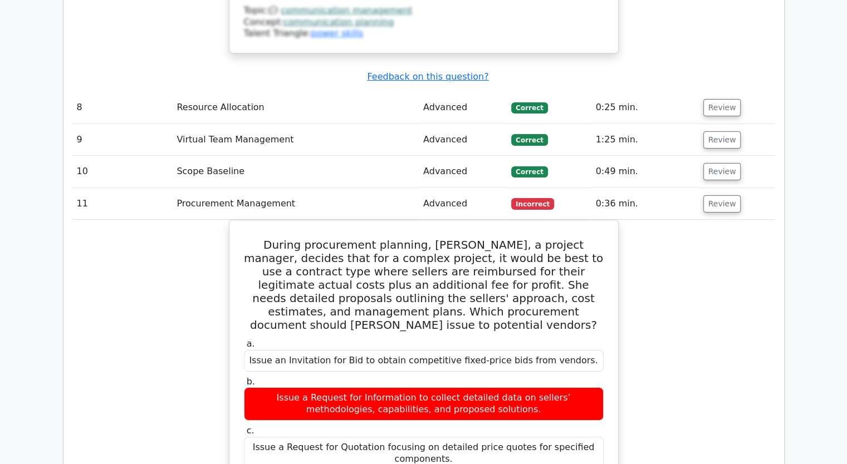
scroll to position [3896, 0]
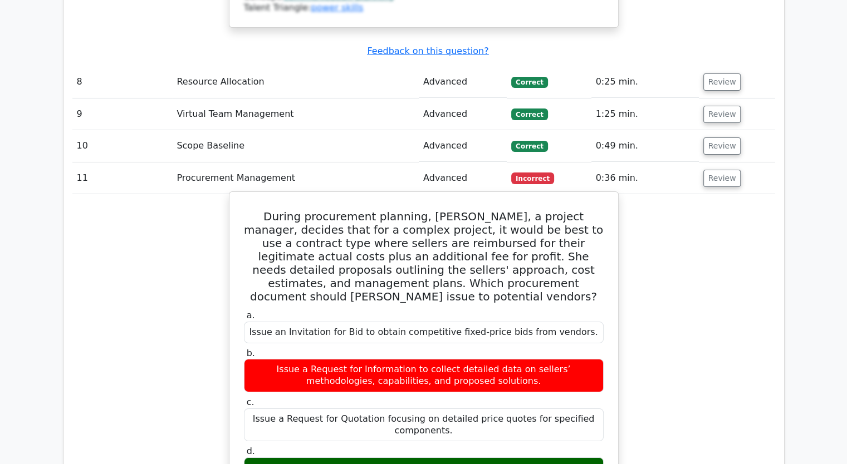
drag, startPoint x: 483, startPoint y: 290, endPoint x: 248, endPoint y: 43, distance: 340.9
click at [248, 196] on div "During procurement planning, [PERSON_NAME], a project manager, decides that for…" at bounding box center [424, 472] width 380 height 552
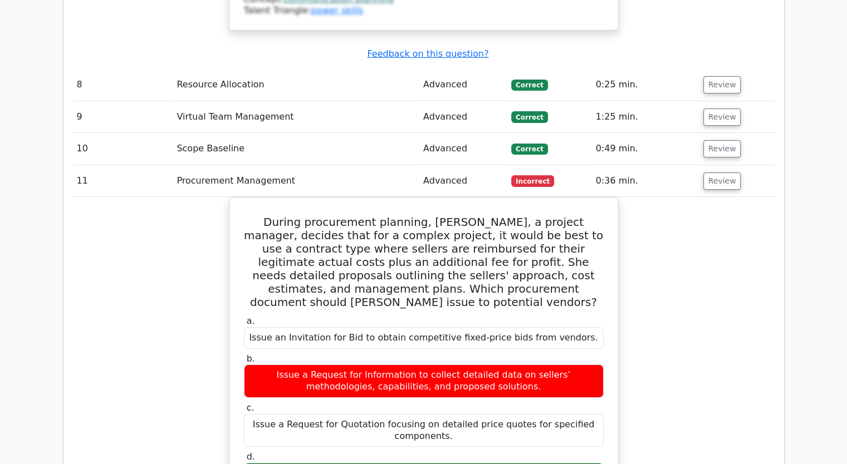
copy div "Loremi dolorsitame consecte, Adipis, e seddoei tempori, utlabor etdo mag a enim…"
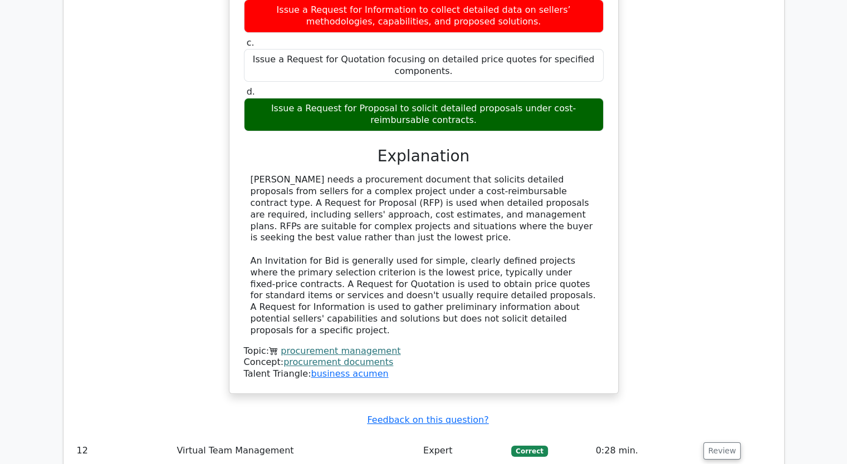
scroll to position [4397, 0]
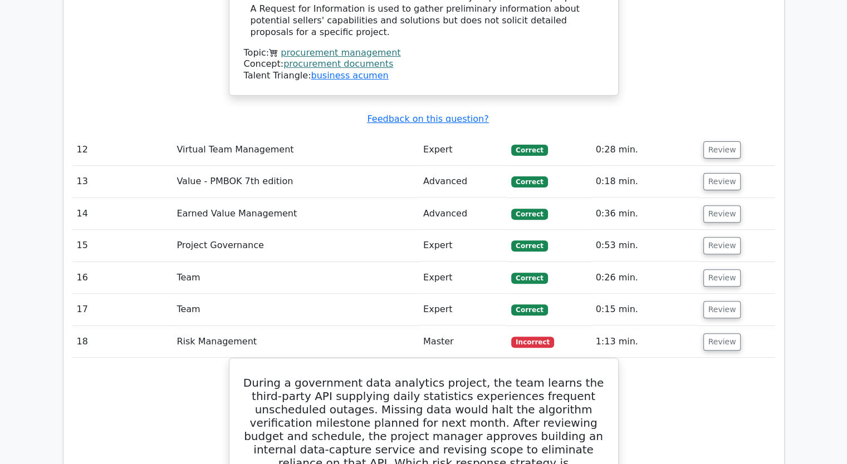
scroll to position [4564, 0]
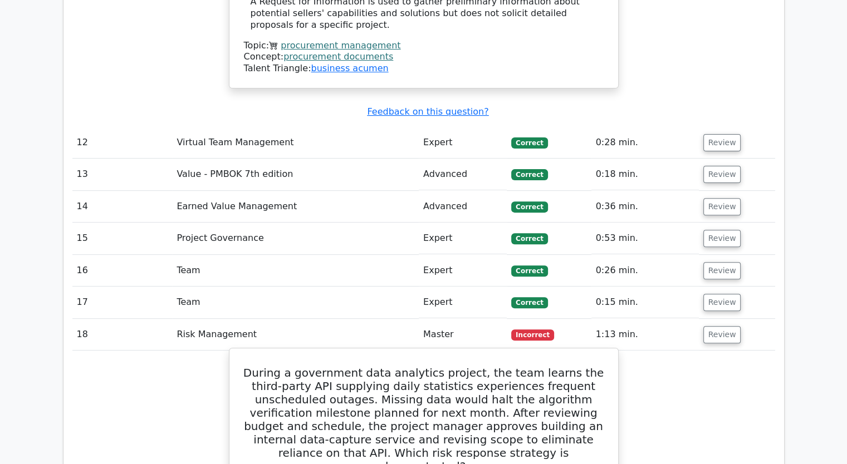
drag, startPoint x: 597, startPoint y: 401, endPoint x: 247, endPoint y: 154, distance: 428.5
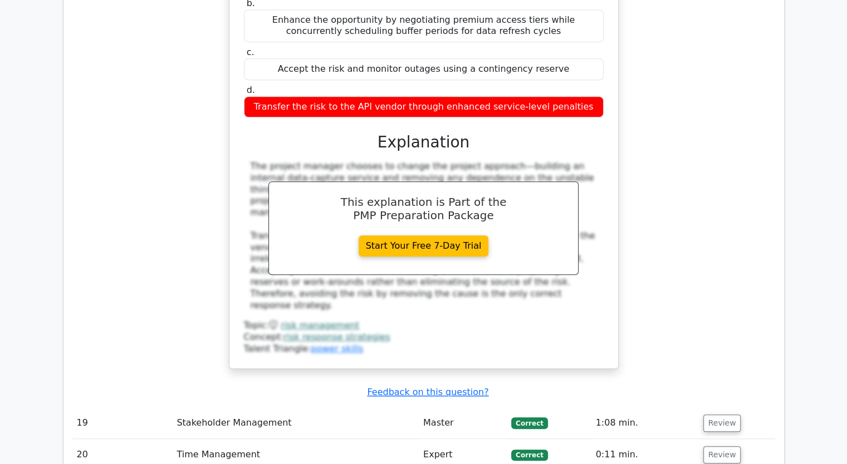
scroll to position [5176, 0]
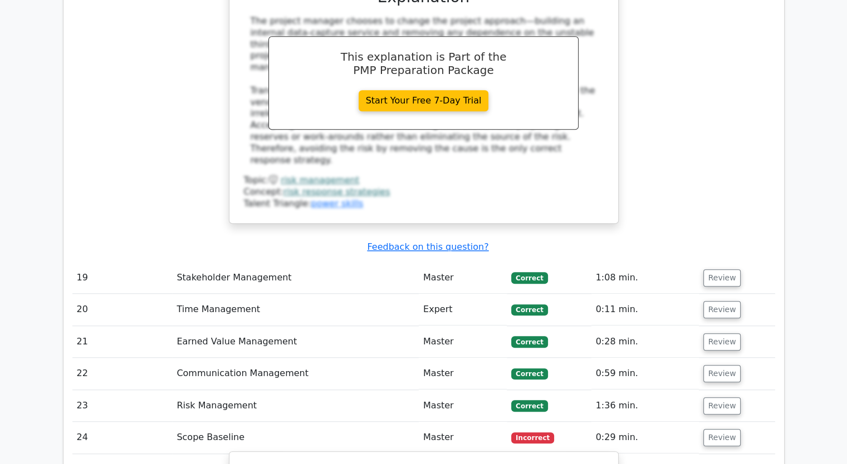
drag, startPoint x: 476, startPoint y: 400, endPoint x: 306, endPoint y: 236, distance: 236.2
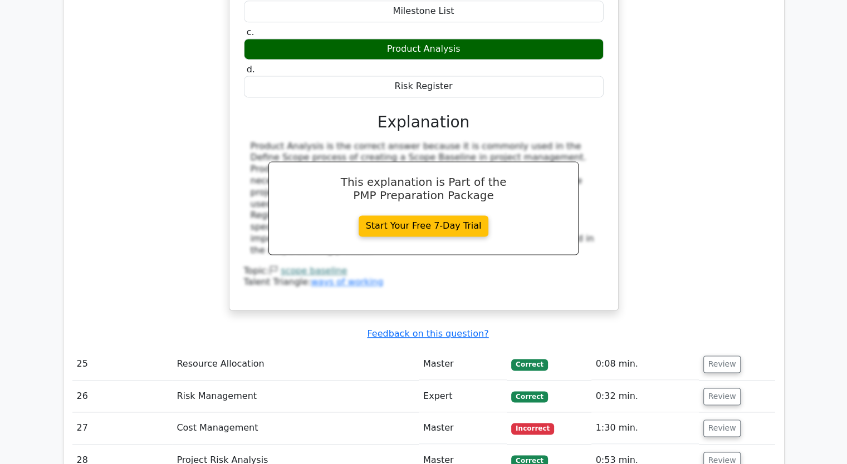
scroll to position [5788, 0]
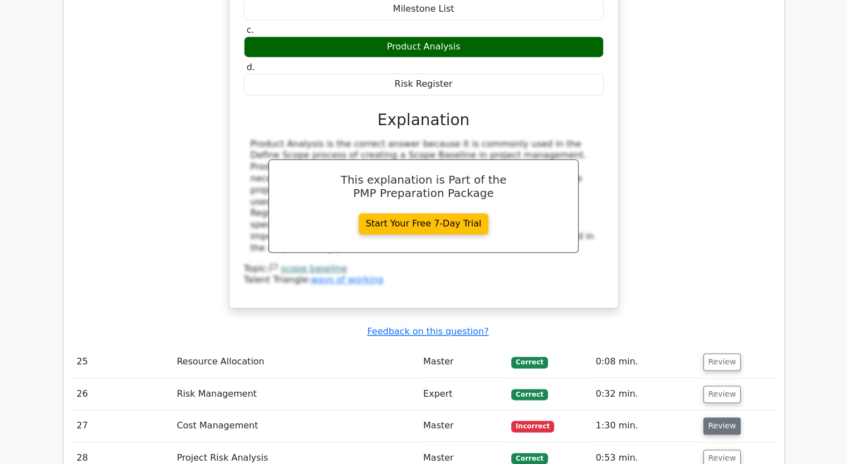
click at [721, 417] on button "Review" at bounding box center [722, 425] width 38 height 17
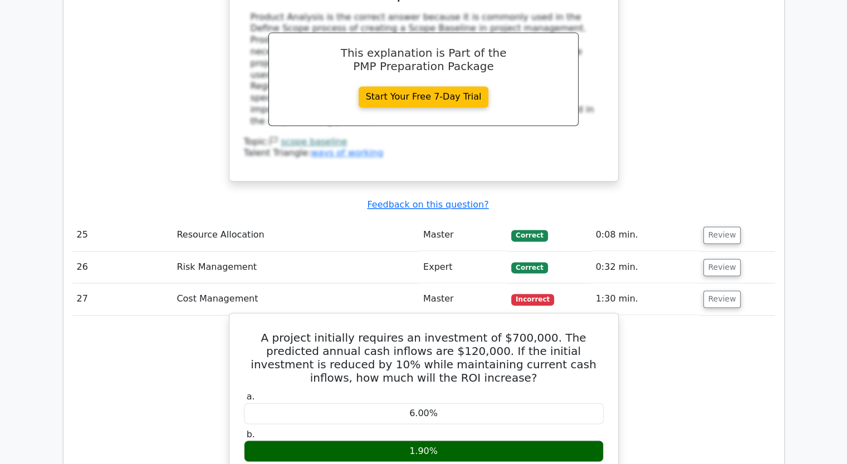
scroll to position [5900, 0]
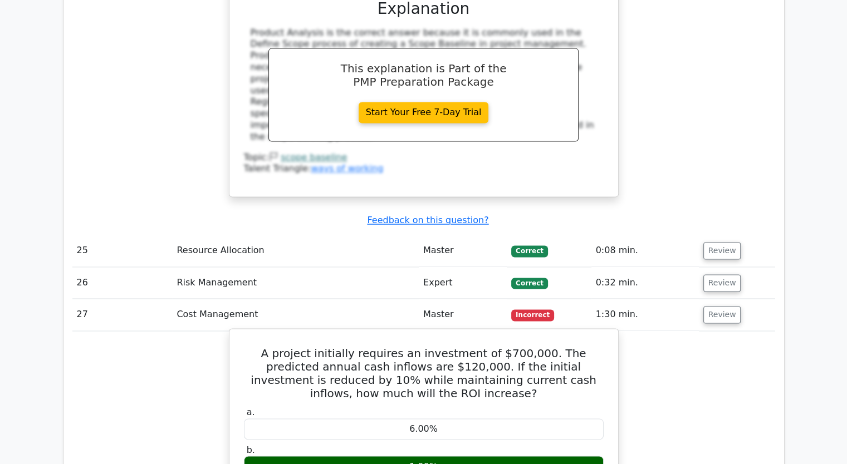
drag, startPoint x: 475, startPoint y: 296, endPoint x: 253, endPoint y: 112, distance: 288.6
copy div "A project initially requires an investment of $700,000. The predicted annual ca…"
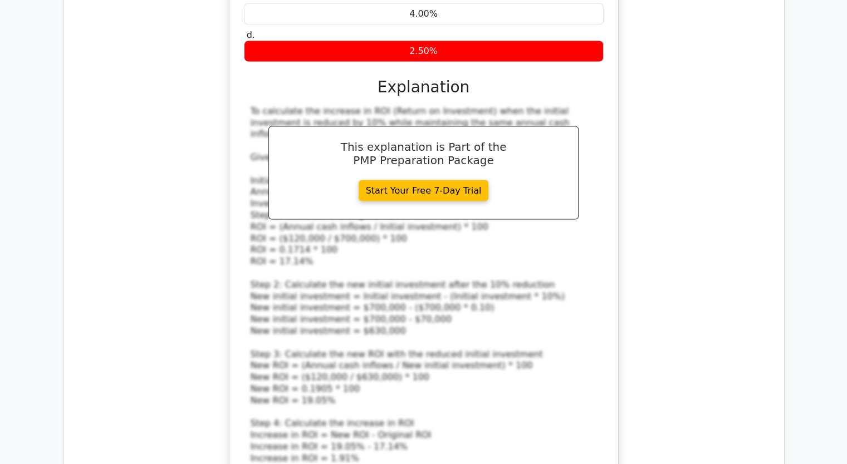
scroll to position [6568, 0]
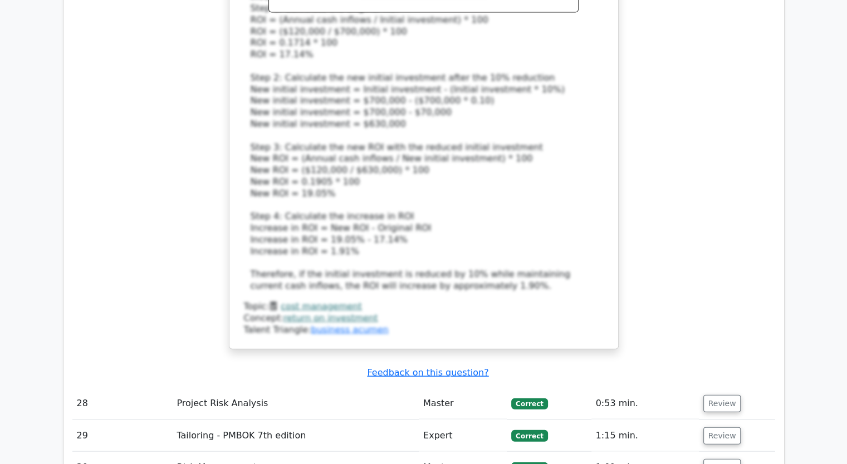
scroll to position [6512, 0]
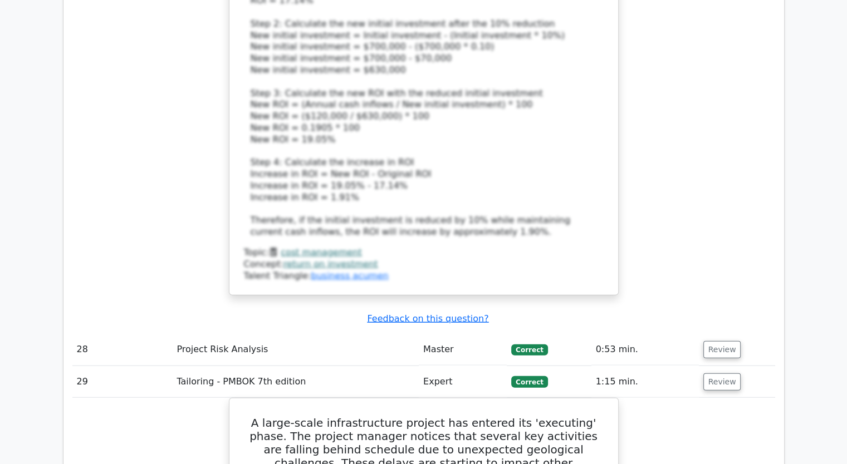
scroll to position [6679, 0]
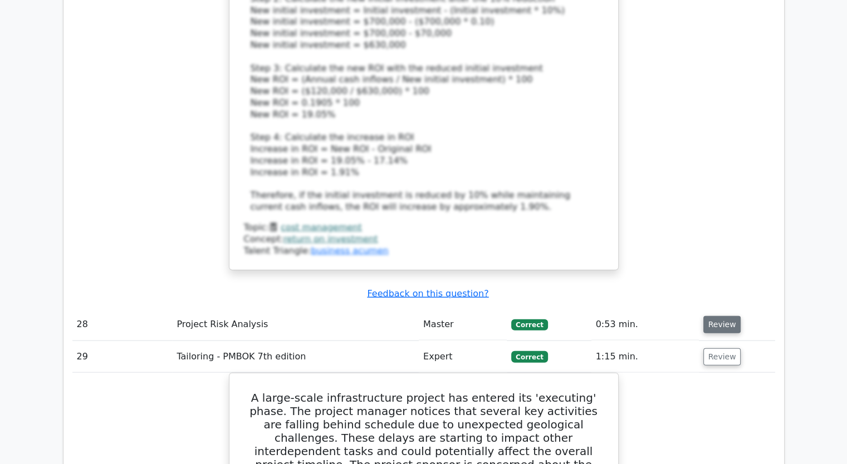
click at [711, 316] on button "Review" at bounding box center [722, 324] width 38 height 17
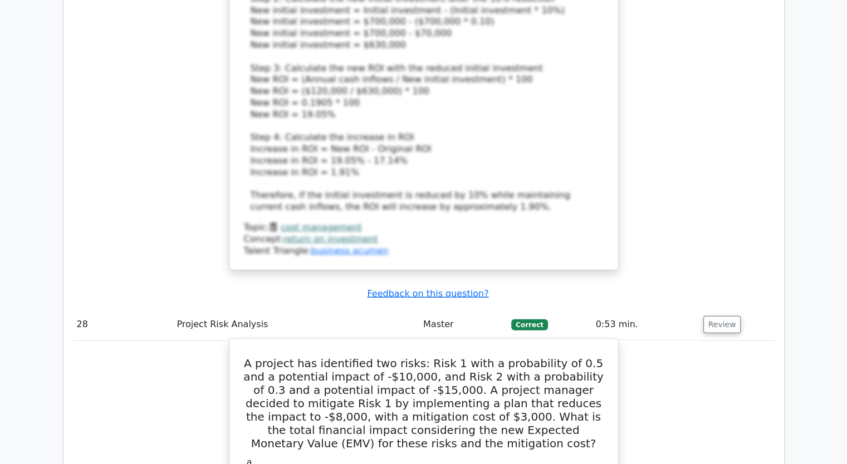
drag, startPoint x: 457, startPoint y: 346, endPoint x: 238, endPoint y: 121, distance: 313.7
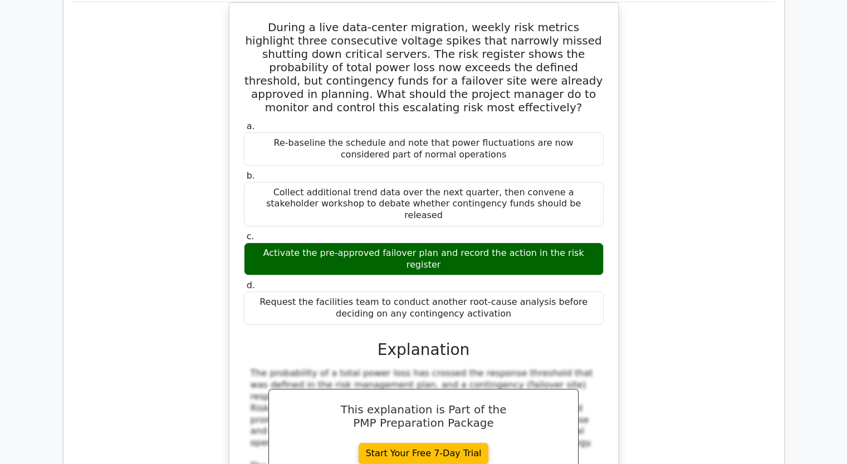
scroll to position [8627, 0]
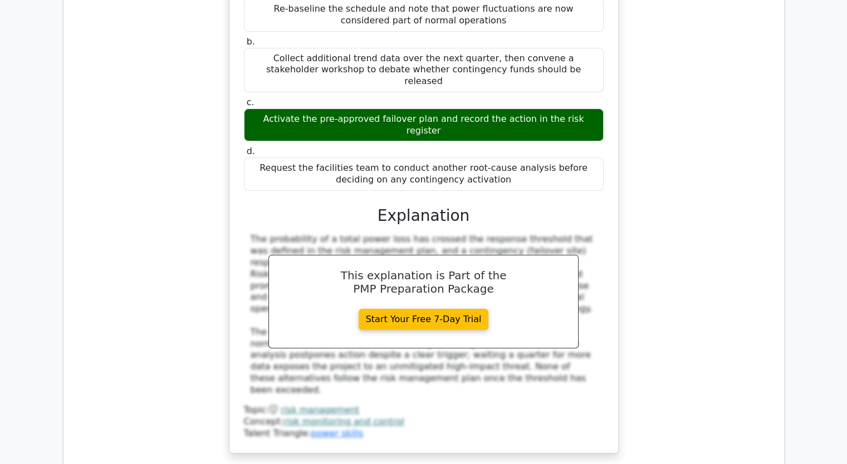
scroll to position [8738, 0]
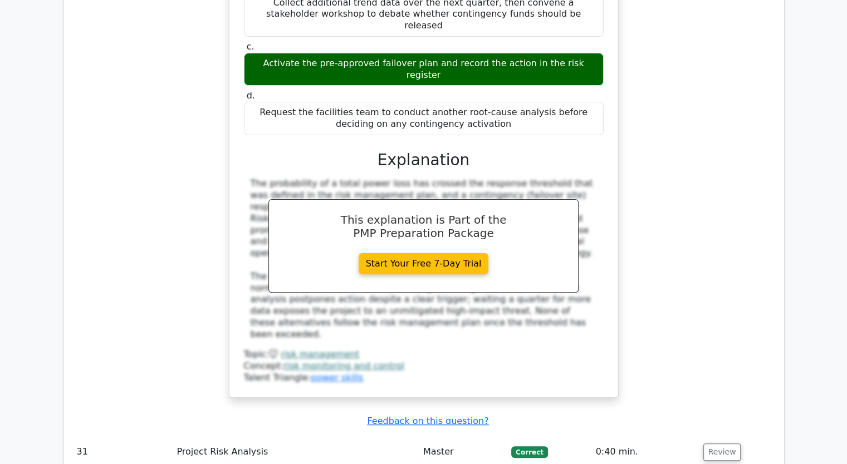
drag, startPoint x: 275, startPoint y: 164, endPoint x: 465, endPoint y: 222, distance: 198.8
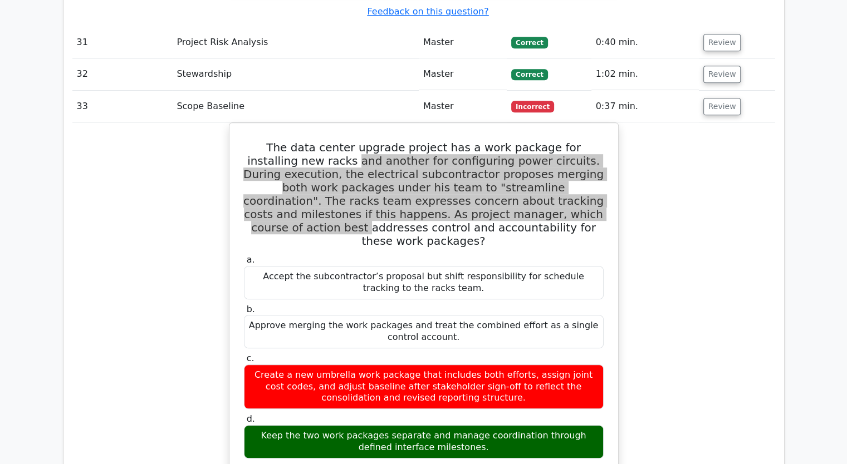
scroll to position [9239, 0]
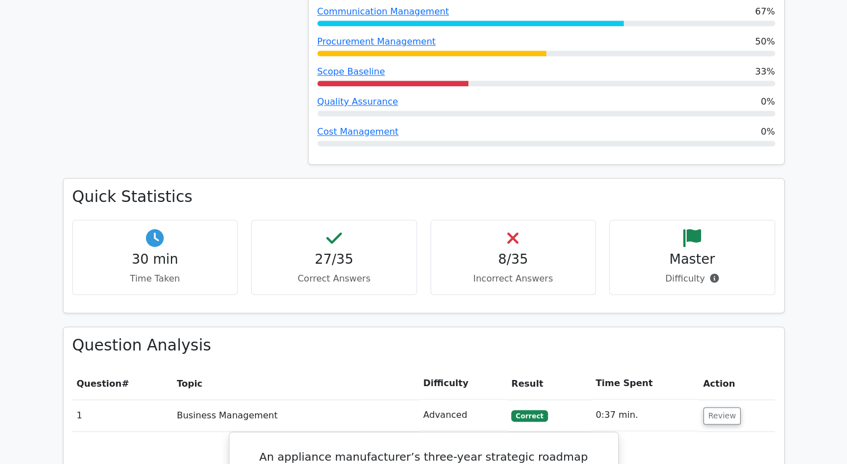
scroll to position [933, 0]
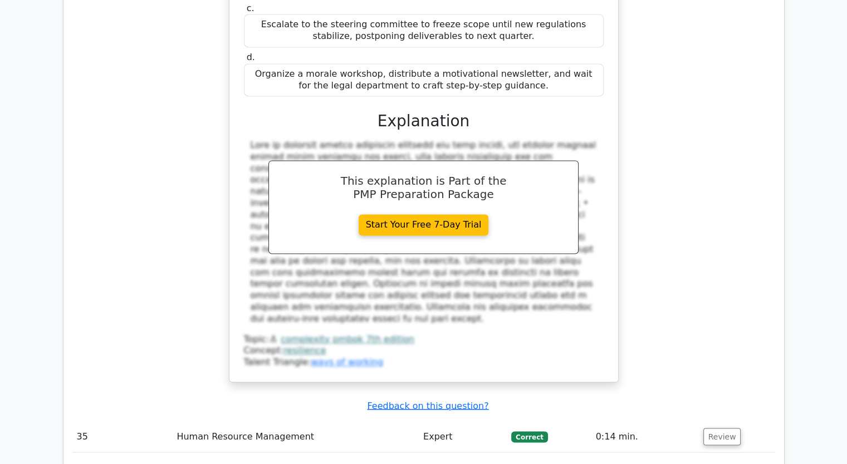
scroll to position [10238, 0]
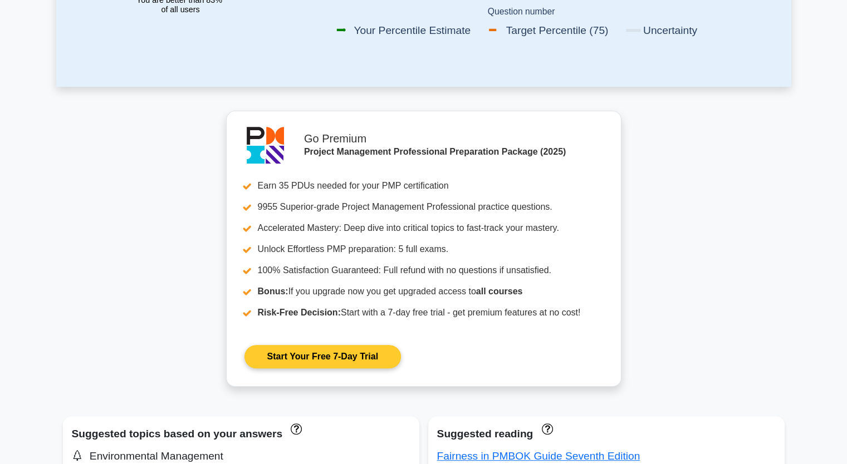
scroll to position [612, 0]
